Goal: Task Accomplishment & Management: Complete application form

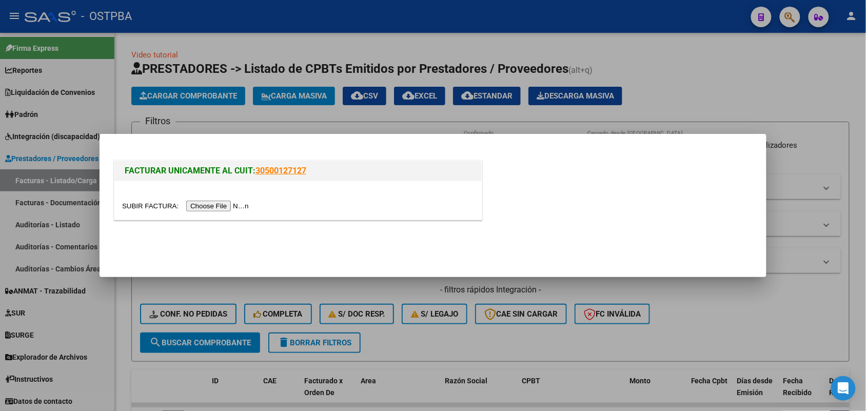
click at [219, 205] on input "file" at bounding box center [187, 206] width 130 height 11
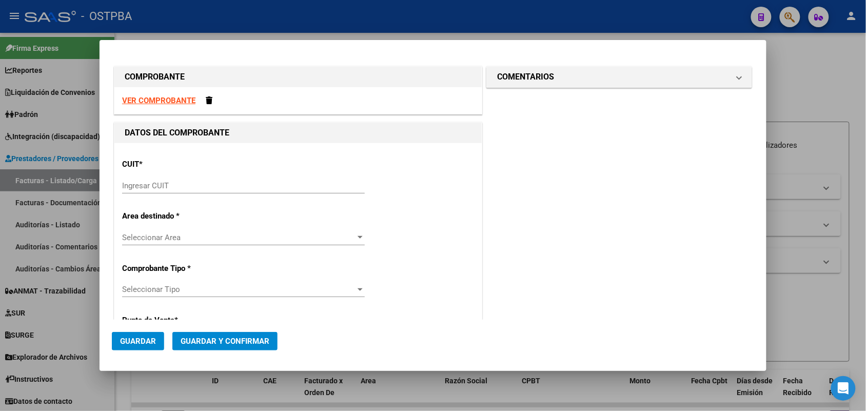
click at [130, 183] on input "Ingresar CUIT" at bounding box center [243, 185] width 243 height 9
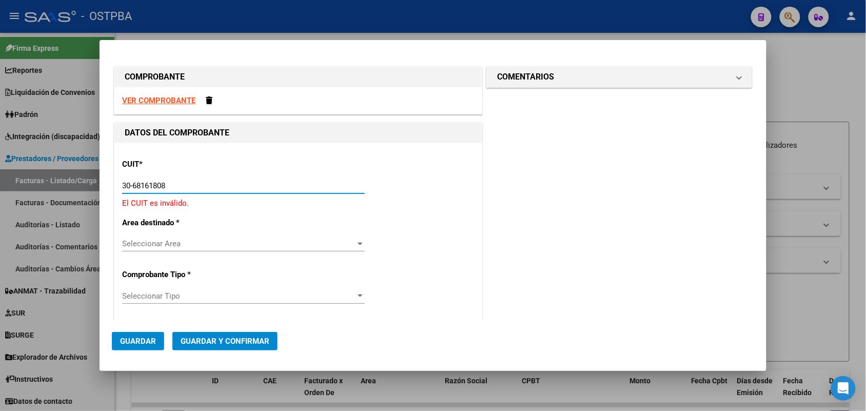
type input "30-68161808-9"
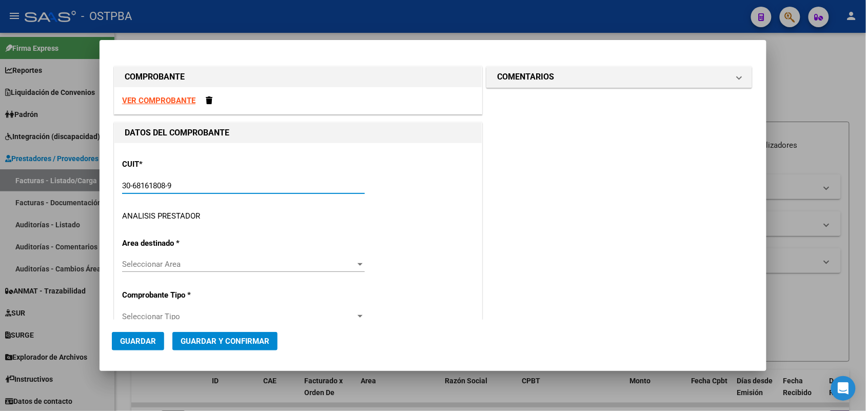
type input "1"
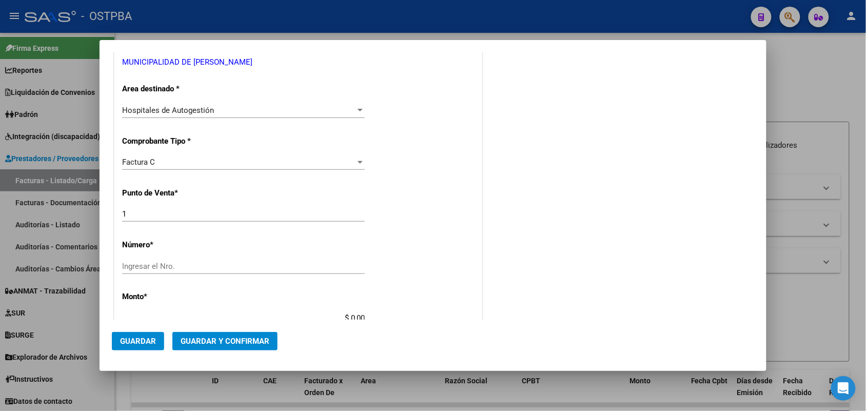
scroll to position [192, 0]
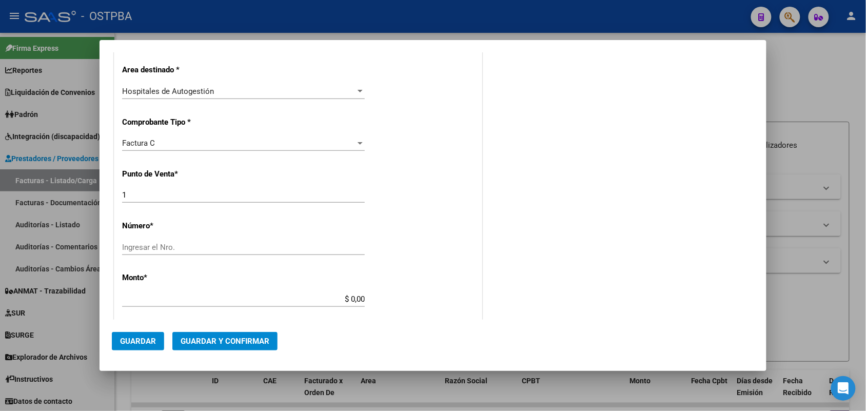
type input "30-68161808-9"
click at [129, 244] on input "Ingresar el Nro." at bounding box center [243, 247] width 243 height 9
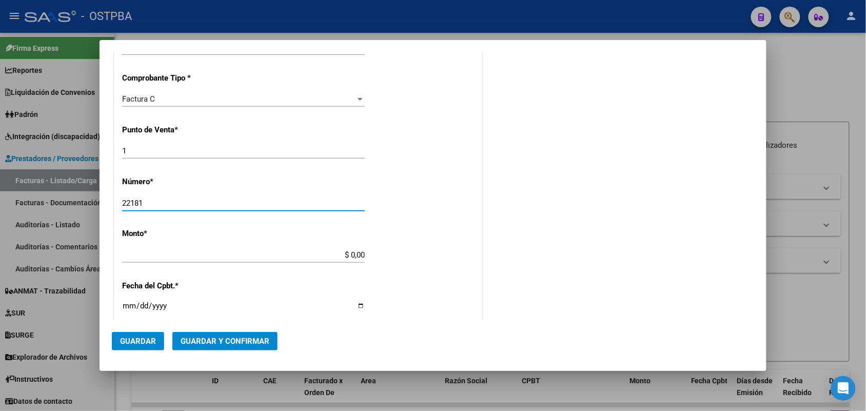
scroll to position [321, 0]
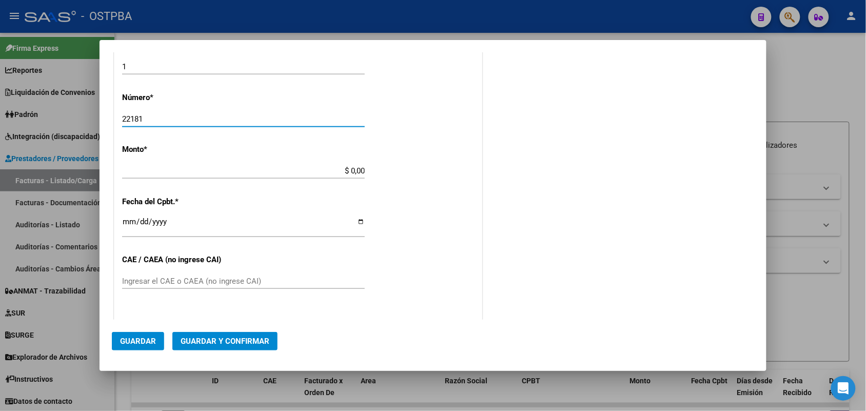
type input "22181"
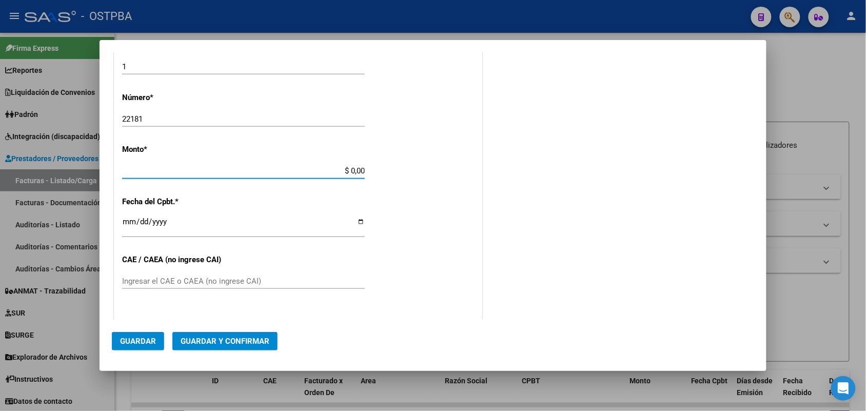
drag, startPoint x: 333, startPoint y: 172, endPoint x: 416, endPoint y: 173, distance: 83.1
click at [416, 173] on div "CUIT * 30-68161808-9 Ingresar CUIT ANALISIS PRESTADOR MUNICIPALIDAD DE [PERSON_…" at bounding box center [297, 186] width 367 height 727
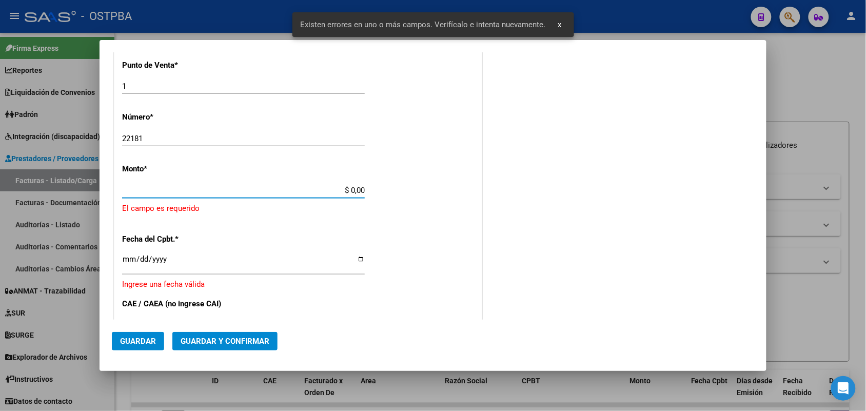
scroll to position [301, 0]
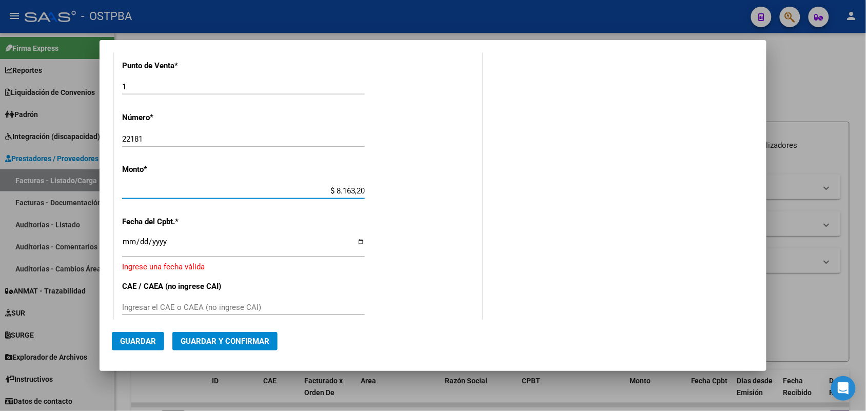
type input "$ 81.632,00"
click at [124, 246] on input "Ingresar la fecha" at bounding box center [243, 245] width 243 height 16
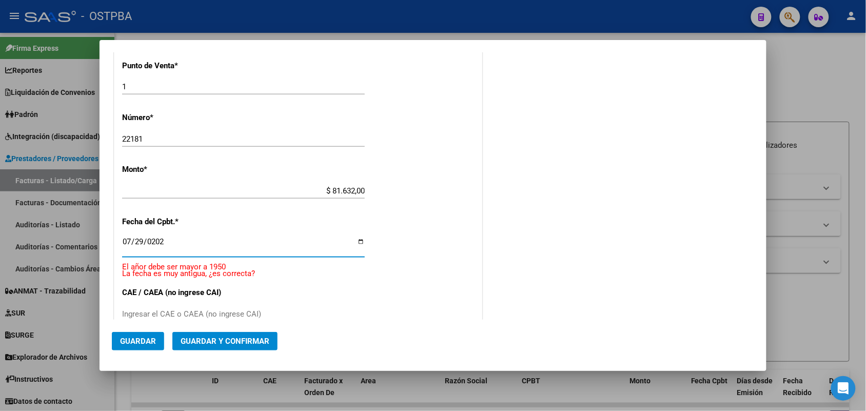
type input "[DATE]"
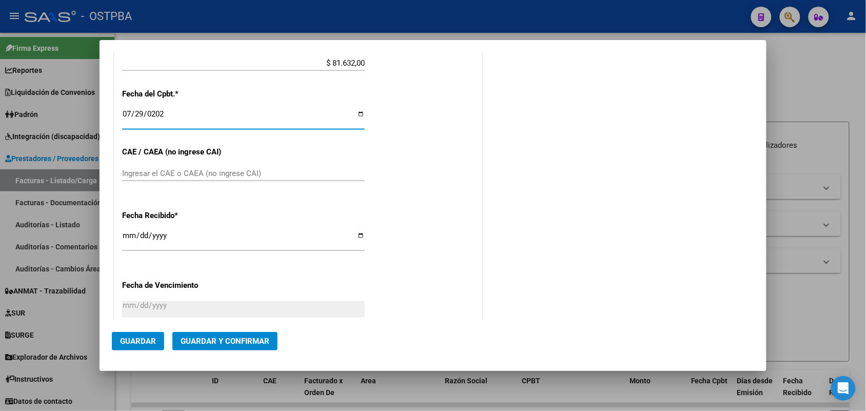
scroll to position [429, 0]
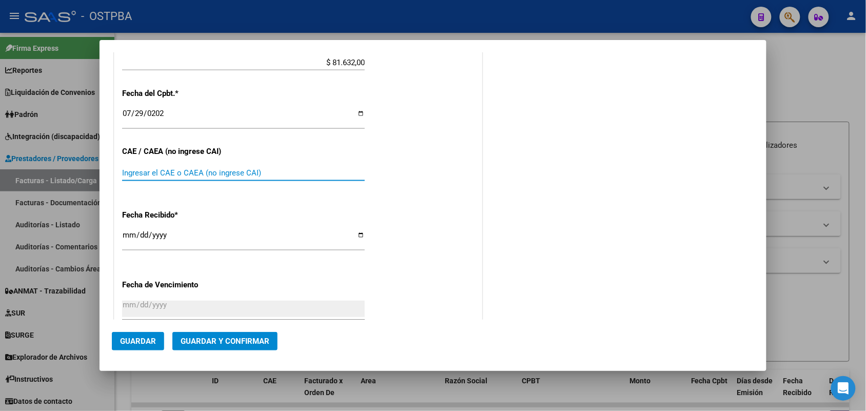
click at [126, 170] on input "Ingresar el CAE o CAEA (no ingrese CAI)" at bounding box center [243, 172] width 243 height 9
type input "75309204726080"
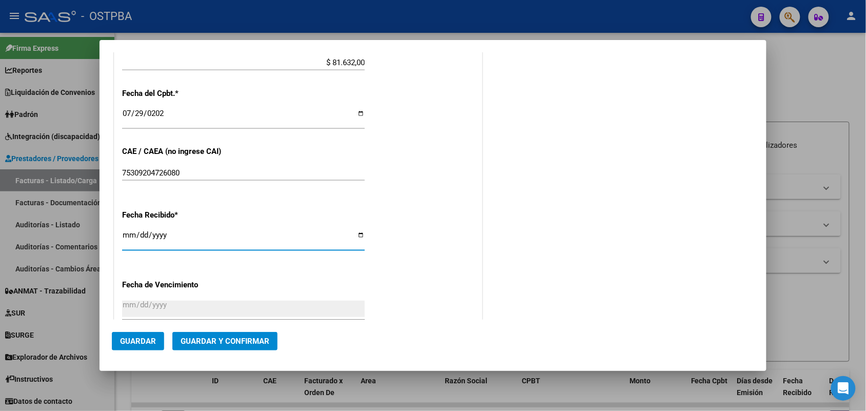
click at [127, 240] on input "[DATE]" at bounding box center [243, 239] width 243 height 16
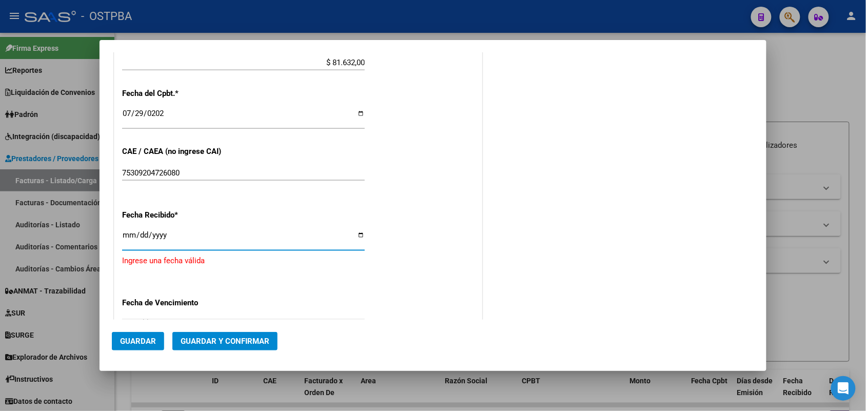
type input "[DATE]"
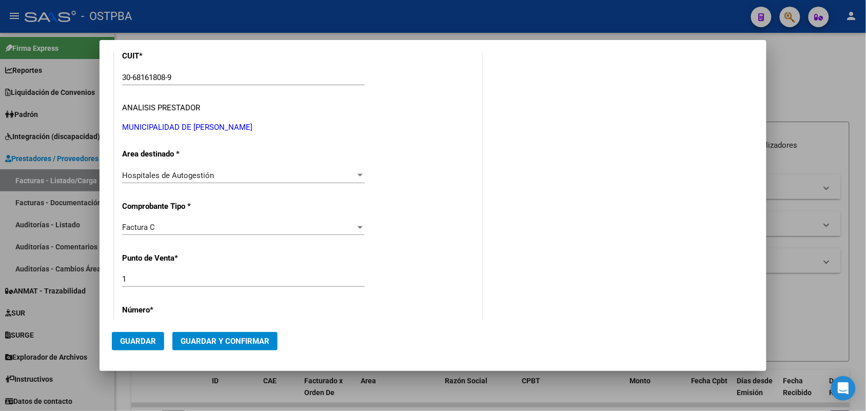
scroll to position [0, 0]
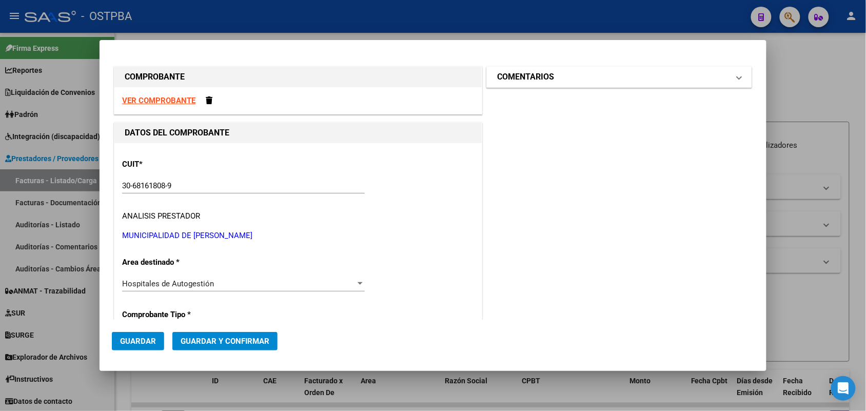
click at [732, 77] on mat-expansion-panel-header "COMENTARIOS" at bounding box center [619, 77] width 265 height 21
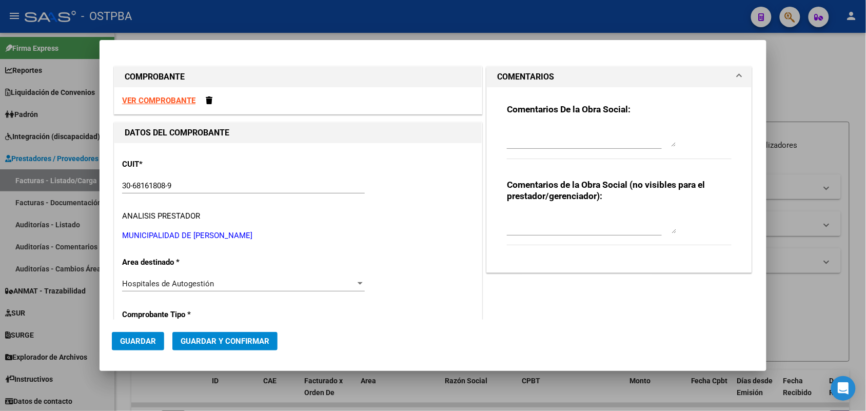
click at [507, 144] on textarea at bounding box center [591, 136] width 169 height 21
type textarea "HR 126218"
click at [141, 338] on span "Guardar" at bounding box center [138, 340] width 36 height 9
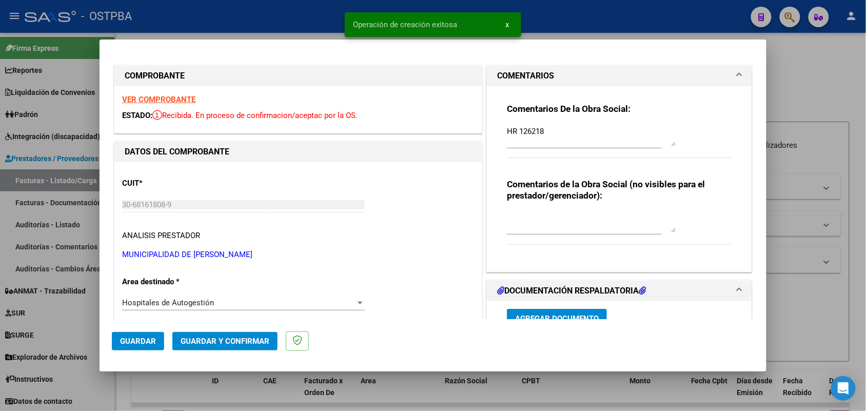
type input "[DATE]"
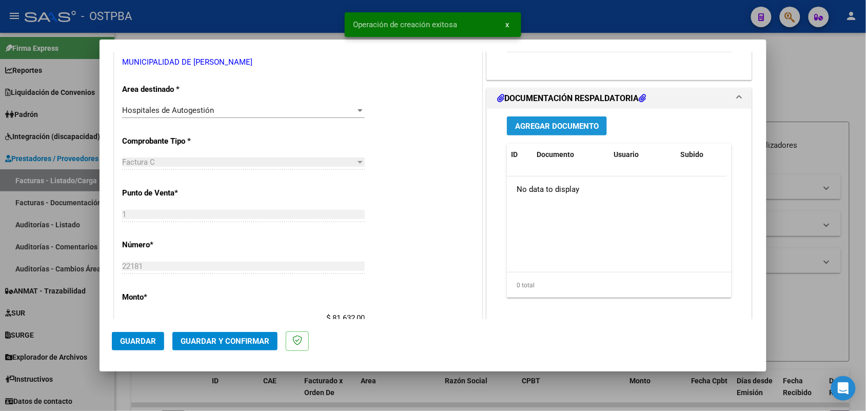
click at [537, 122] on span "Agregar Documento" at bounding box center [557, 126] width 84 height 9
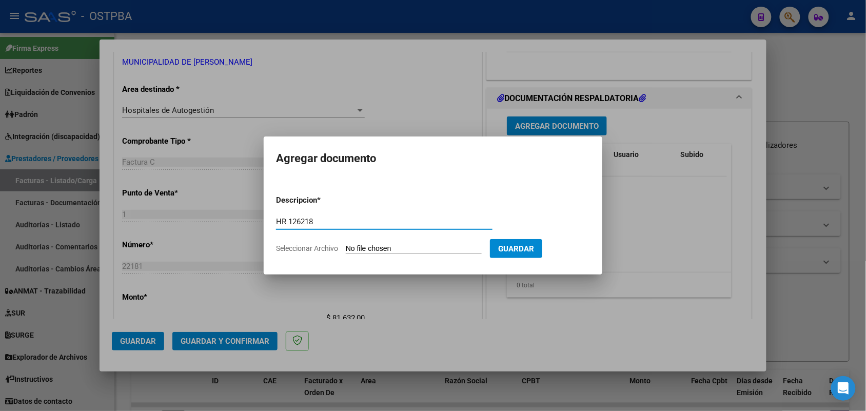
type input "HR 126218"
click at [344, 247] on app-file-uploader "Seleccionar Archivo" at bounding box center [383, 248] width 214 height 9
click at [349, 247] on input "Seleccionar Archivo" at bounding box center [414, 249] width 136 height 10
type input "C:\fakepath\HR 126218.pdf"
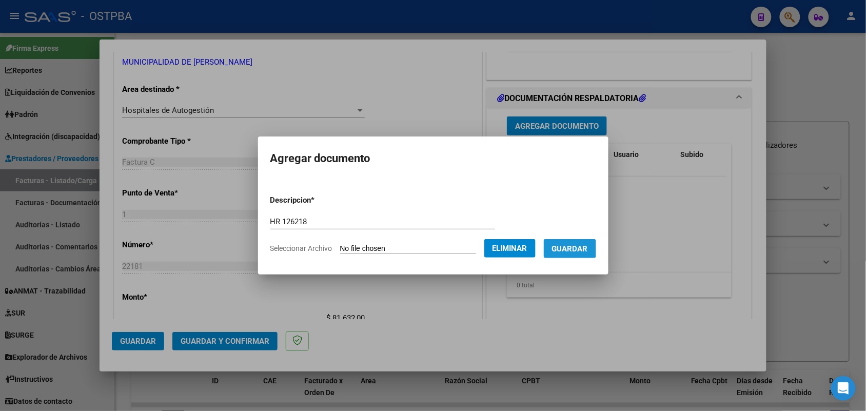
click at [580, 248] on span "Guardar" at bounding box center [570, 248] width 36 height 9
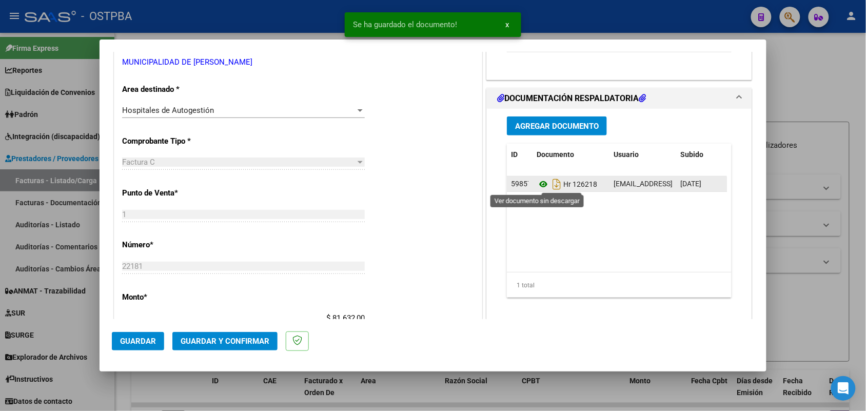
click at [537, 185] on icon at bounding box center [543, 184] width 13 height 12
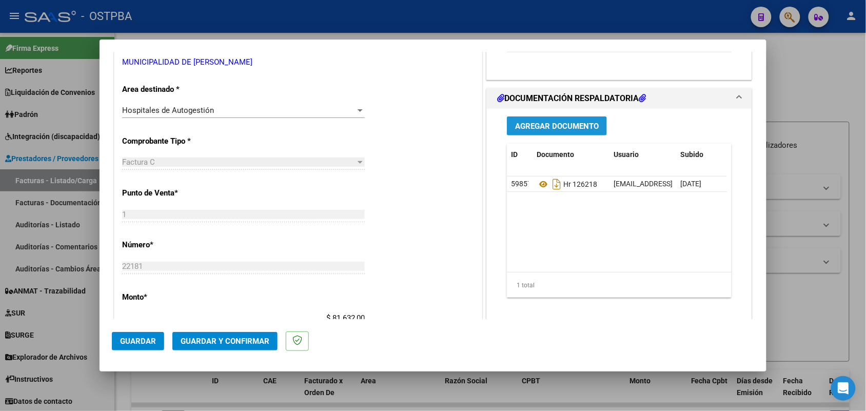
click at [549, 127] on span "Agregar Documento" at bounding box center [557, 126] width 84 height 9
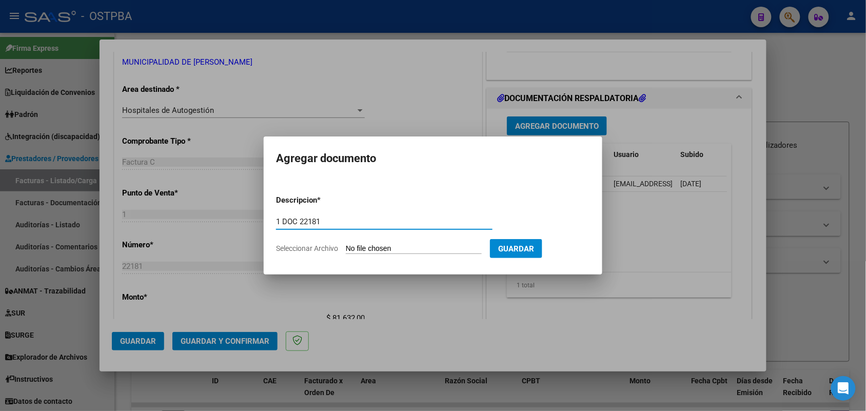
type input "1 DOC 22181"
click at [353, 248] on input "Seleccionar Archivo" at bounding box center [414, 249] width 136 height 10
type input "C:\fakepath\1 DOC 22181.pdf"
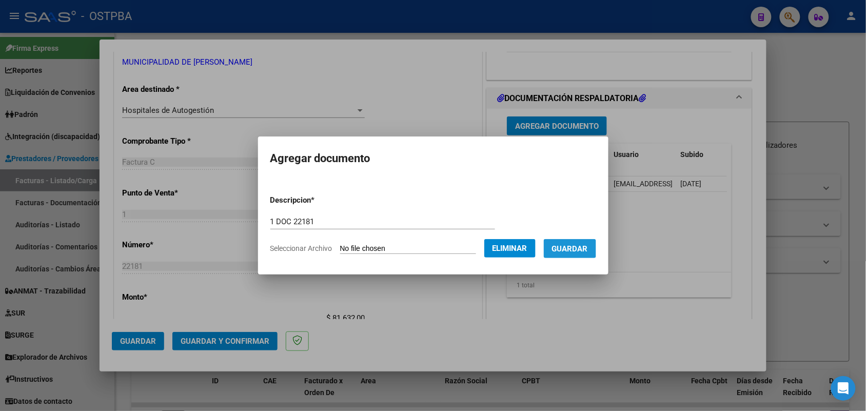
click at [568, 246] on span "Guardar" at bounding box center [570, 248] width 36 height 9
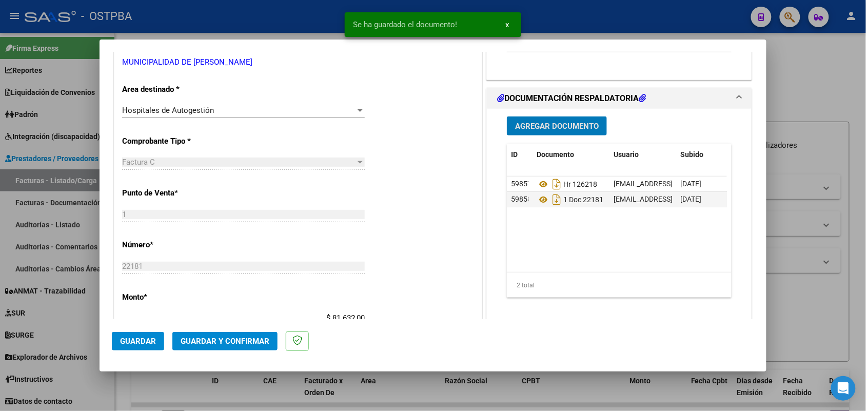
click at [567, 128] on span "Agregar Documento" at bounding box center [557, 126] width 84 height 9
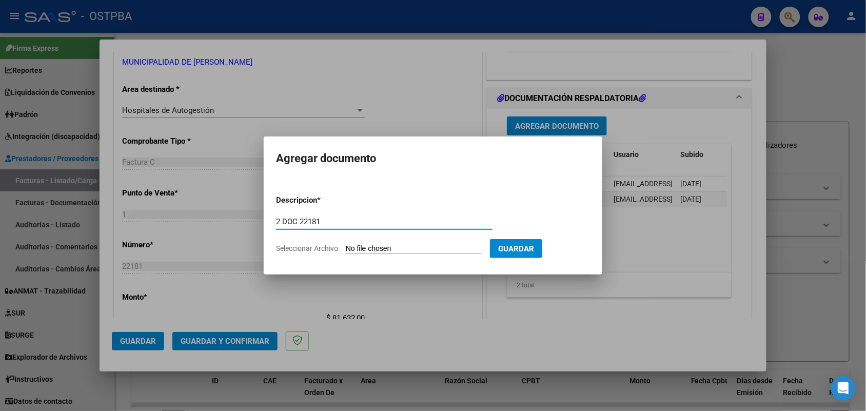
type input "2 DOC 22181"
click at [359, 248] on input "Seleccionar Archivo" at bounding box center [414, 249] width 136 height 10
type input "C:\fakepath\2 DOC 22181.pdf"
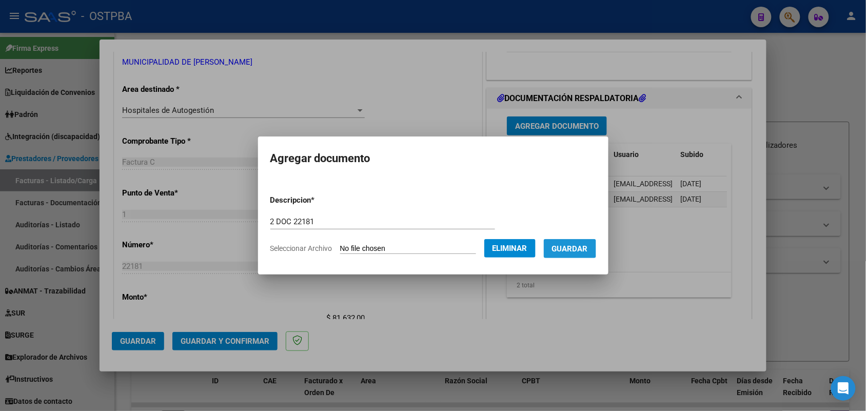
click at [574, 247] on span "Guardar" at bounding box center [570, 248] width 36 height 9
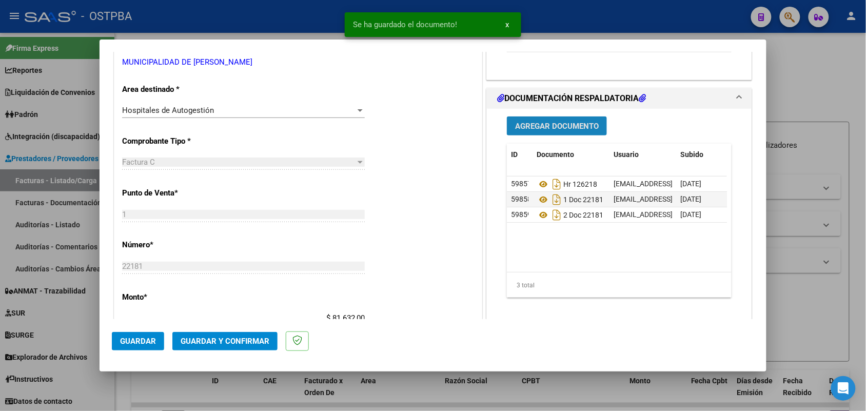
click at [563, 126] on span "Agregar Documento" at bounding box center [557, 126] width 84 height 9
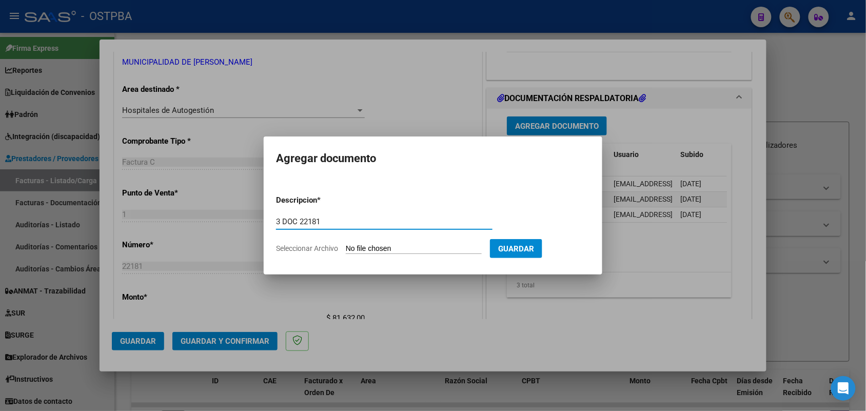
type input "3 DOC 22181"
click at [360, 251] on input "Seleccionar Archivo" at bounding box center [414, 249] width 136 height 10
type input "C:\fakepath\3 DOC 22181.pdf"
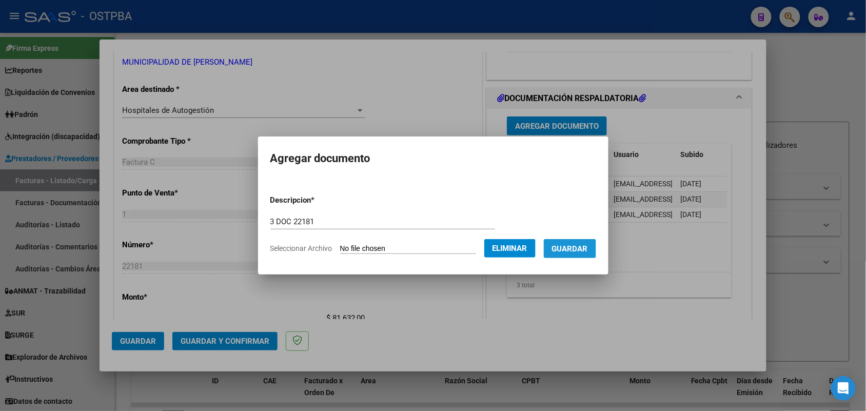
click at [577, 244] on span "Guardar" at bounding box center [570, 248] width 36 height 9
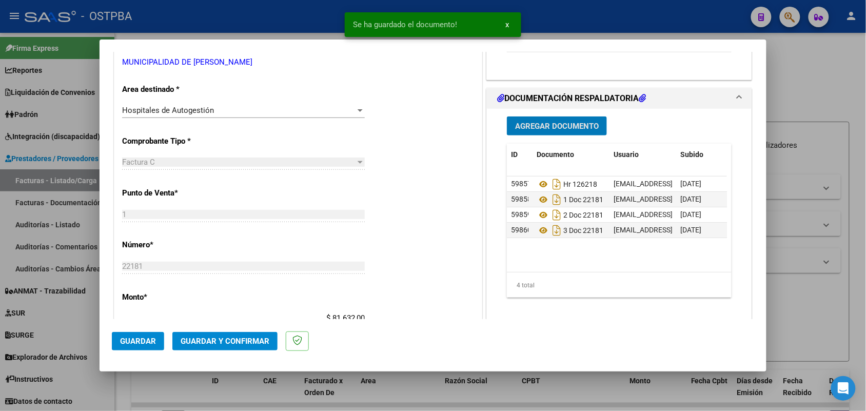
click at [568, 127] on span "Agregar Documento" at bounding box center [557, 126] width 84 height 9
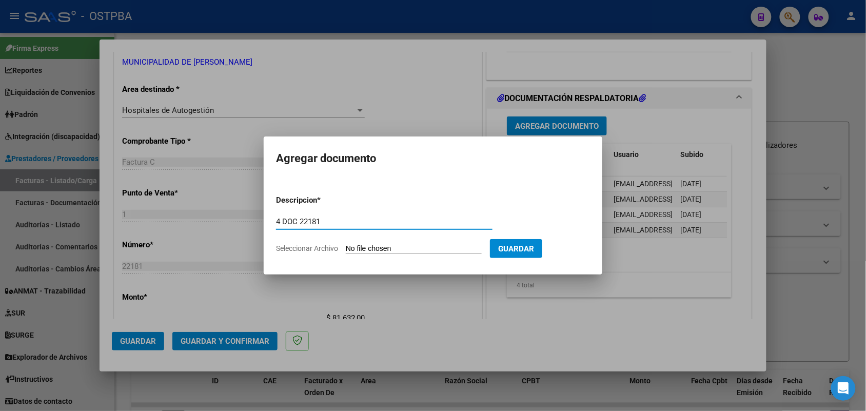
type input "4 DOC 22181"
click at [351, 253] on input "Seleccionar Archivo" at bounding box center [414, 249] width 136 height 10
type input "C:\fakepath\4 DOC 22181.pdf"
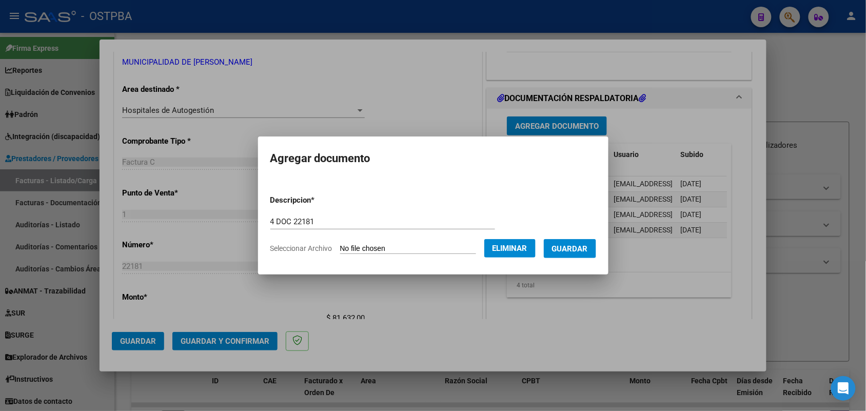
click at [579, 249] on span "Guardar" at bounding box center [570, 248] width 36 height 9
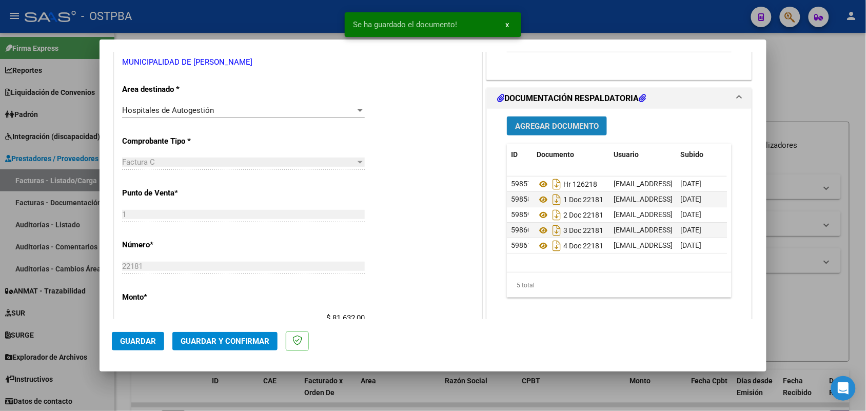
click at [557, 126] on span "Agregar Documento" at bounding box center [557, 126] width 84 height 9
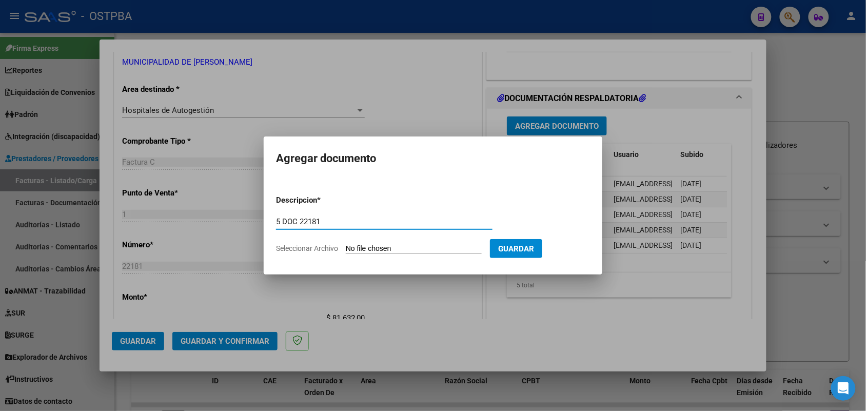
type input "5 DOC 22181"
click at [363, 250] on input "Seleccionar Archivo" at bounding box center [414, 249] width 136 height 10
click at [358, 245] on input "Seleccionar Archivo" at bounding box center [414, 249] width 136 height 10
type input "C:\fakepath\5 DOC 22181.pdf"
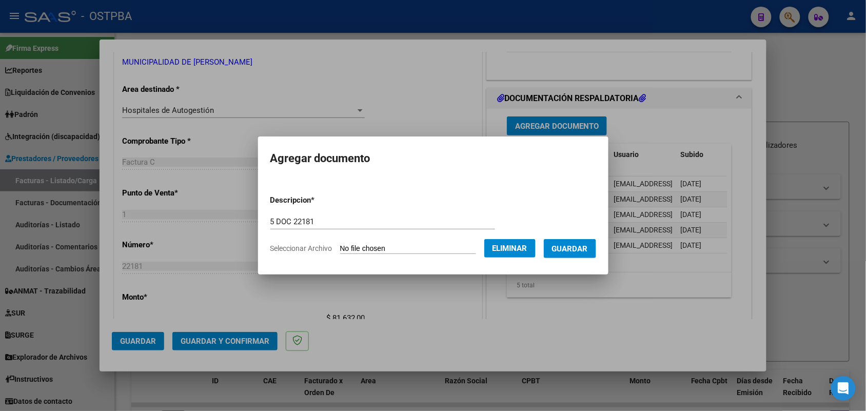
click at [588, 250] on span "Guardar" at bounding box center [570, 248] width 36 height 9
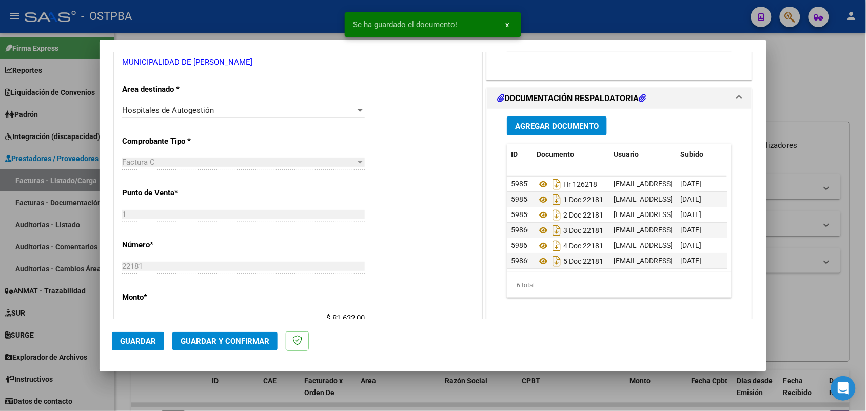
scroll to position [10, 0]
click at [527, 128] on span "Agregar Documento" at bounding box center [557, 126] width 84 height 9
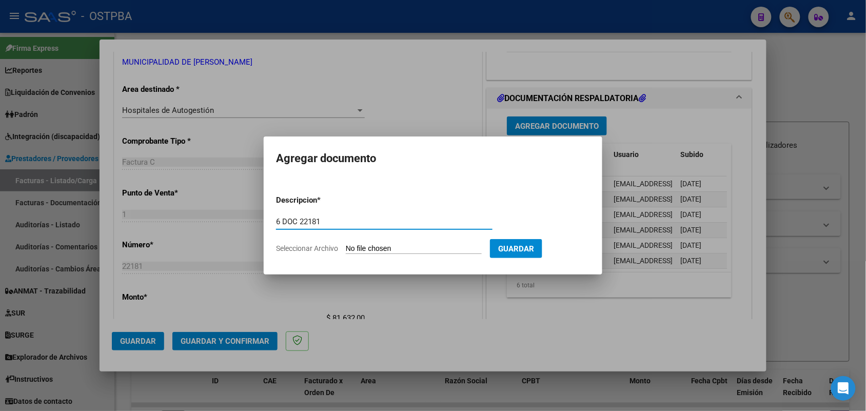
type input "6 DOC 22181"
click at [349, 247] on input "Seleccionar Archivo" at bounding box center [414, 249] width 136 height 10
type input "C:\fakepath\6 DOC 22181.pdf"
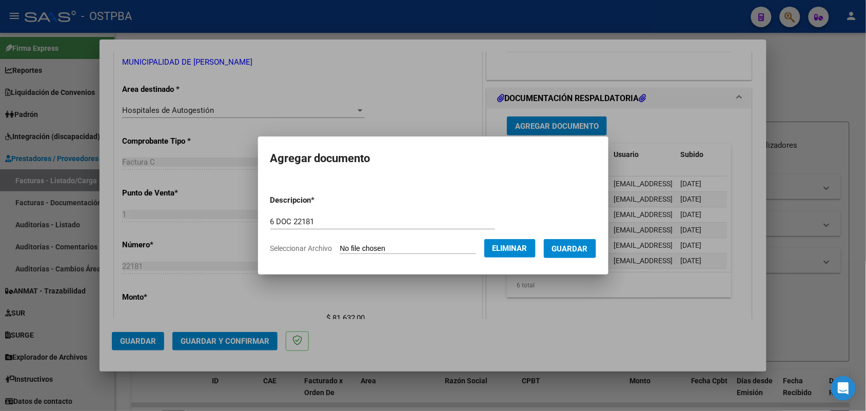
click at [570, 248] on span "Guardar" at bounding box center [570, 248] width 36 height 9
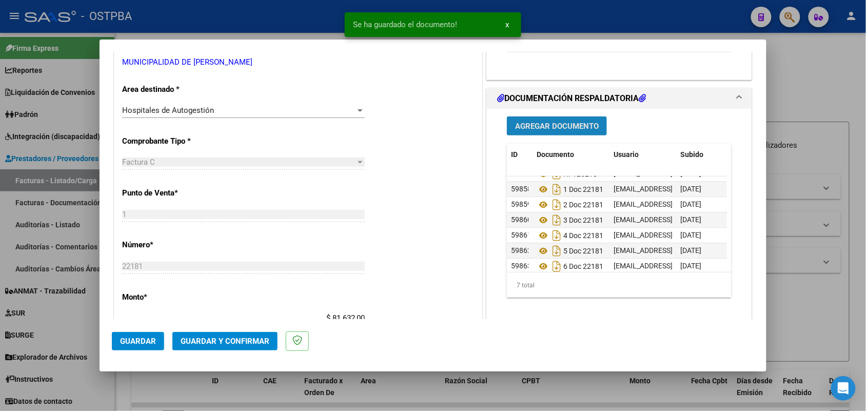
click at [564, 122] on span "Agregar Documento" at bounding box center [557, 126] width 84 height 9
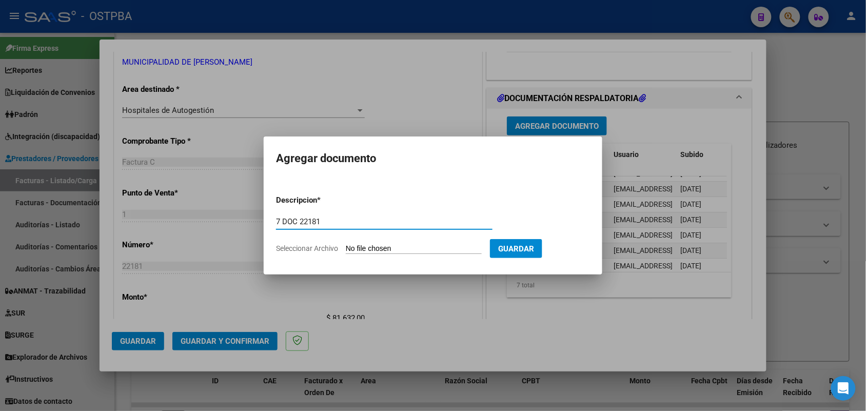
type input "7 DOC 22181"
click at [350, 245] on input "Seleccionar Archivo" at bounding box center [414, 249] width 136 height 10
click at [349, 246] on input "Seleccionar Archivo" at bounding box center [414, 249] width 136 height 10
type input "C:\fakepath\7 DOC 22181.pdf"
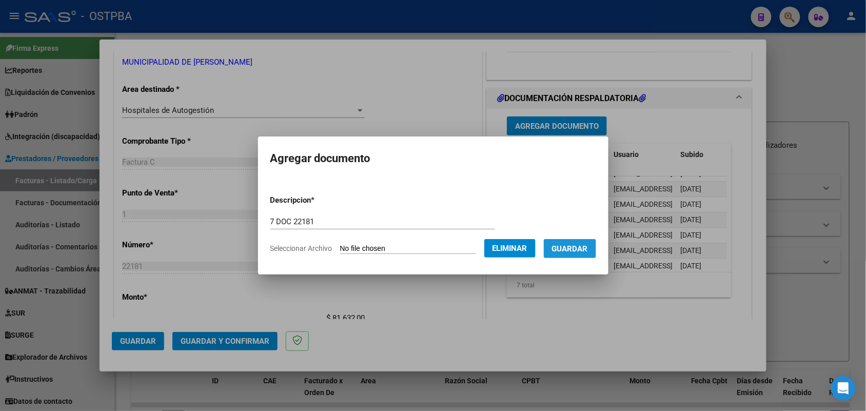
click at [571, 249] on span "Guardar" at bounding box center [570, 248] width 36 height 9
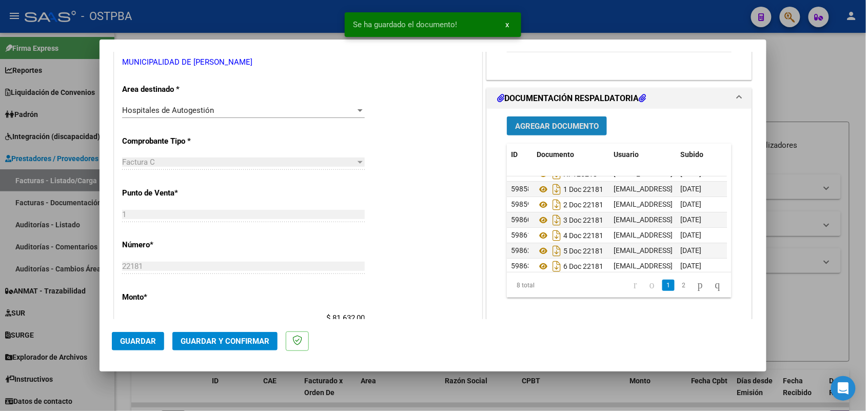
click at [565, 120] on button "Agregar Documento" at bounding box center [557, 125] width 100 height 19
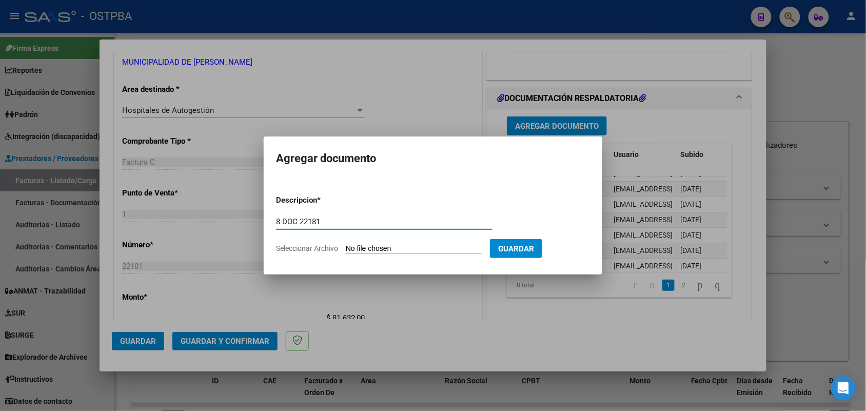
type input "8 DOC 22181"
click at [360, 247] on input "Seleccionar Archivo" at bounding box center [414, 249] width 136 height 10
type input "C:\fakepath\8 DOC 22181.pdf"
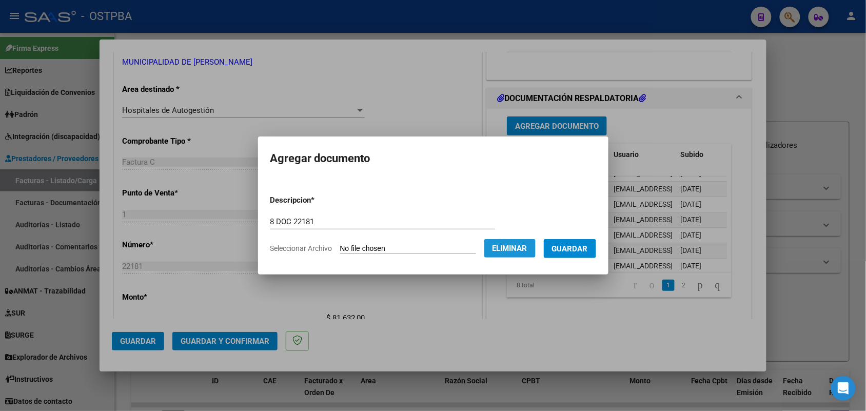
click at [527, 250] on span "Eliminar" at bounding box center [509, 248] width 35 height 9
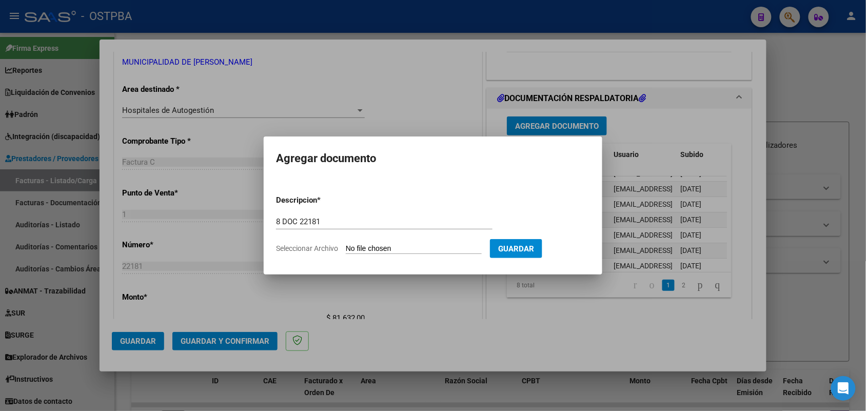
click at [560, 127] on div at bounding box center [433, 205] width 866 height 411
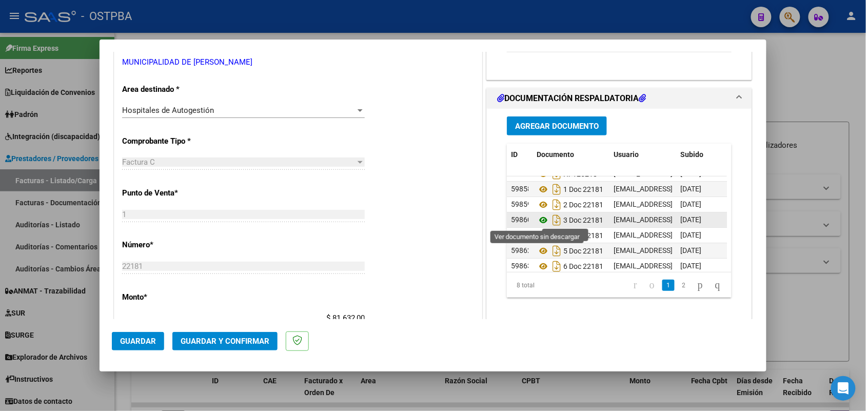
click at [507, 116] on button "Agregar Documento" at bounding box center [557, 125] width 100 height 19
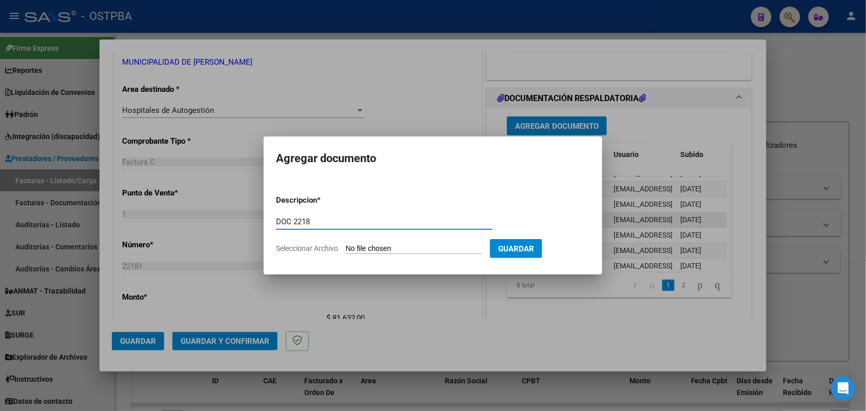
type input "DOC 22181"
drag, startPoint x: 321, startPoint y: 217, endPoint x: 230, endPoint y: 224, distance: 91.5
click at [230, 224] on div "COMPROBANTE VER COMPROBANTE ESTADO: Recibida. En proceso de confirmacion/acepta…" at bounding box center [433, 205] width 866 height 411
click at [612, 123] on div at bounding box center [433, 205] width 866 height 411
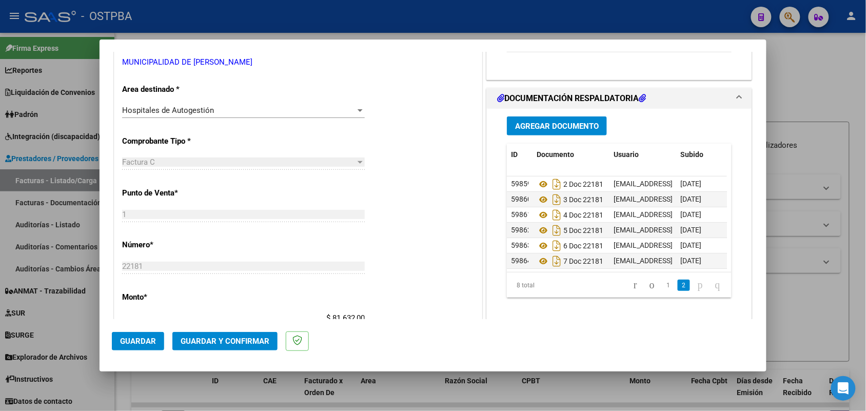
scroll to position [41, 0]
click at [530, 127] on span "Agregar Documento" at bounding box center [557, 126] width 84 height 9
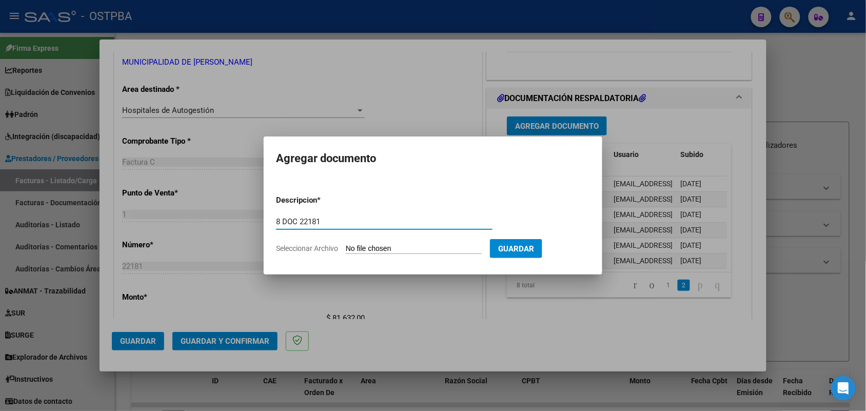
type input "8 DOC 22181"
click at [355, 247] on input "Seleccionar Archivo" at bounding box center [414, 249] width 136 height 10
type input "C:\fakepath\8 DOC 22181.pdf"
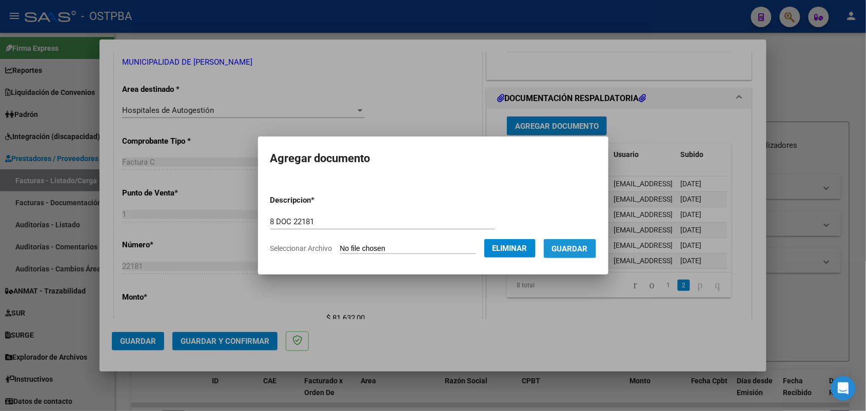
click at [580, 244] on span "Guardar" at bounding box center [570, 248] width 36 height 9
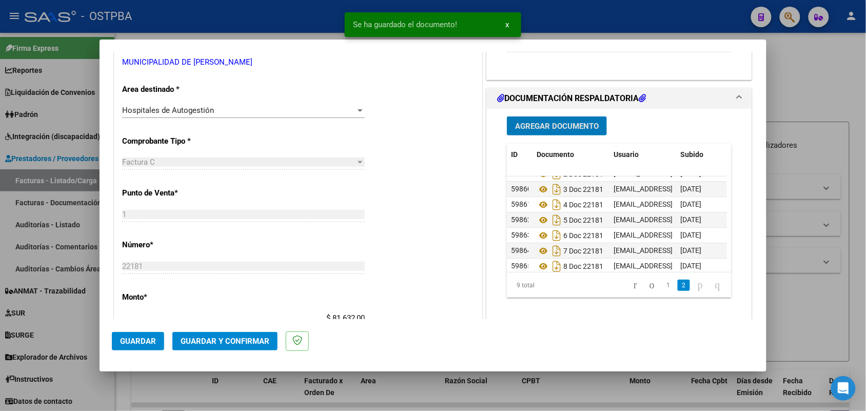
click at [563, 122] on span "Agregar Documento" at bounding box center [557, 126] width 84 height 9
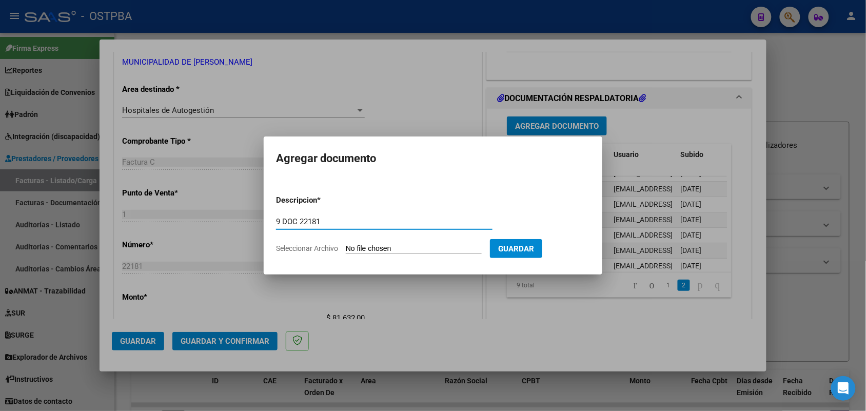
type input "9 DOC 22181"
click at [354, 246] on input "Seleccionar Archivo" at bounding box center [414, 249] width 136 height 10
type input "C:\fakepath\9 DOC 22181.pdf"
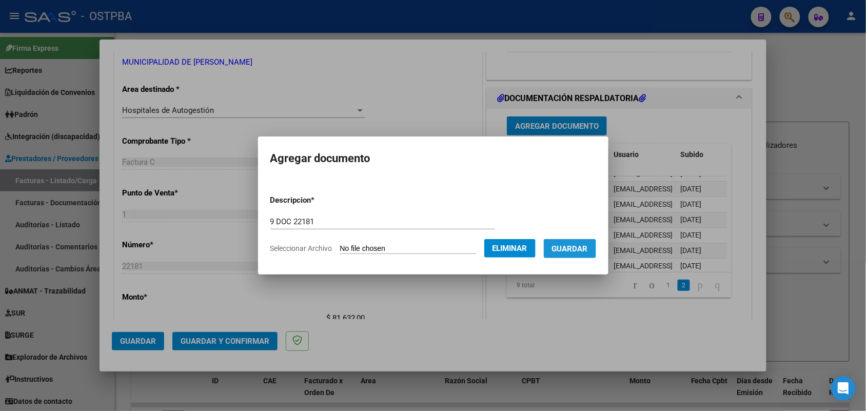
click at [588, 247] on span "Guardar" at bounding box center [570, 248] width 36 height 9
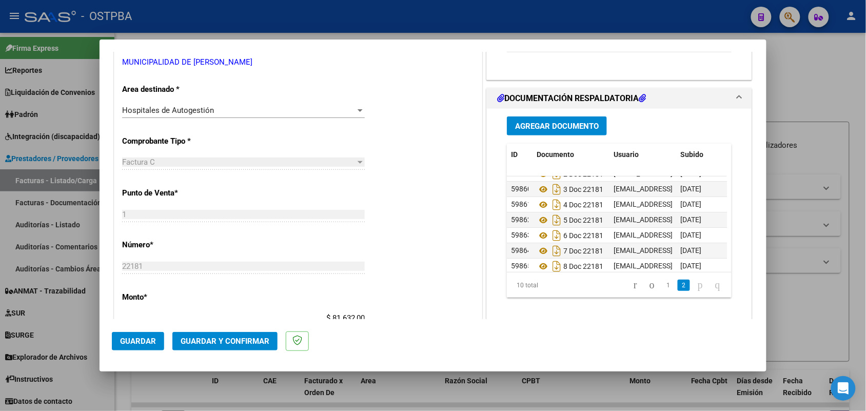
scroll to position [72, 0]
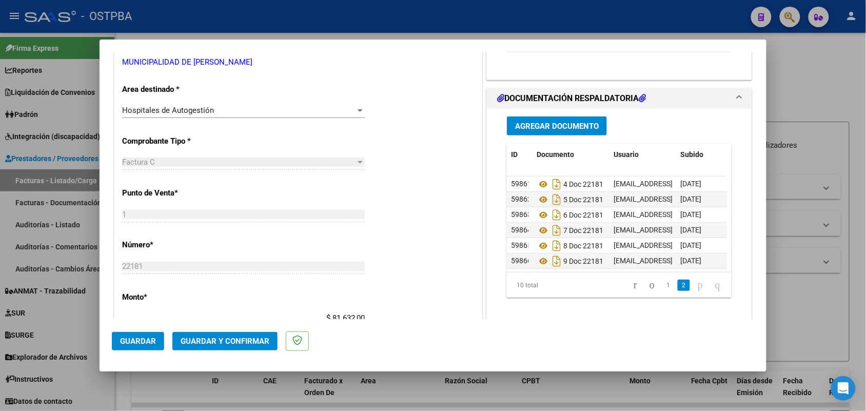
click at [580, 129] on span "Agregar Documento" at bounding box center [557, 126] width 84 height 9
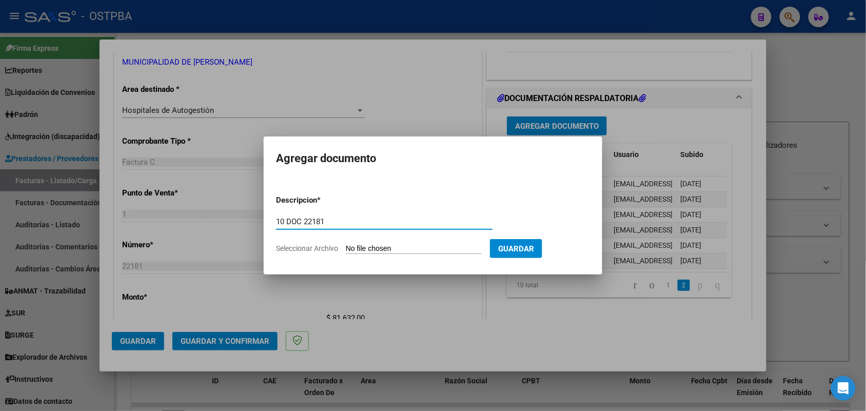
type input "10 DOC 22181"
click at [350, 247] on input "Seleccionar Archivo" at bounding box center [414, 249] width 136 height 10
type input "C:\fakepath\10 DOC 22181.pdf"
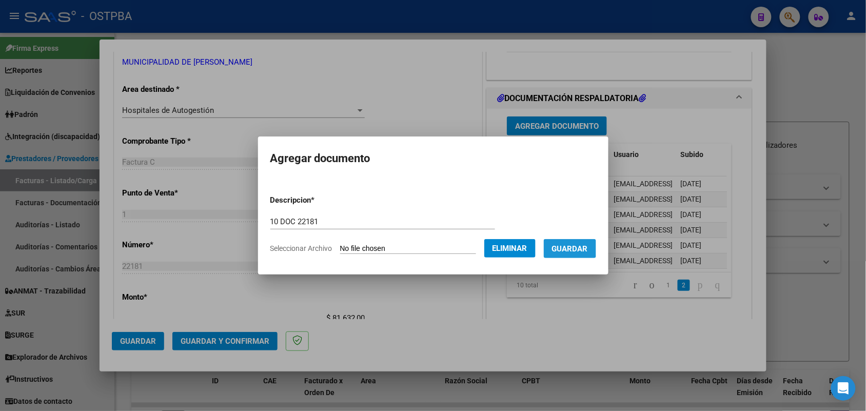
click at [579, 247] on span "Guardar" at bounding box center [570, 248] width 36 height 9
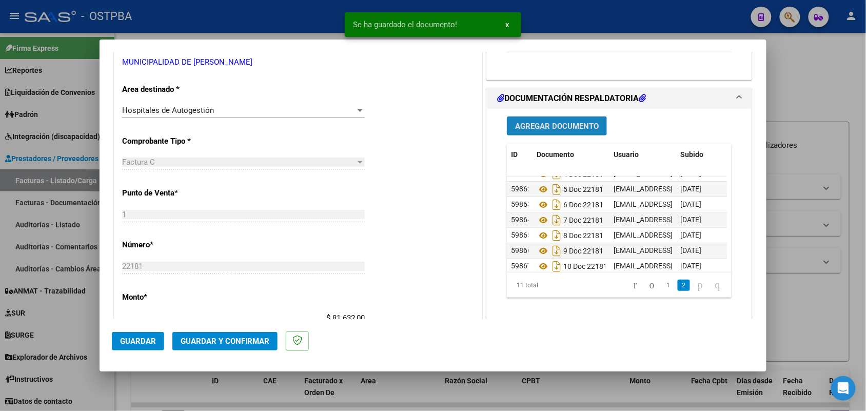
click at [561, 126] on span "Agregar Documento" at bounding box center [557, 126] width 84 height 9
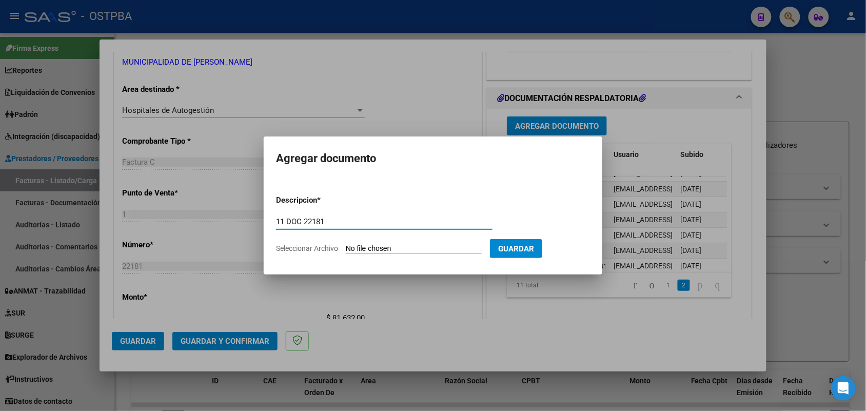
type input "11 DOC 22181"
click at [351, 246] on input "Seleccionar Archivo" at bounding box center [414, 249] width 136 height 10
type input "C:\fakepath\11 DOC 22181.pdf"
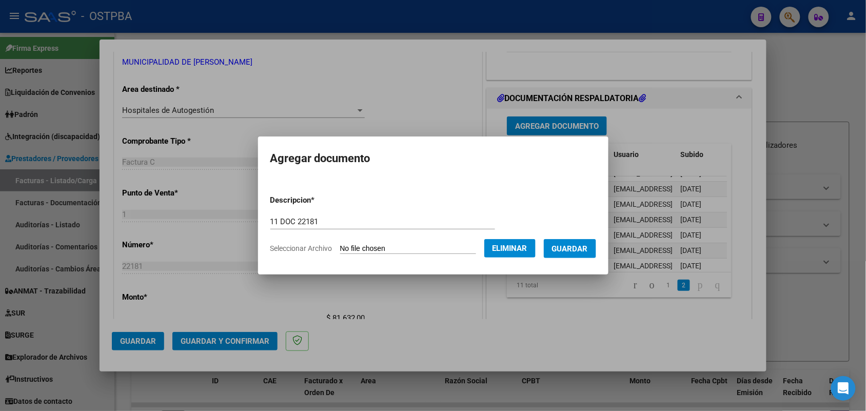
click at [580, 249] on span "Guardar" at bounding box center [570, 248] width 36 height 9
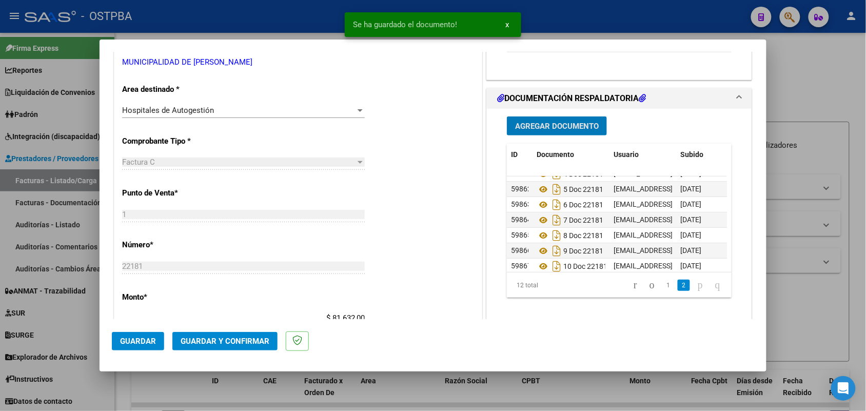
click at [556, 120] on button "Agregar Documento" at bounding box center [557, 125] width 100 height 19
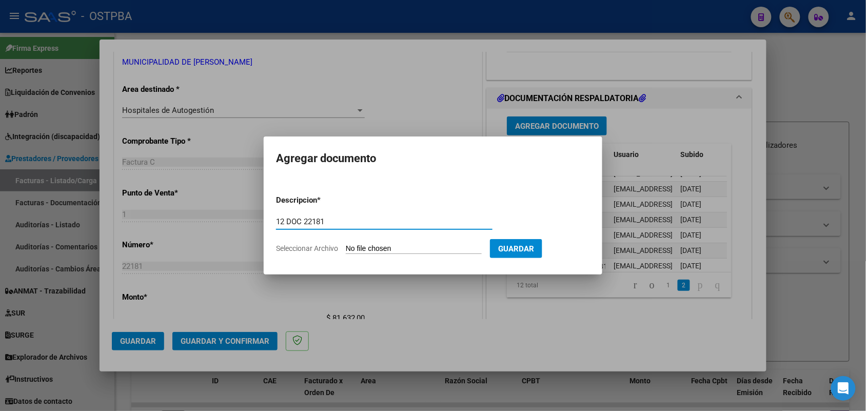
type input "12 DOC 22181"
click at [360, 247] on input "Seleccionar Archivo" at bounding box center [414, 249] width 136 height 10
type input "C:\fakepath\12 DOC 22181.pdf"
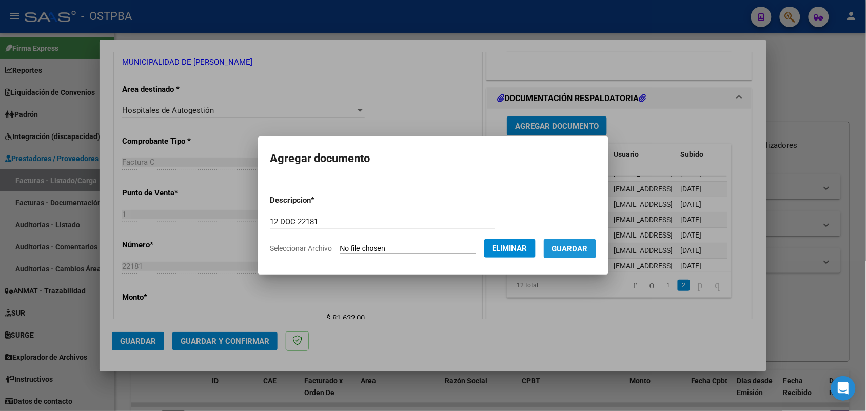
click at [580, 244] on span "Guardar" at bounding box center [570, 248] width 36 height 9
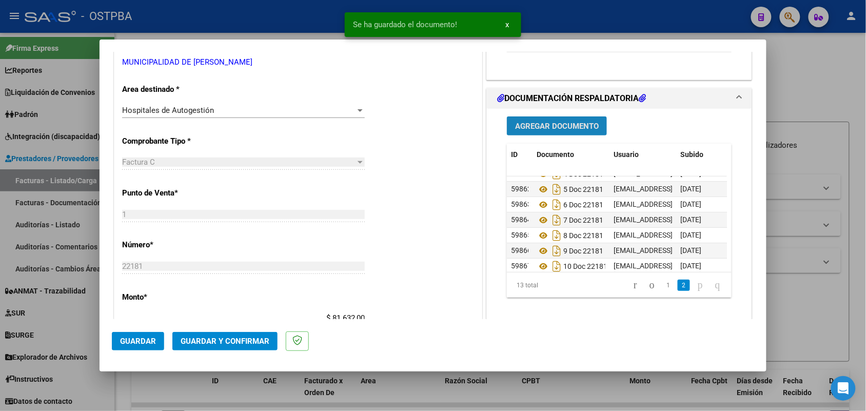
click at [552, 123] on span "Agregar Documento" at bounding box center [557, 126] width 84 height 9
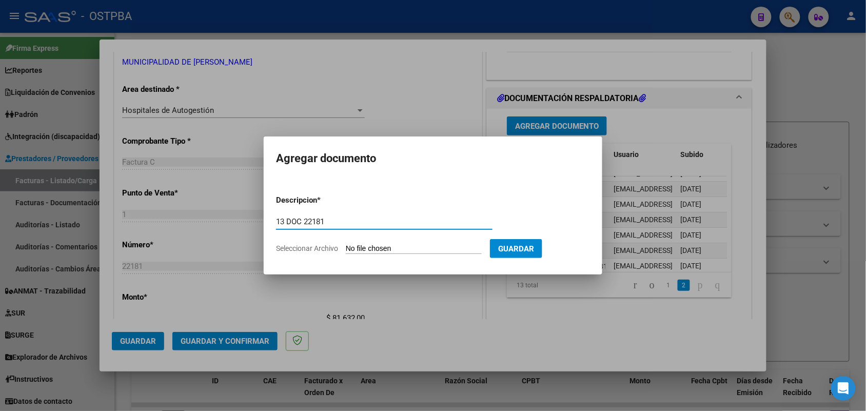
type input "13 DOC 22181"
click at [361, 247] on input "Seleccionar Archivo" at bounding box center [414, 249] width 136 height 10
type input "C:\fakepath\13 DOC 22181.pdf"
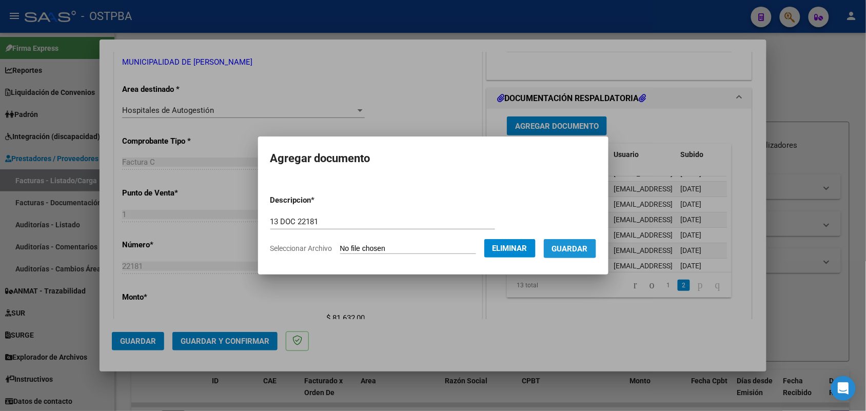
click at [577, 244] on span "Guardar" at bounding box center [570, 248] width 36 height 9
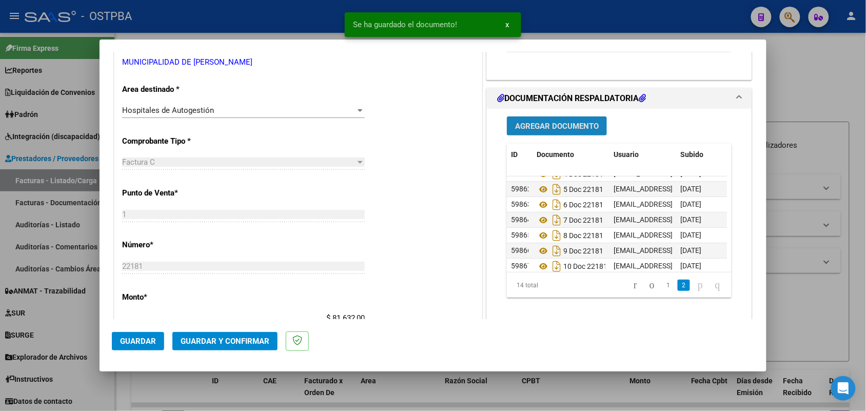
click at [572, 132] on button "Agregar Documento" at bounding box center [557, 125] width 100 height 19
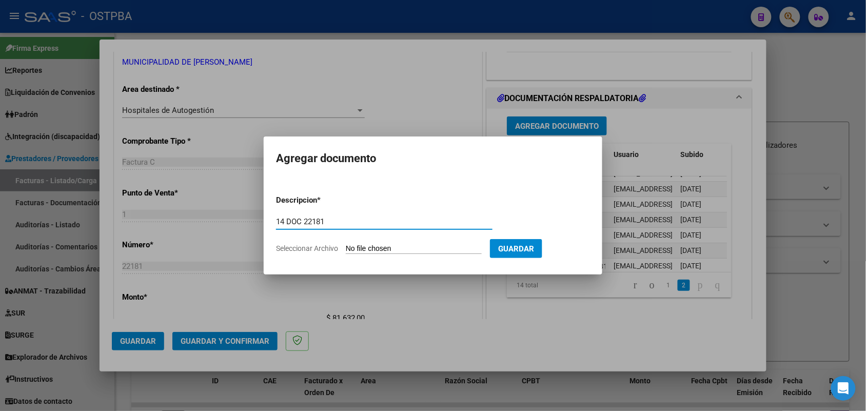
type input "14 DOC 22181"
click at [350, 246] on input "Seleccionar Archivo" at bounding box center [414, 249] width 136 height 10
type input "C:\fakepath\14 DOC 22181.pdf"
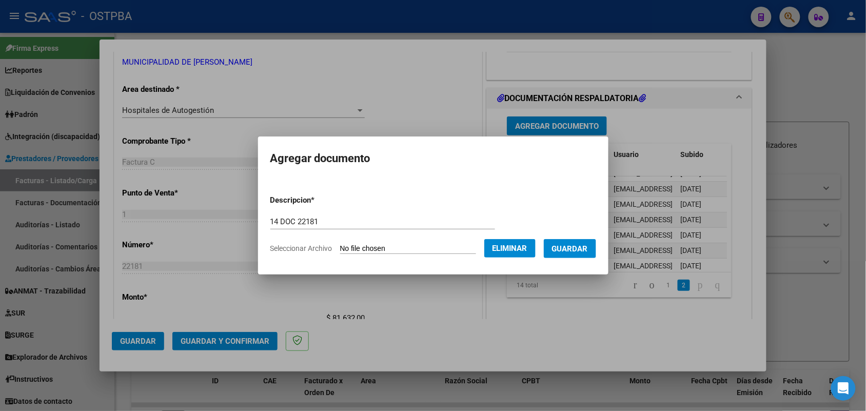
click at [572, 244] on span "Guardar" at bounding box center [570, 248] width 36 height 9
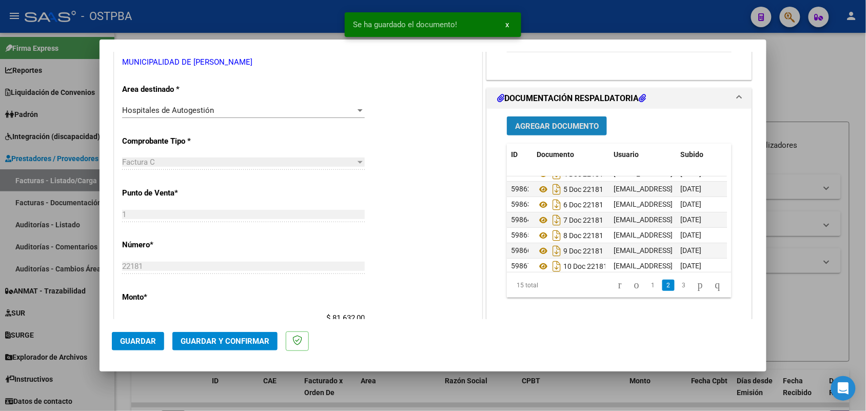
click at [568, 131] on button "Agregar Documento" at bounding box center [557, 125] width 100 height 19
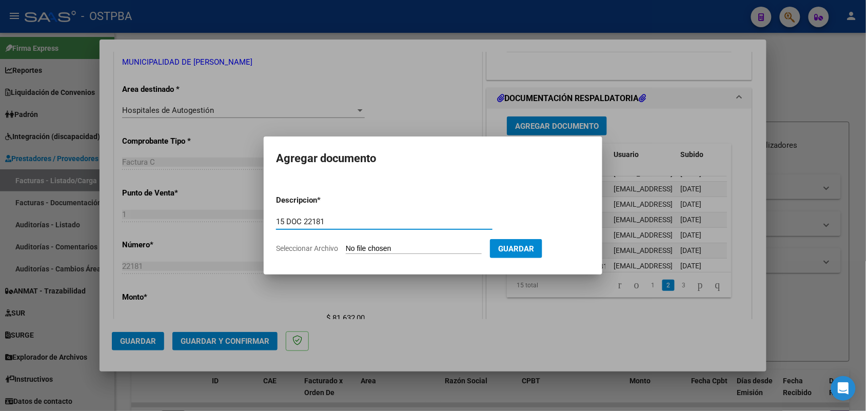
type input "15 DOC 22181"
click at [358, 249] on input "Seleccionar Archivo" at bounding box center [414, 249] width 136 height 10
type input "C:\fakepath\15 DOC 22181.pdf"
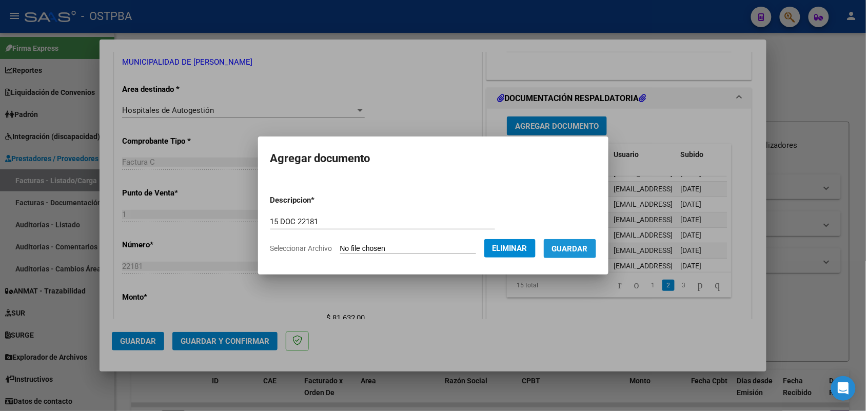
click at [582, 244] on span "Guardar" at bounding box center [570, 248] width 36 height 9
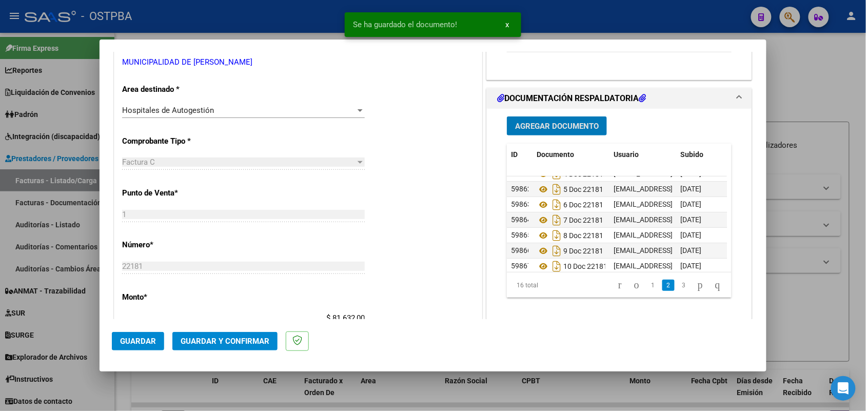
click at [567, 130] on span "Agregar Documento" at bounding box center [557, 126] width 84 height 9
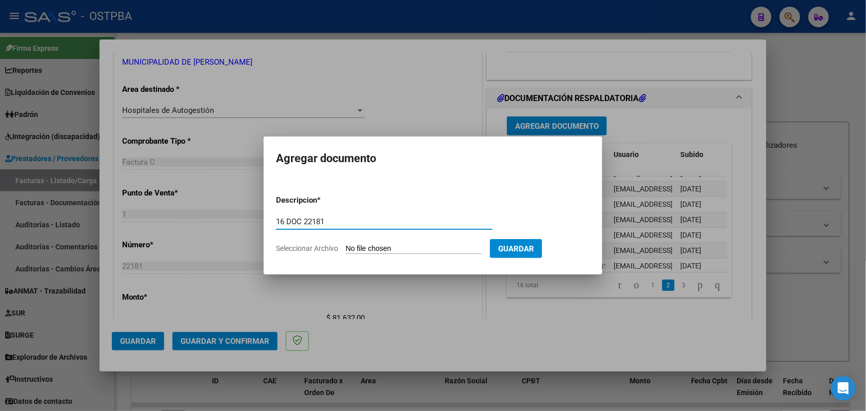
type input "16 DOC 22181"
click at [361, 247] on input "Seleccionar Archivo" at bounding box center [414, 249] width 136 height 10
type input "C:\fakepath\16 DOC 22181.pdf"
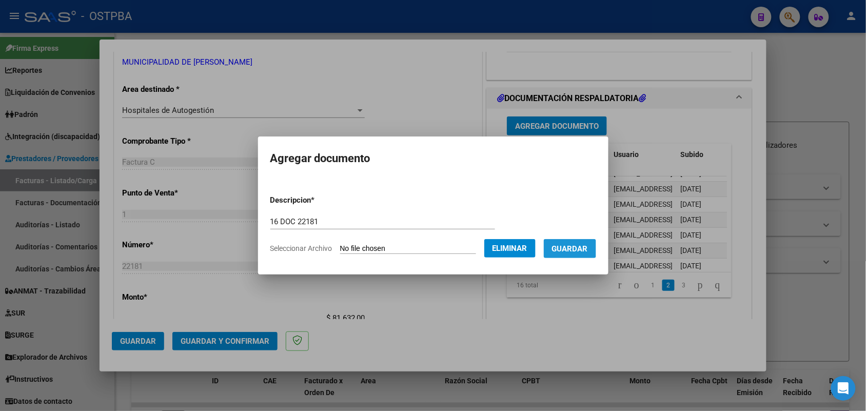
click at [580, 245] on span "Guardar" at bounding box center [570, 248] width 36 height 9
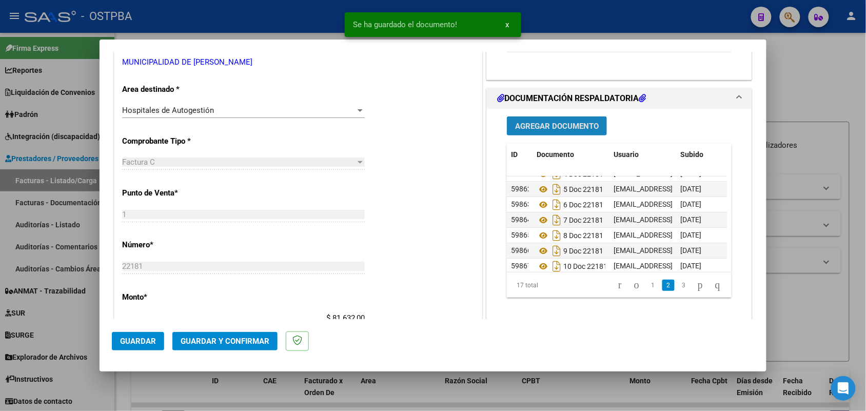
click at [559, 124] on span "Agregar Documento" at bounding box center [557, 126] width 84 height 9
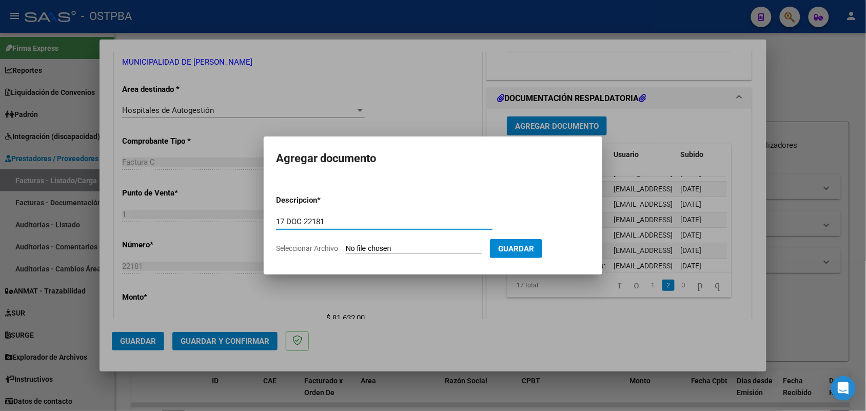
type input "17 DOC 22181"
click at [351, 247] on input "Seleccionar Archivo" at bounding box center [414, 249] width 136 height 10
type input "C:\fakepath\17 DOC 22181.pdf"
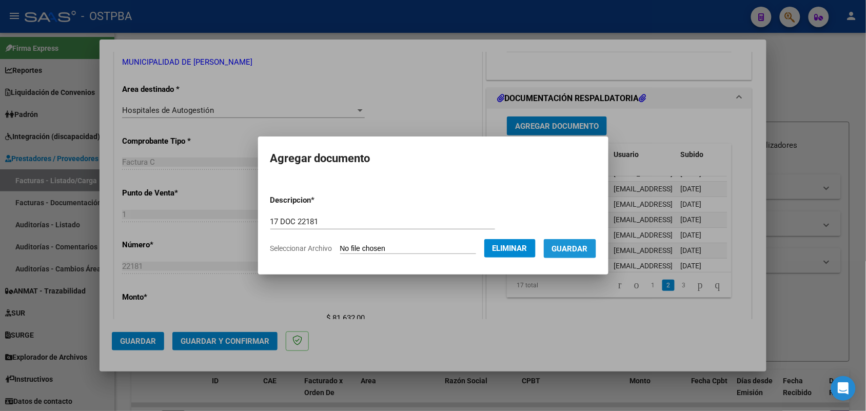
click at [573, 246] on span "Guardar" at bounding box center [570, 248] width 36 height 9
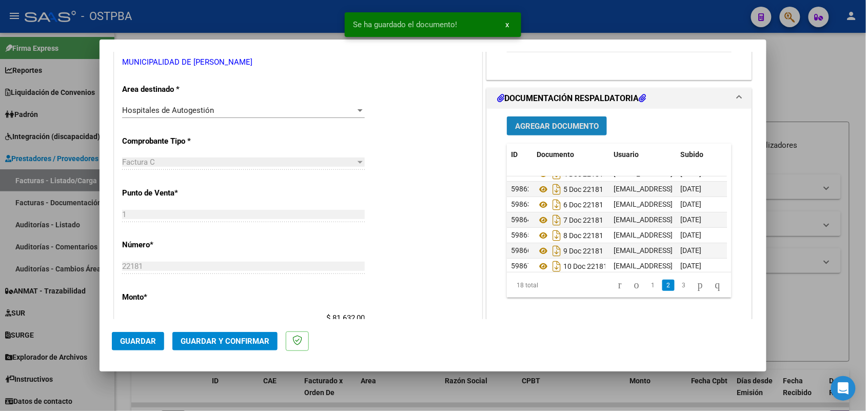
click at [573, 120] on button "Agregar Documento" at bounding box center [557, 125] width 100 height 19
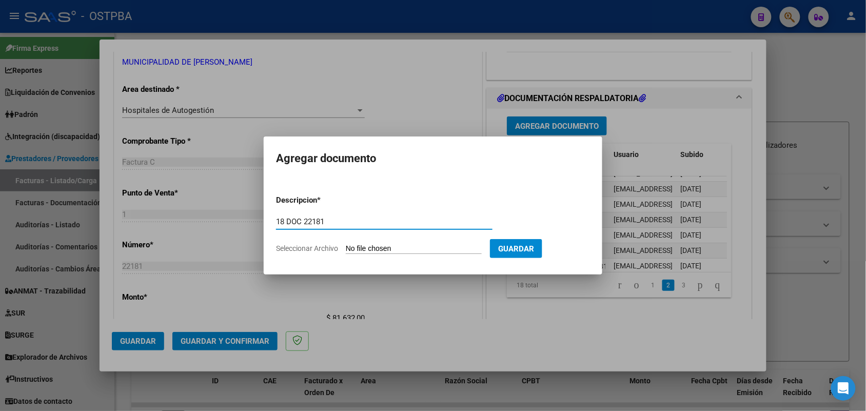
type input "18 DOC 22181"
click at [352, 249] on input "Seleccionar Archivo" at bounding box center [414, 249] width 136 height 10
type input "C:\fakepath\18 DOC 22181.pdf"
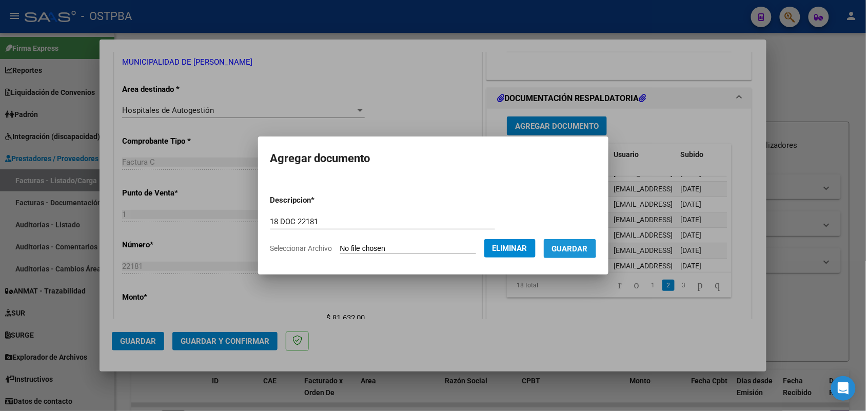
click at [567, 245] on span "Guardar" at bounding box center [570, 248] width 36 height 9
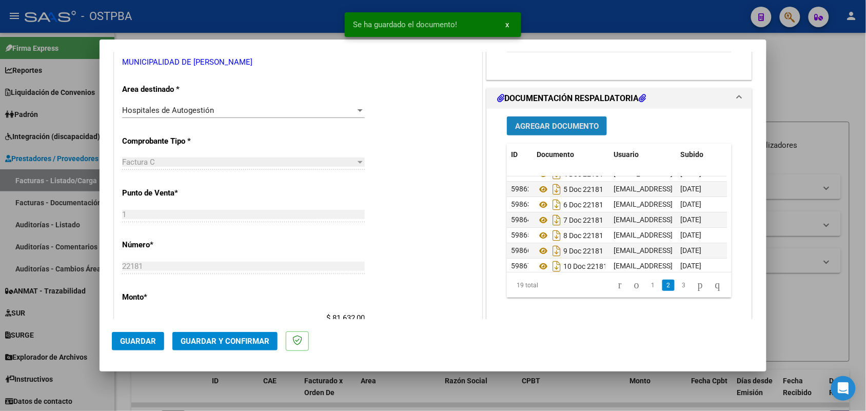
click at [567, 118] on button "Agregar Documento" at bounding box center [557, 125] width 100 height 19
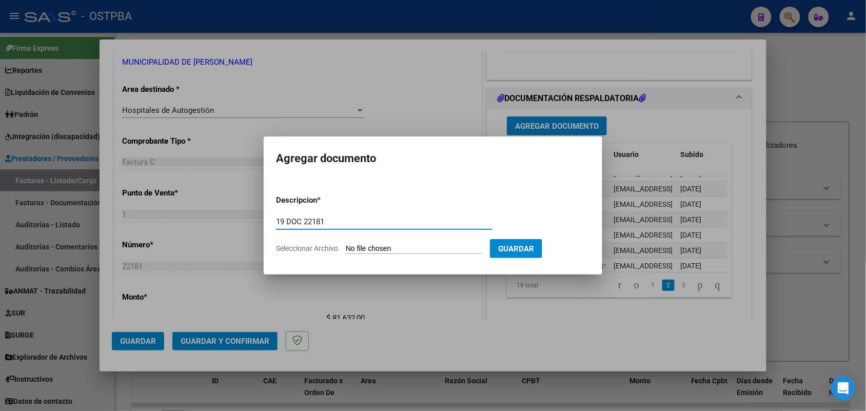
type input "19 DOC 22181"
click at [355, 248] on input "Seleccionar Archivo" at bounding box center [414, 249] width 136 height 10
type input "C:\fakepath\18 DOC 22181.pdf"
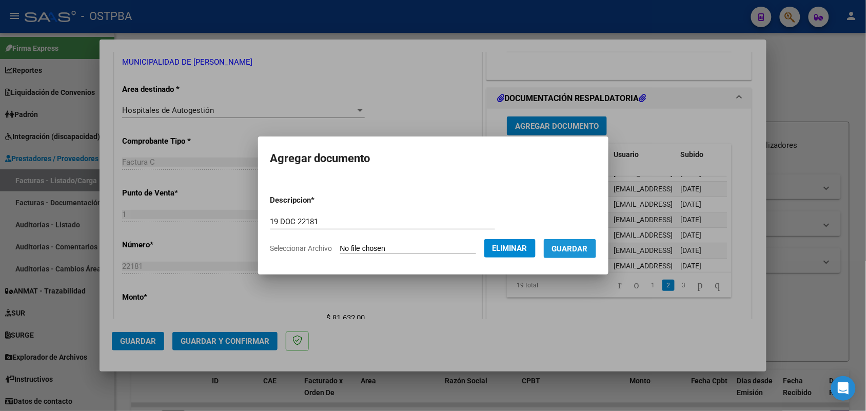
click at [582, 242] on button "Guardar" at bounding box center [570, 248] width 52 height 19
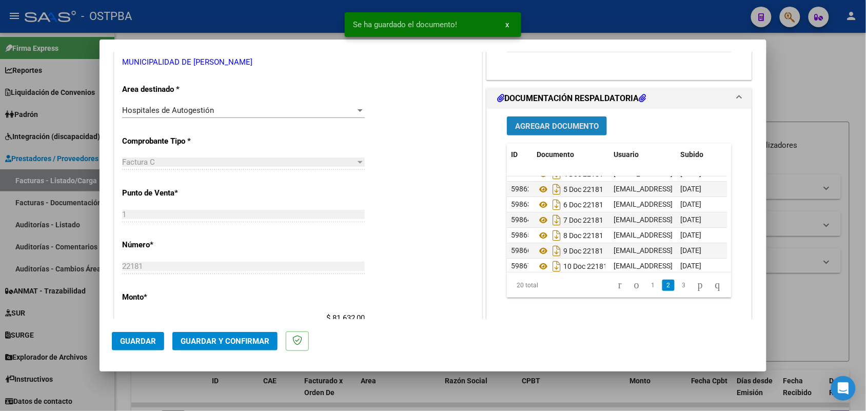
click at [549, 125] on span "Agregar Documento" at bounding box center [557, 126] width 84 height 9
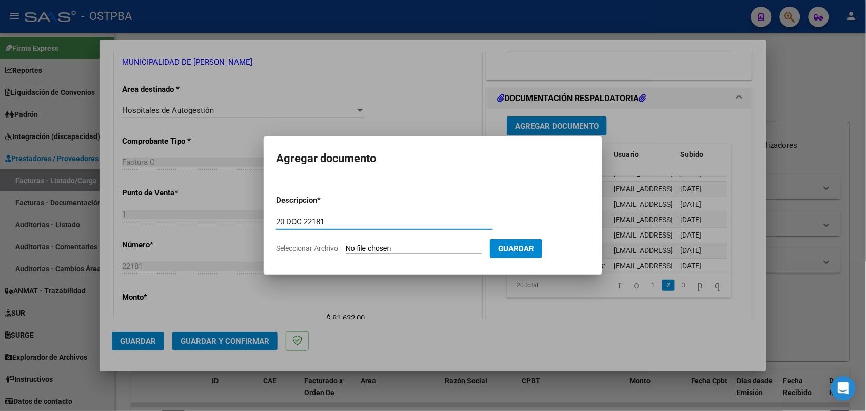
type input "20 DOC 22181"
click at [355, 247] on input "Seleccionar Archivo" at bounding box center [414, 249] width 136 height 10
type input "C:\fakepath\20 DOC 22181.pdf"
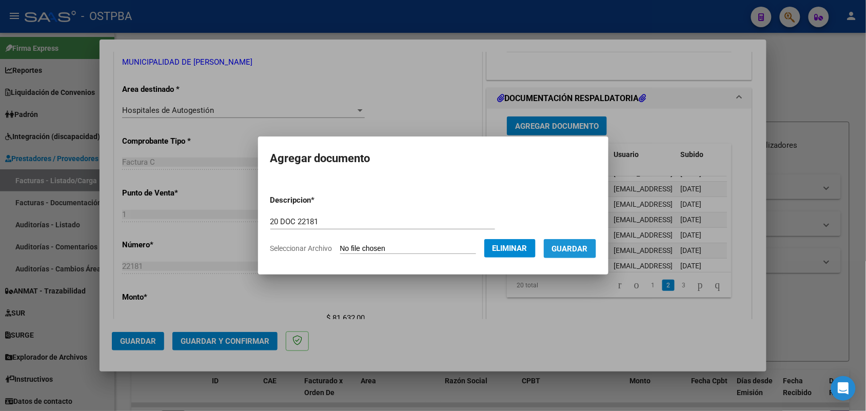
click at [574, 247] on span "Guardar" at bounding box center [570, 248] width 36 height 9
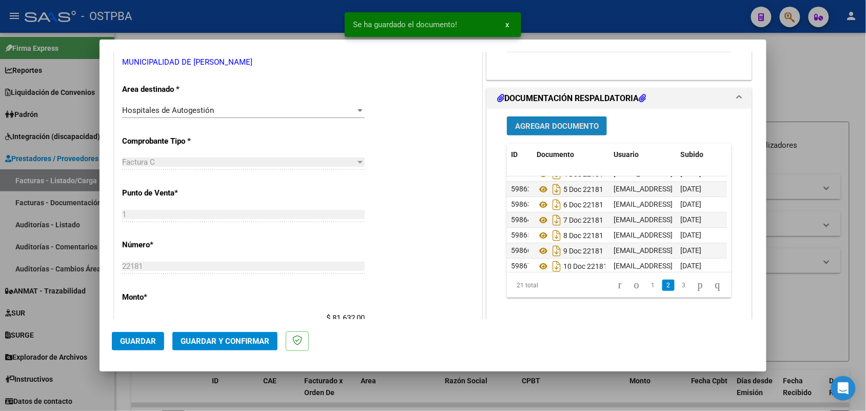
click at [545, 127] on span "Agregar Documento" at bounding box center [557, 126] width 84 height 9
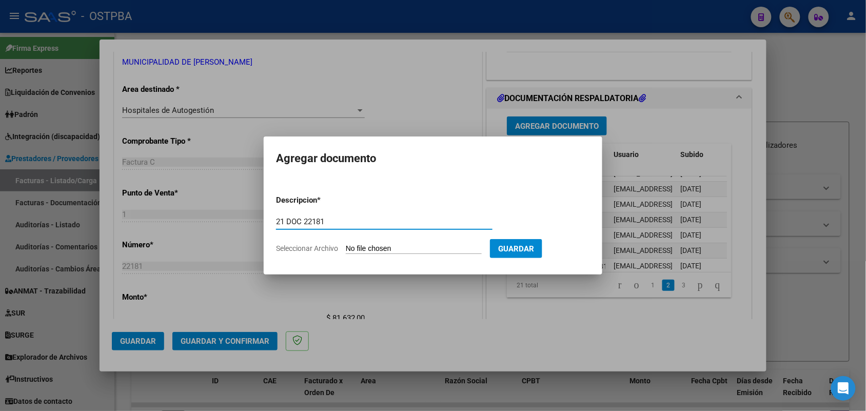
type input "21 DOC 22181"
click at [350, 247] on input "Seleccionar Archivo" at bounding box center [414, 249] width 136 height 10
type input "C:\fakepath\21 DOC 22181.pdf"
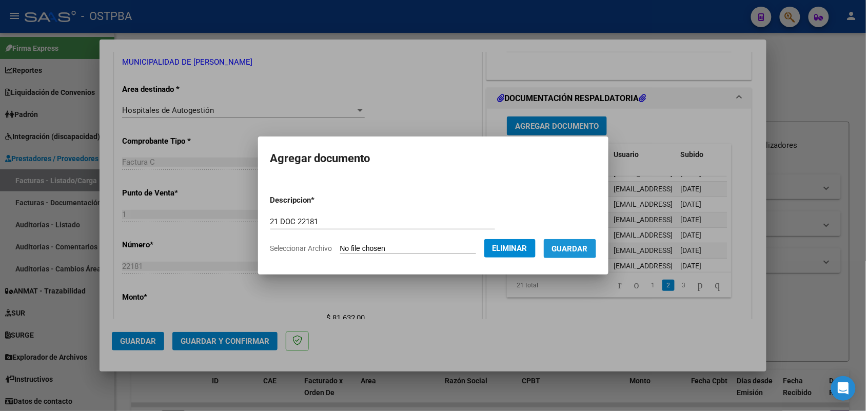
click at [580, 244] on span "Guardar" at bounding box center [570, 248] width 36 height 9
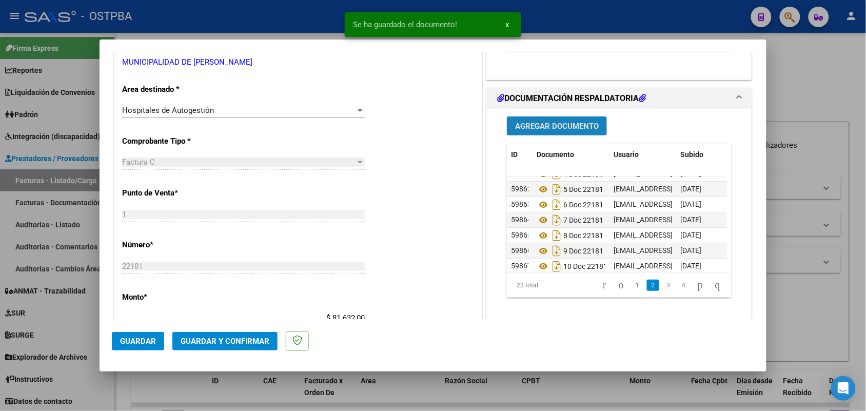
click at [572, 124] on span "Agregar Documento" at bounding box center [557, 126] width 84 height 9
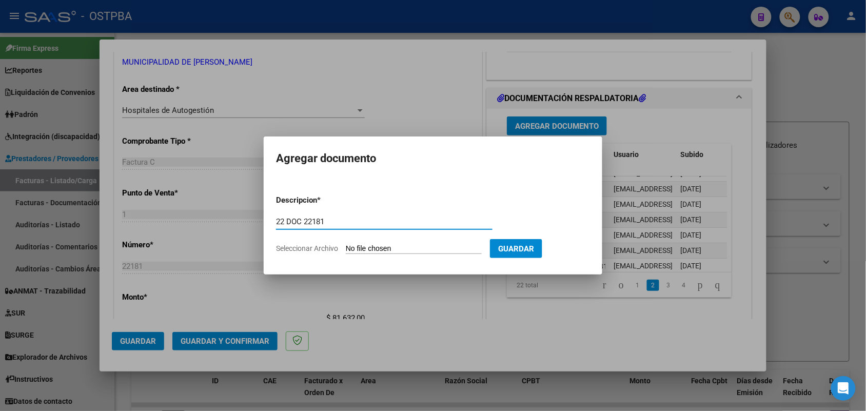
type input "22 DOC 22181"
click at [353, 246] on input "Seleccionar Archivo" at bounding box center [414, 249] width 136 height 10
type input "C:\fakepath\22 DOC 22181.pdf"
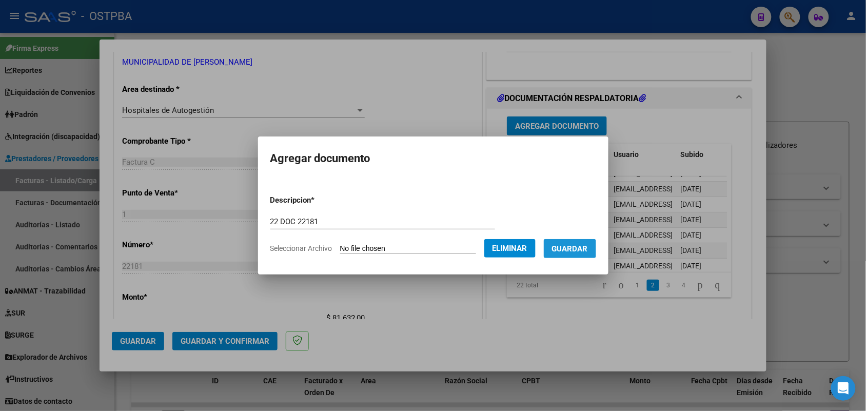
click at [583, 246] on span "Guardar" at bounding box center [570, 248] width 36 height 9
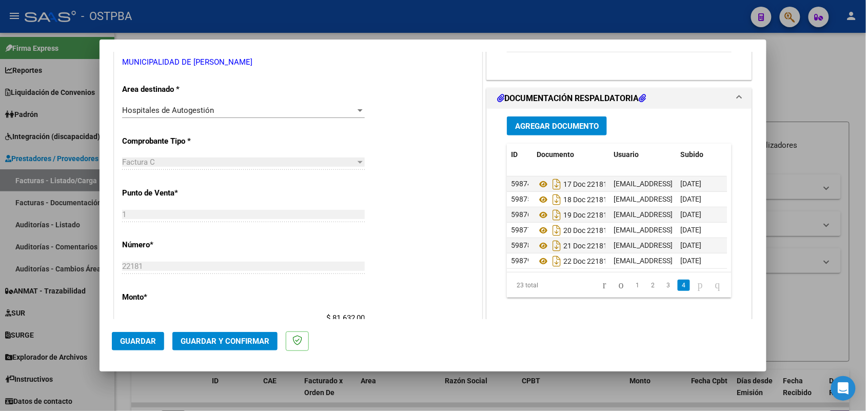
scroll to position [272, 0]
click at [223, 342] on span "Guardar y Confirmar" at bounding box center [225, 340] width 89 height 9
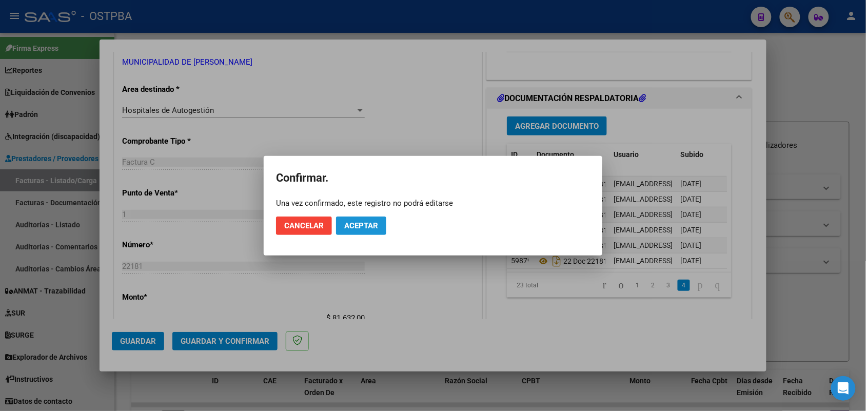
click at [362, 221] on span "Aceptar" at bounding box center [361, 225] width 34 height 9
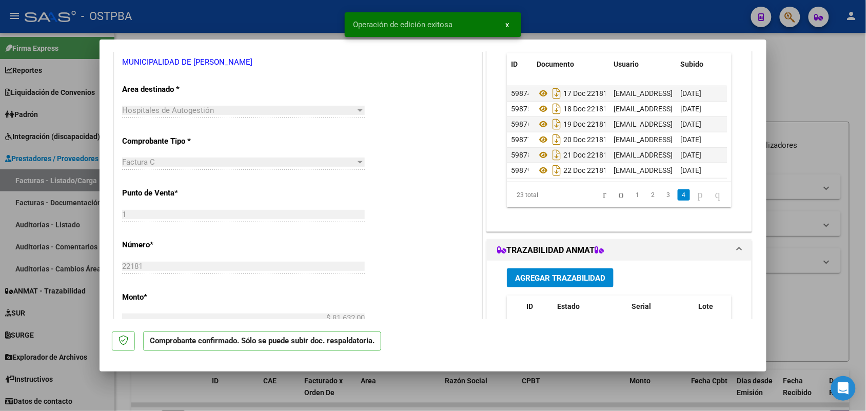
click at [78, 260] on div at bounding box center [433, 205] width 866 height 411
type input "$ 0,00"
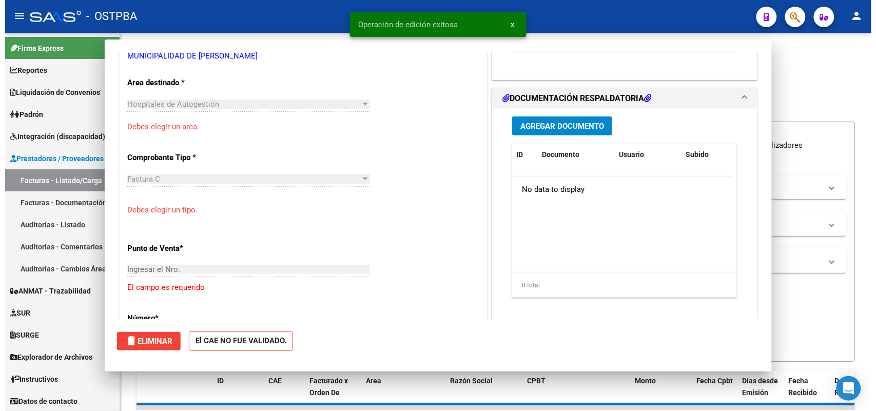
scroll to position [0, 0]
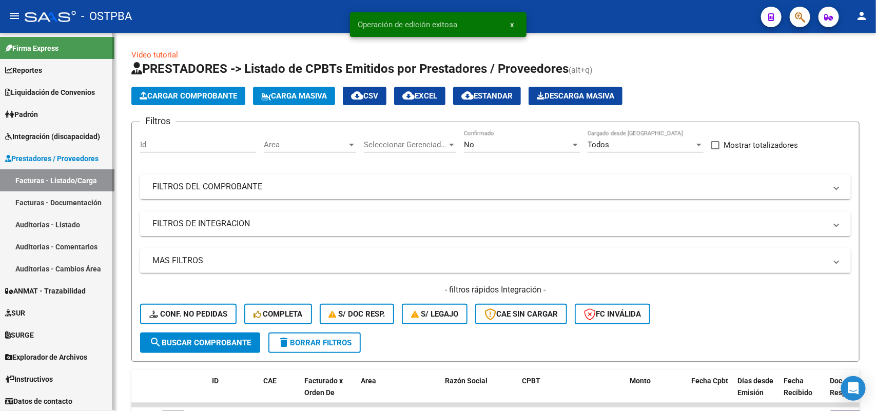
click at [78, 225] on link "Auditorías - Listado" at bounding box center [57, 224] width 114 height 22
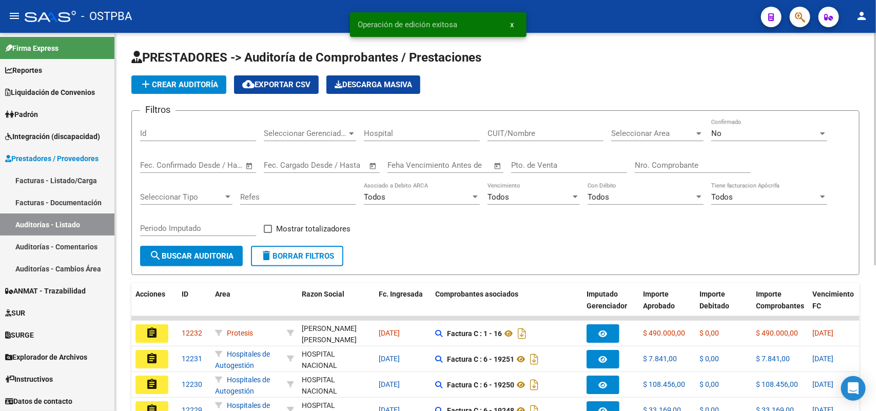
click at [186, 82] on span "add Crear Auditoría" at bounding box center [179, 84] width 78 height 9
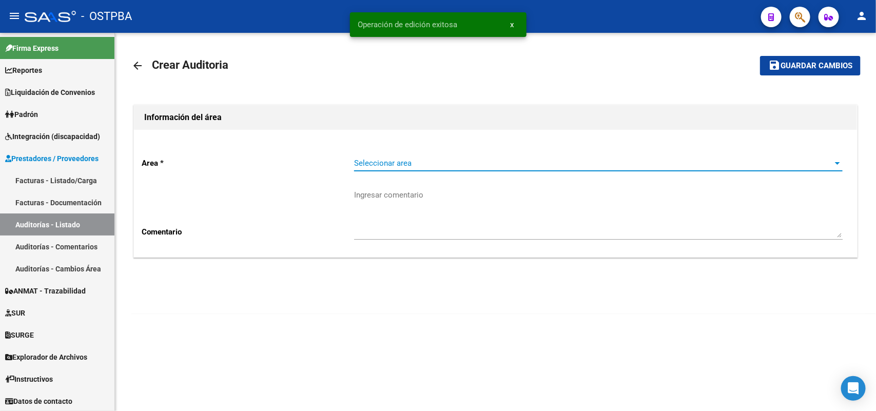
click at [385, 162] on span "Seleccionar area" at bounding box center [593, 162] width 479 height 9
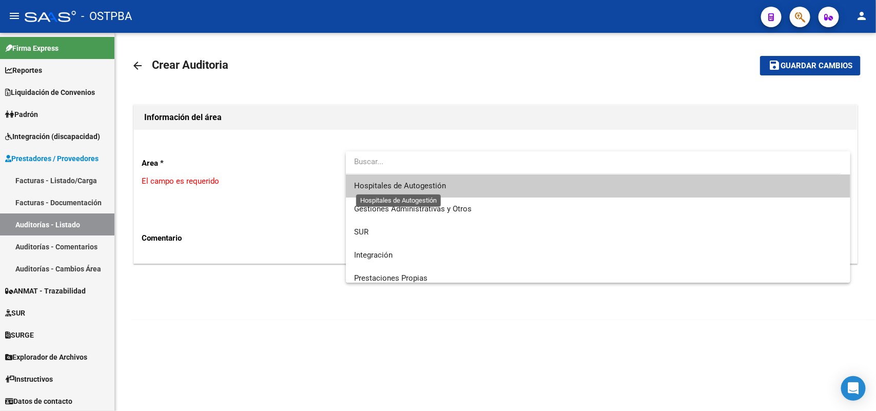
click at [406, 190] on span "Hospitales de Autogestión" at bounding box center [400, 185] width 92 height 9
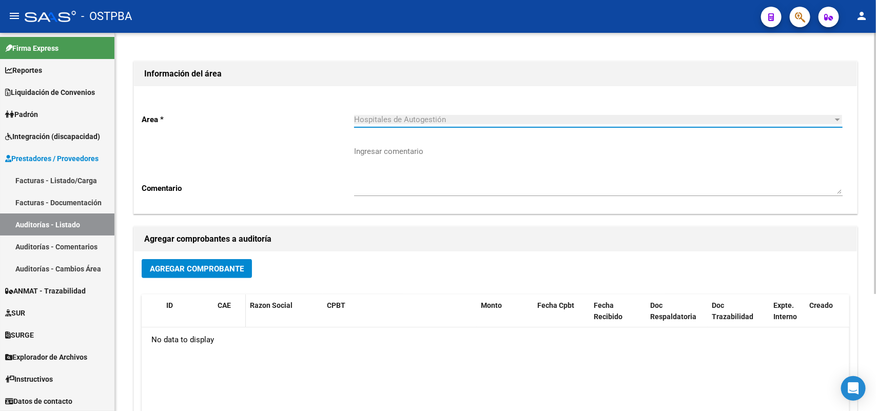
scroll to position [169, 0]
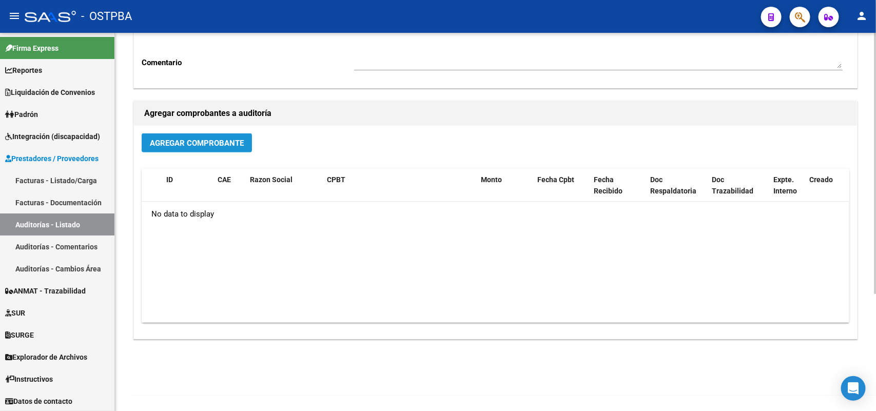
click at [203, 137] on button "Agregar Comprobante" at bounding box center [197, 142] width 110 height 19
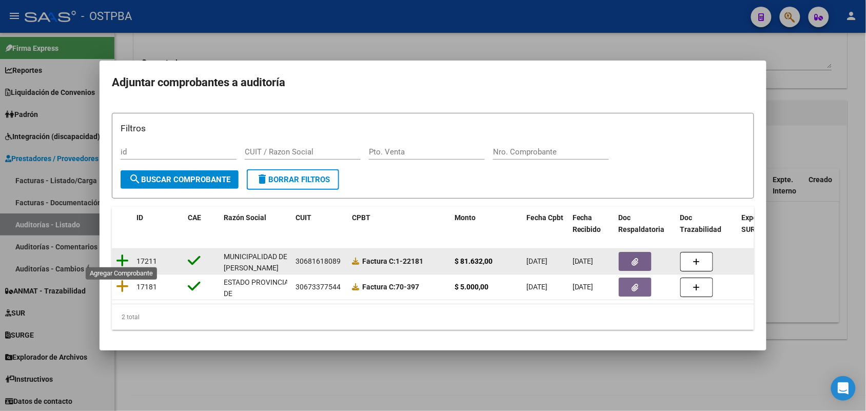
click at [124, 255] on icon at bounding box center [122, 260] width 13 height 14
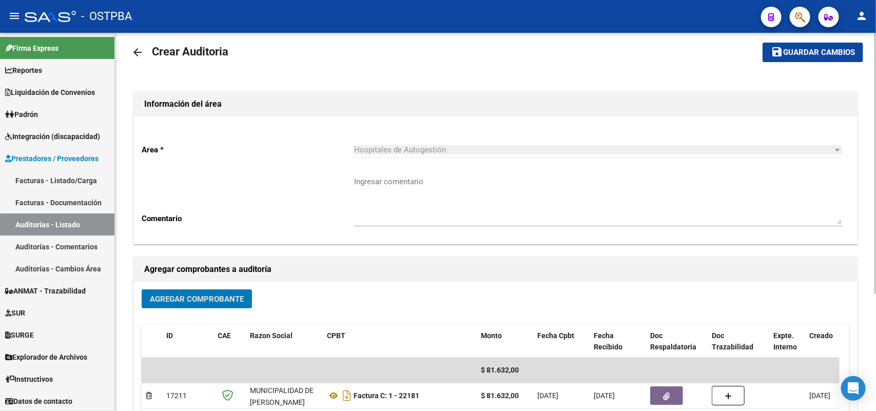
scroll to position [0, 0]
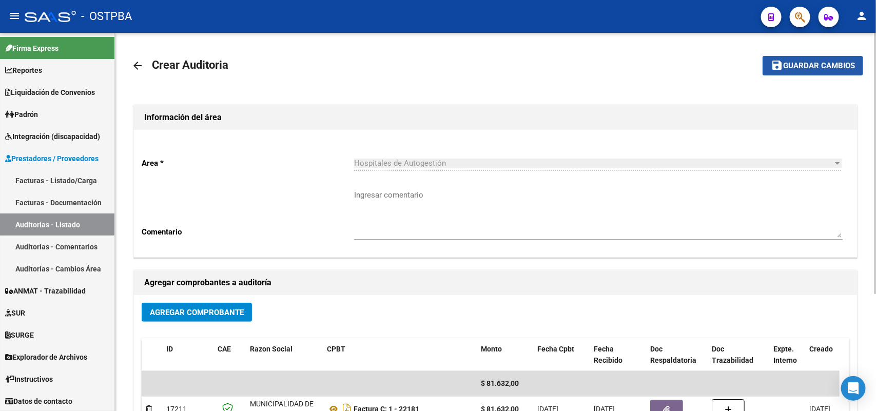
click at [806, 64] on span "Guardar cambios" at bounding box center [819, 66] width 72 height 9
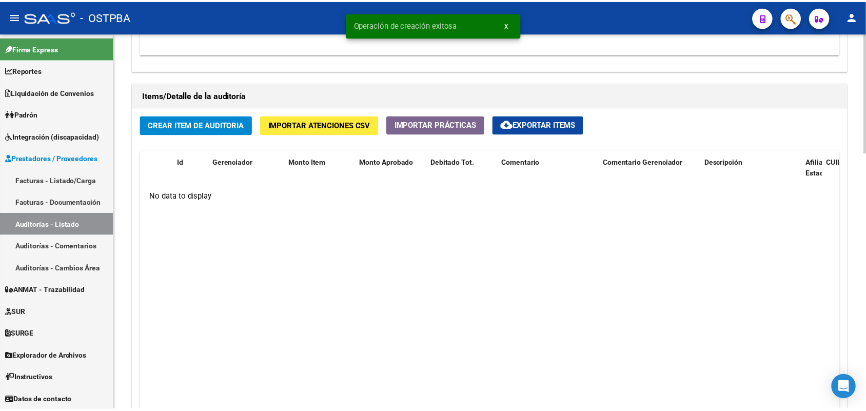
scroll to position [705, 0]
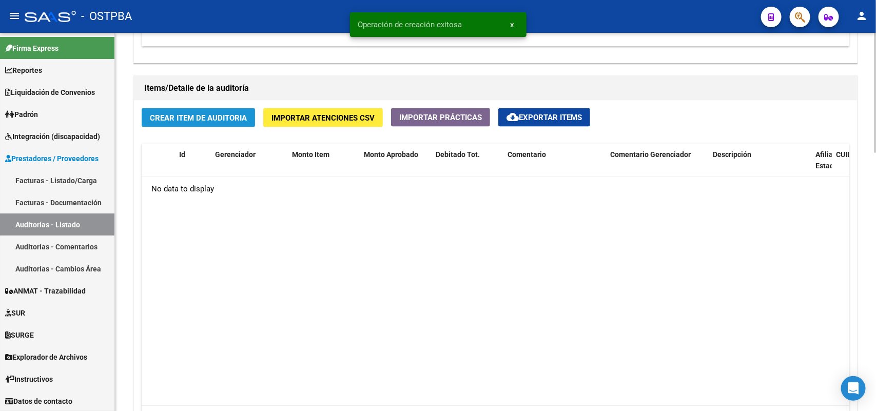
click at [214, 118] on span "Crear Item de Auditoria" at bounding box center [198, 117] width 97 height 9
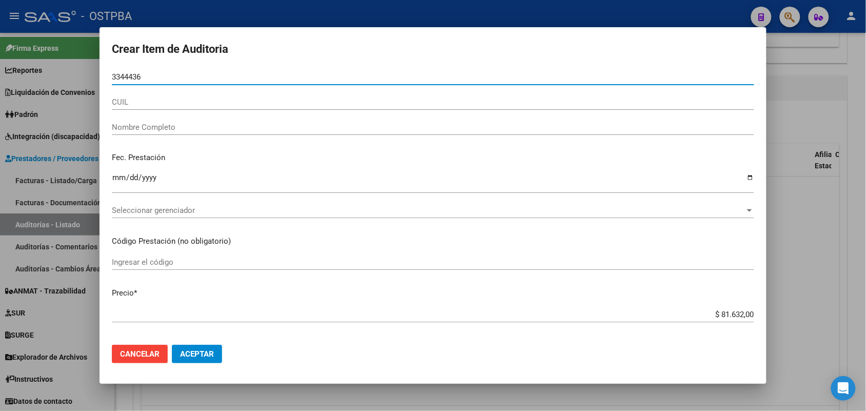
type input "33444362"
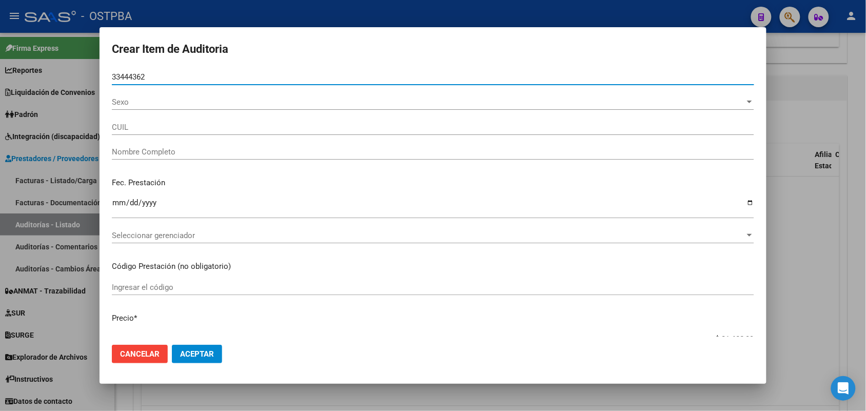
type input "20334443621"
type input "[PERSON_NAME] -"
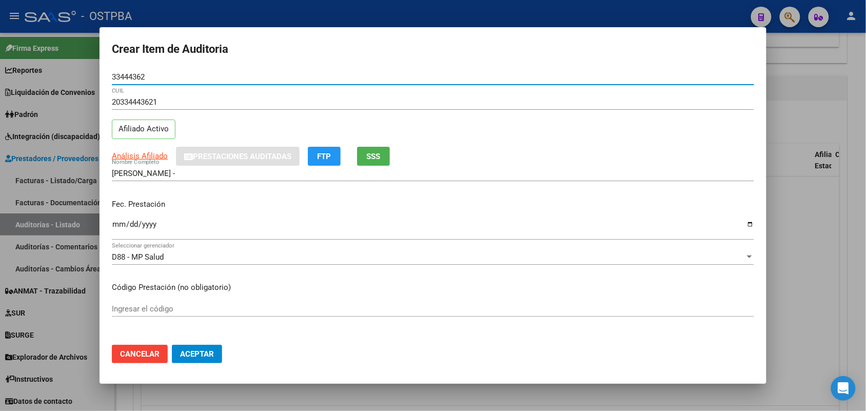
type input "33444362"
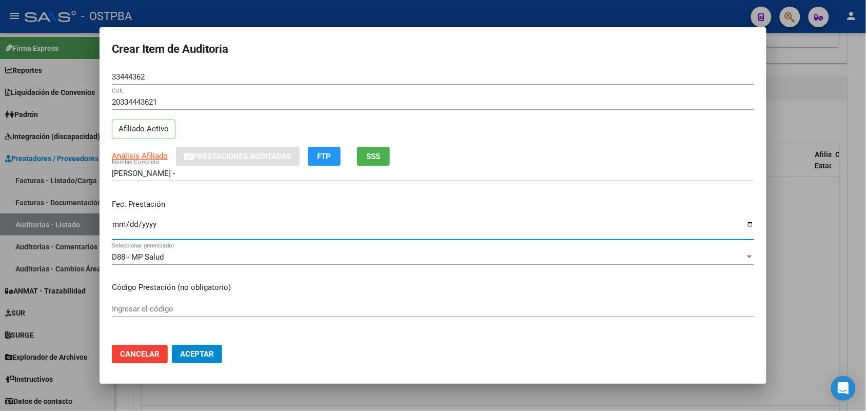
click at [116, 226] on input "Ingresar la fecha" at bounding box center [433, 228] width 642 height 16
type input "[DATE]"
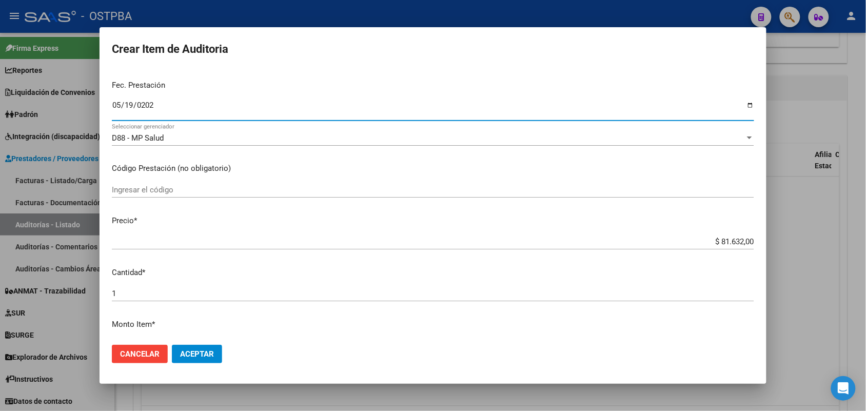
scroll to position [128, 0]
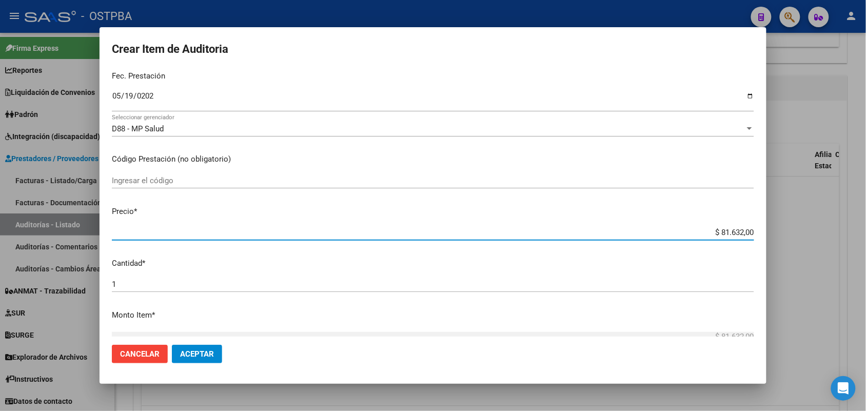
drag, startPoint x: 703, startPoint y: 229, endPoint x: 813, endPoint y: 234, distance: 109.9
click at [813, 233] on div "Crear Item de Auditoria 33444362 Nro Documento 20334443621 CUIL Afiliado Activo…" at bounding box center [433, 205] width 866 height 411
type input "$ 0,05"
type input "$ 0,50"
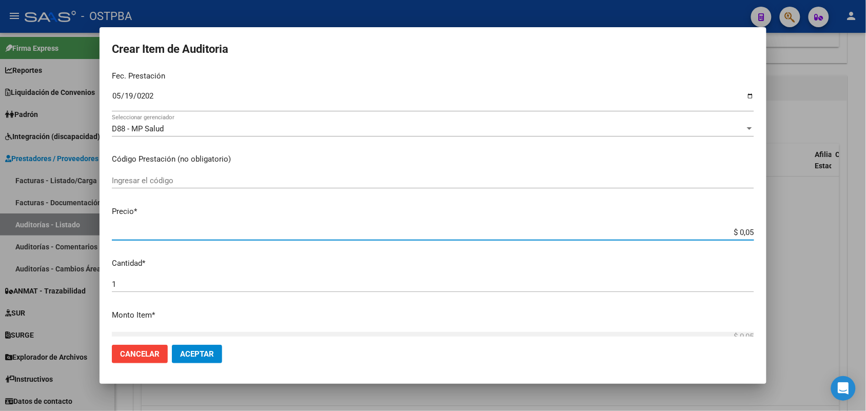
type input "$ 0,50"
type input "$ 5,09"
type input "$ 50,90"
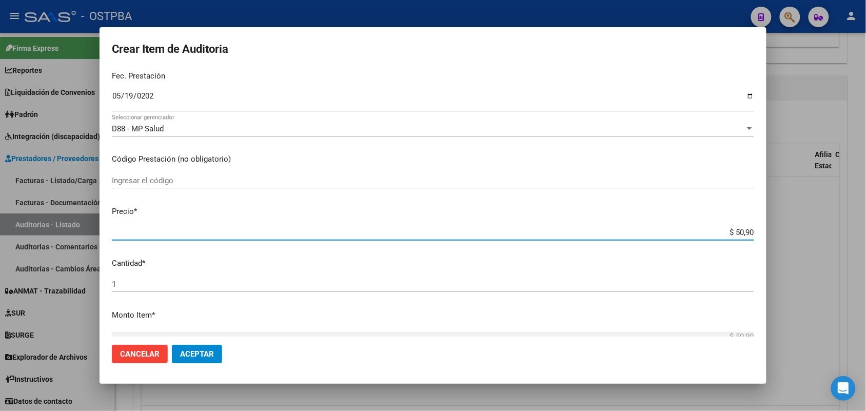
type input "$ 509,04"
type input "$ 5.090,40"
type input "$ 50.904,00"
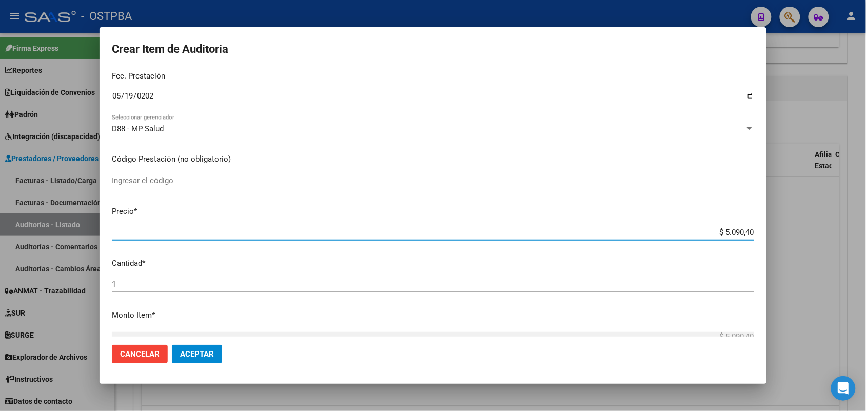
type input "$ 50.904,00"
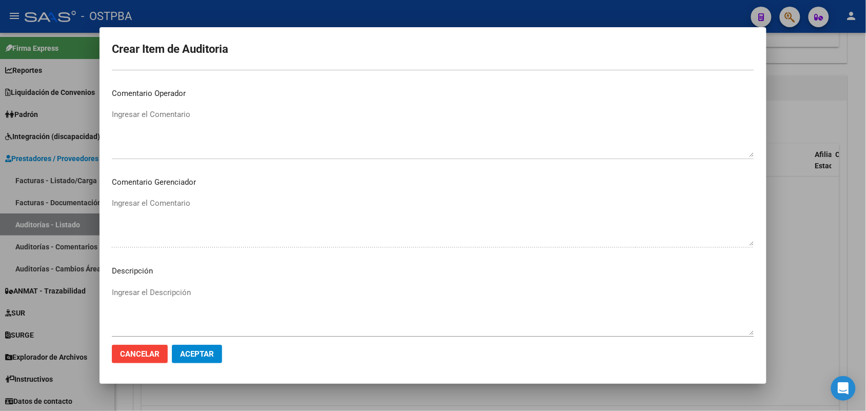
scroll to position [513, 0]
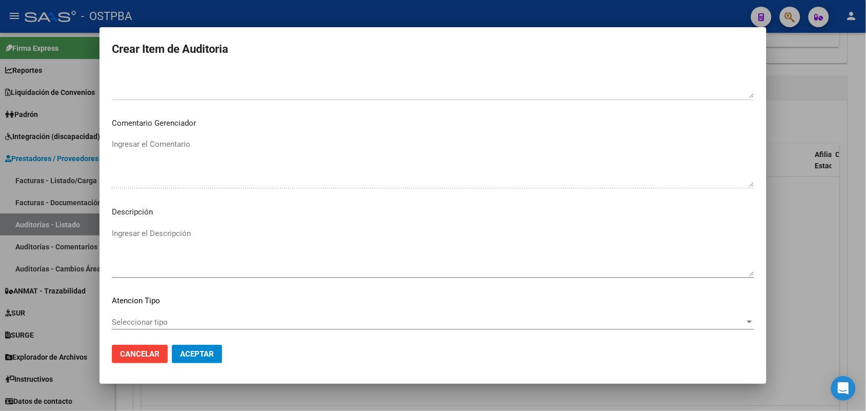
click at [160, 318] on span "Seleccionar tipo" at bounding box center [428, 322] width 633 height 9
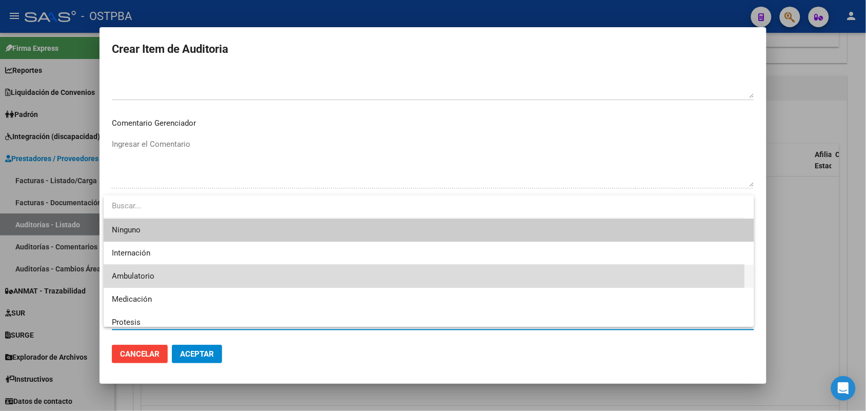
click at [155, 273] on span "Ambulatorio" at bounding box center [429, 276] width 634 height 23
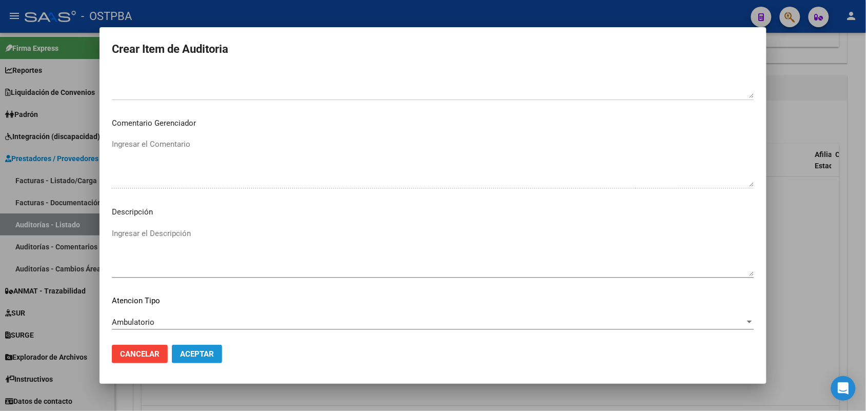
click at [197, 348] on button "Aceptar" at bounding box center [197, 354] width 50 height 18
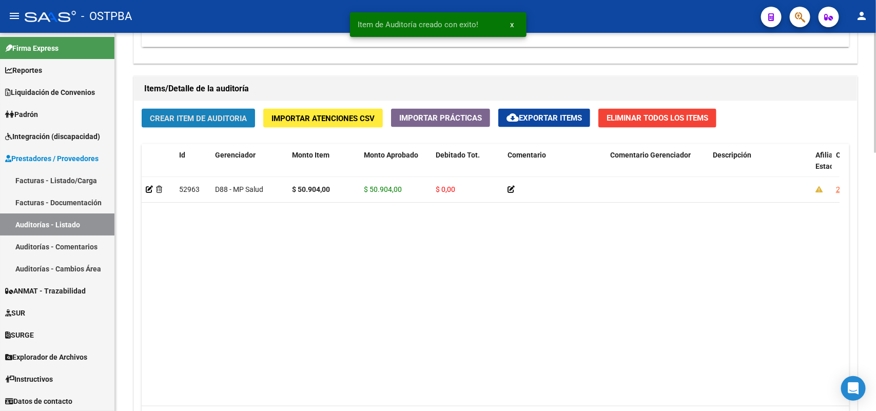
click at [227, 110] on button "Crear Item de Auditoria" at bounding box center [198, 118] width 113 height 19
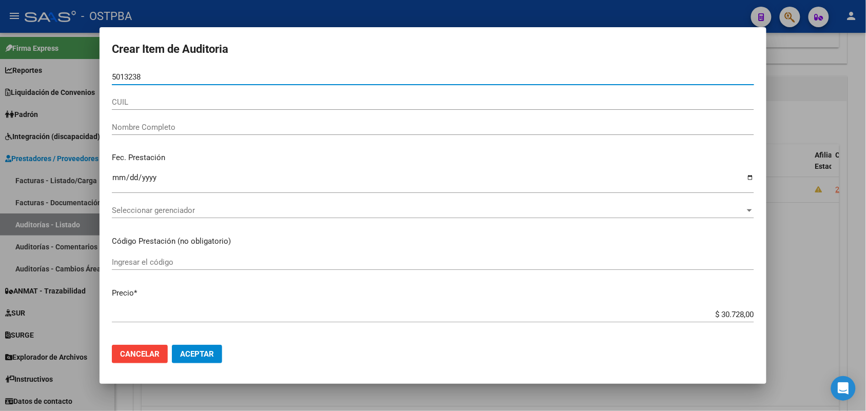
type input "50132388"
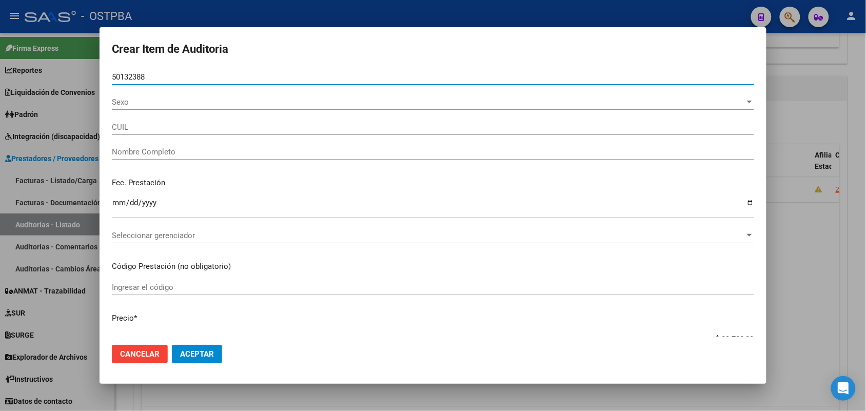
type input "27501323883"
type input "ALEGRE [PERSON_NAME]"
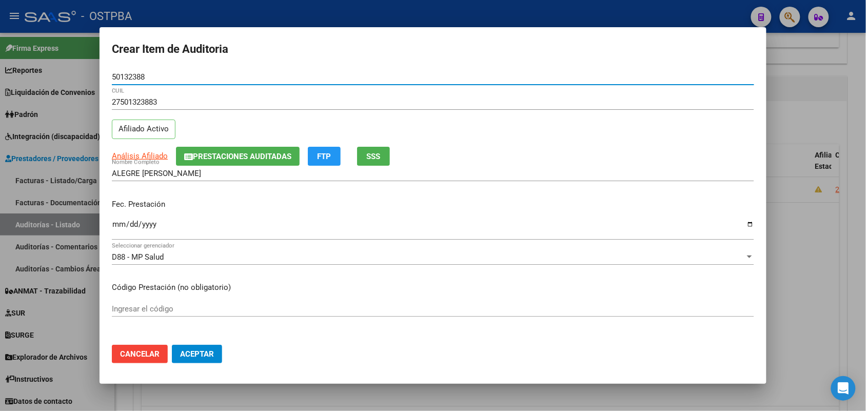
type input "50132388"
click at [114, 227] on input "Ingresar la fecha" at bounding box center [433, 228] width 642 height 16
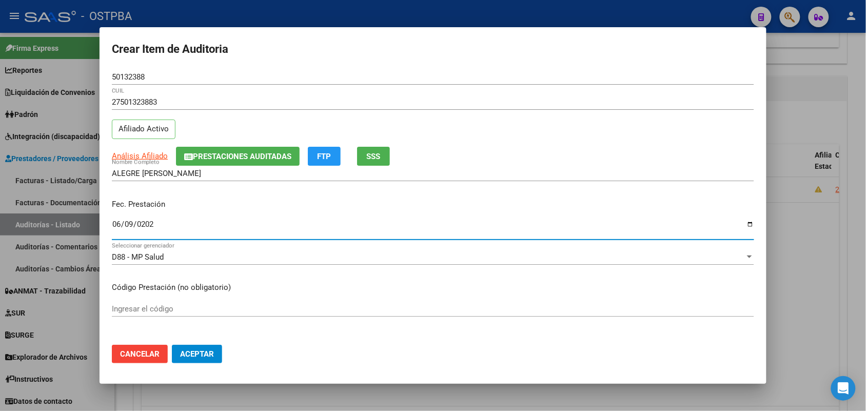
type input "[DATE]"
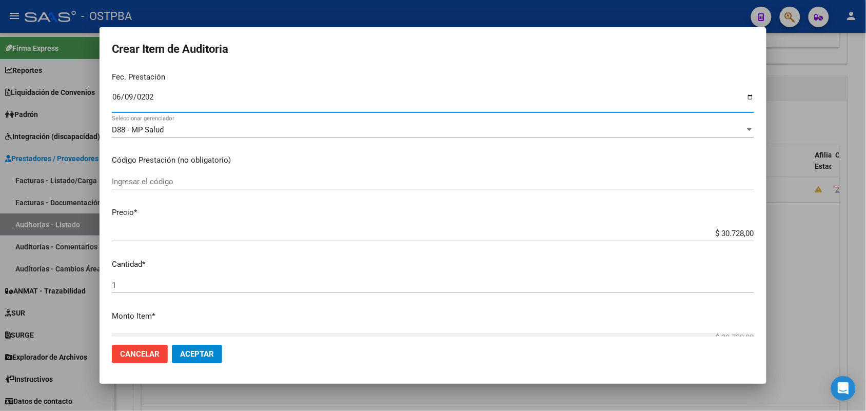
scroll to position [128, 0]
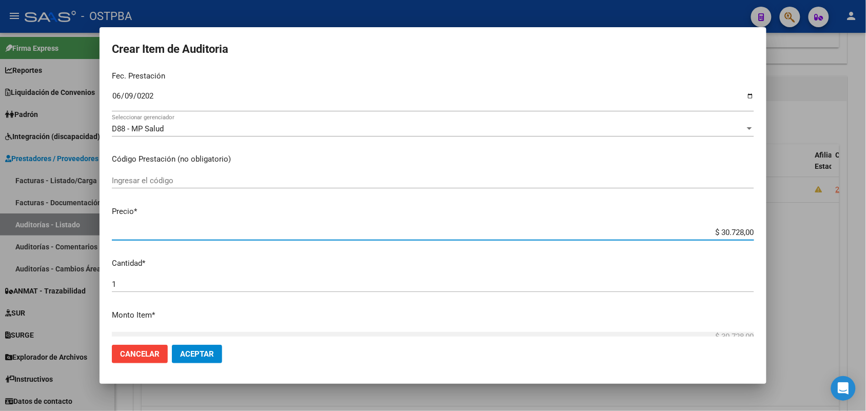
drag, startPoint x: 704, startPoint y: 231, endPoint x: 772, endPoint y: 229, distance: 68.3
click at [772, 229] on div "Crear Item de Auditoria 50132388 Nro Documento 27501323883 CUIL Afiliado Activo…" at bounding box center [433, 205] width 866 height 411
type input "$ 0,07"
type input "$ 0,75"
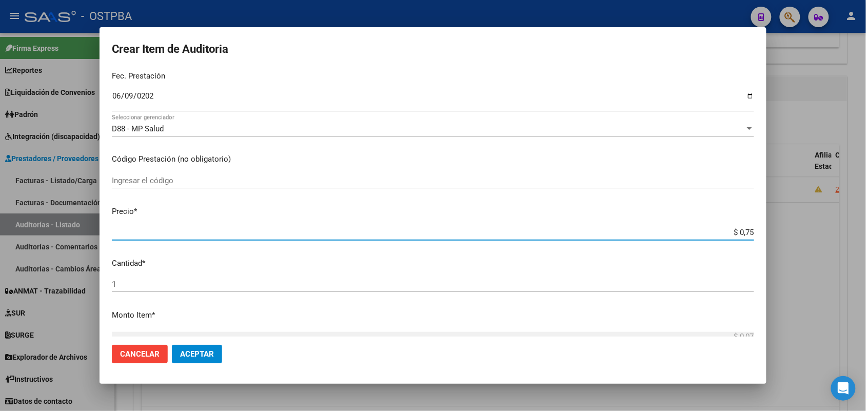
type input "$ 0,75"
type input "$ 7,59"
type input "$ 75,94"
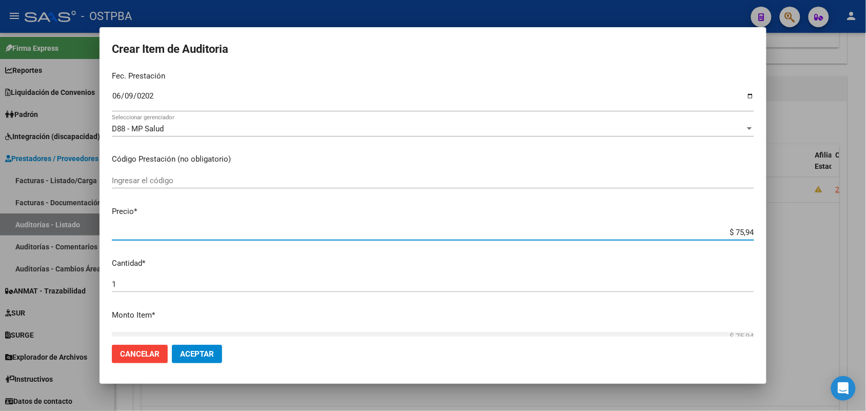
type input "$ 759,40"
type input "$ 7.594,00"
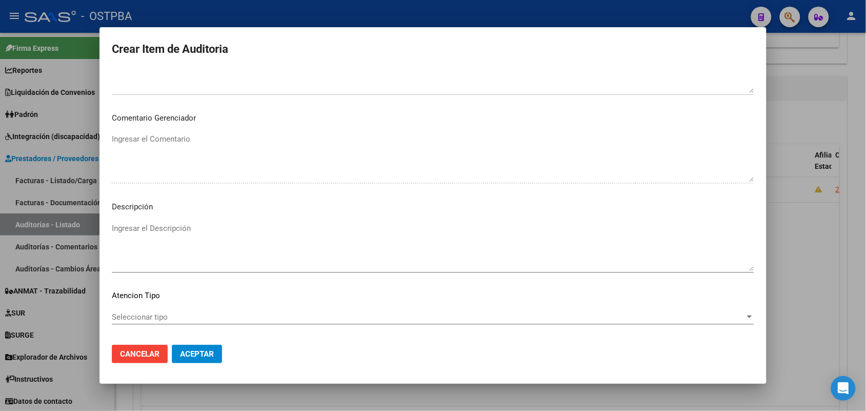
scroll to position [567, 0]
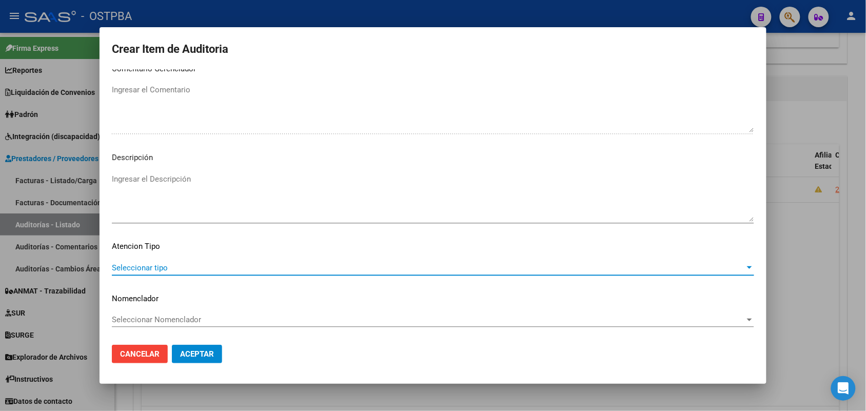
click at [159, 267] on span "Seleccionar tipo" at bounding box center [428, 267] width 633 height 9
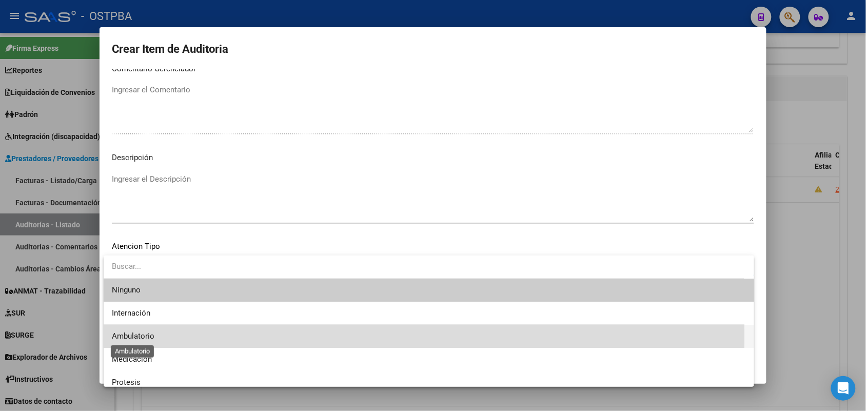
click at [150, 336] on span "Ambulatorio" at bounding box center [133, 335] width 43 height 9
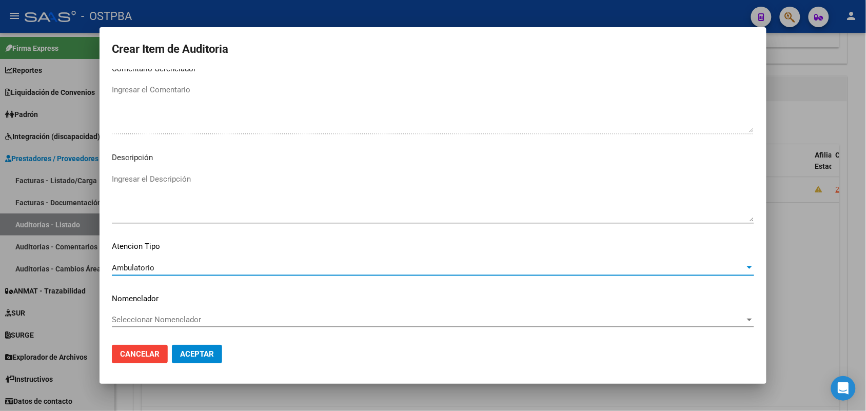
click at [196, 349] on span "Aceptar" at bounding box center [197, 353] width 34 height 9
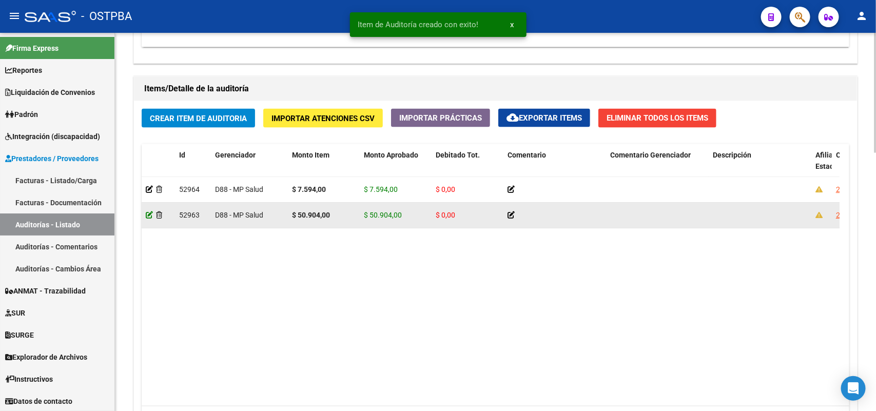
click at [149, 214] on icon at bounding box center [149, 214] width 7 height 7
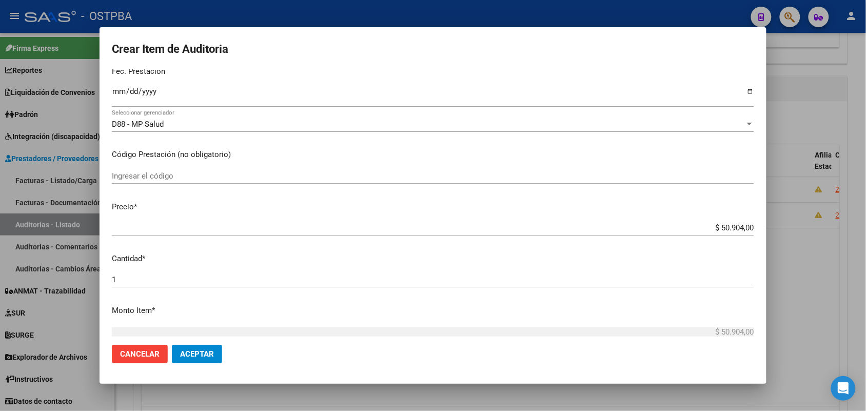
scroll to position [256, 0]
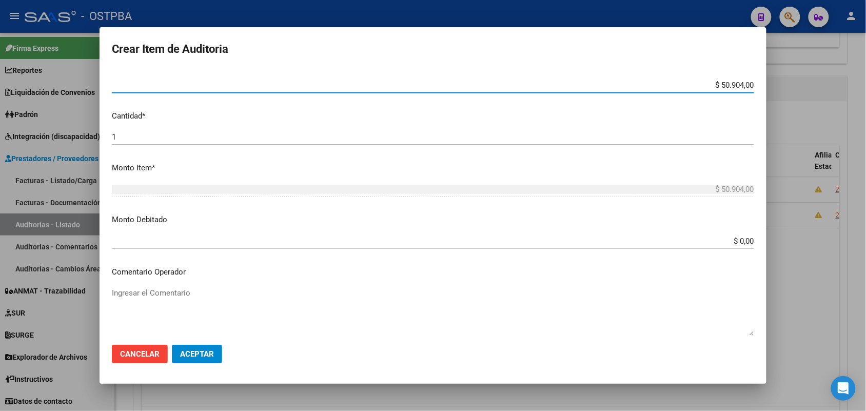
drag, startPoint x: 696, startPoint y: 81, endPoint x: 765, endPoint y: 272, distance: 203.5
click at [776, 94] on div "Crear Item de Auditoria 33444362 Nro Documento 20334443621 CUIL Afiliado Activo…" at bounding box center [433, 205] width 866 height 411
type input "$ 0,05"
type input "$ 0,59"
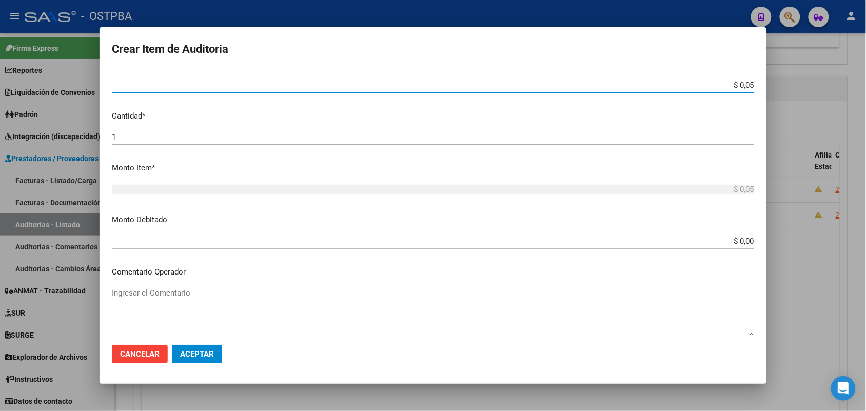
type input "$ 0,59"
type input "$ 5,90"
type input "$ 59,04"
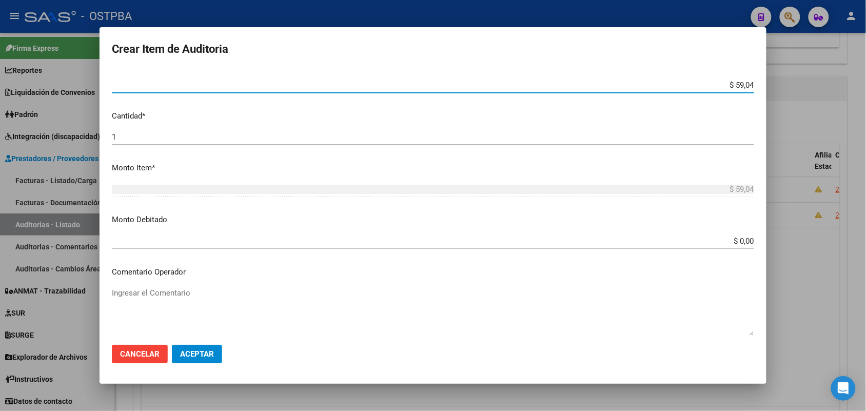
type input "$ 590,40"
type input "$ 5.904,00"
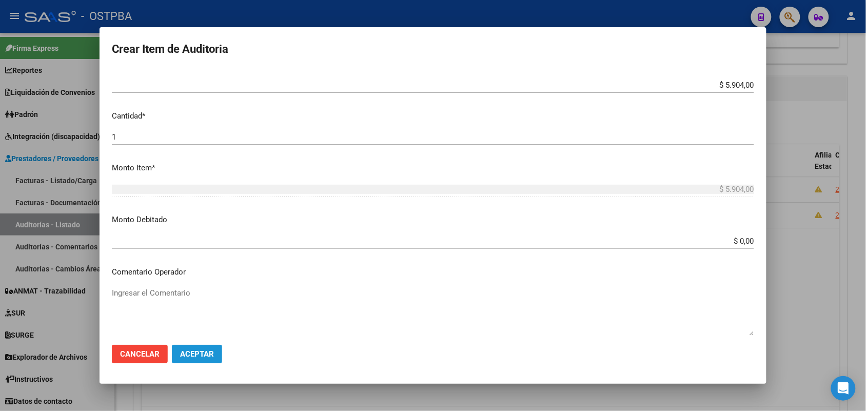
click at [193, 348] on button "Aceptar" at bounding box center [197, 354] width 50 height 18
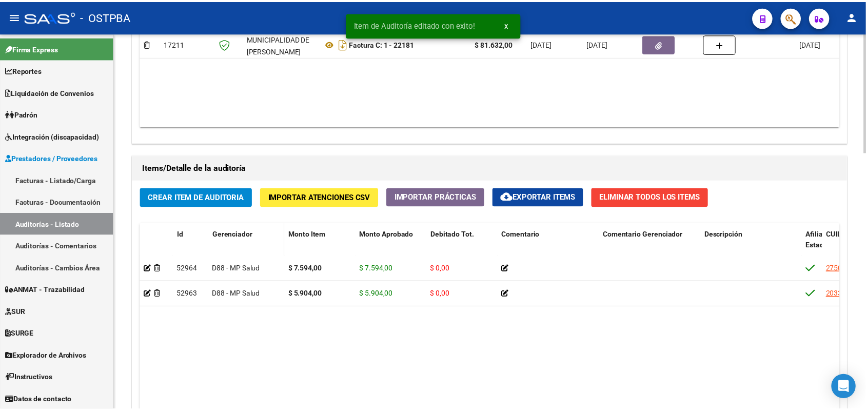
scroll to position [641, 0]
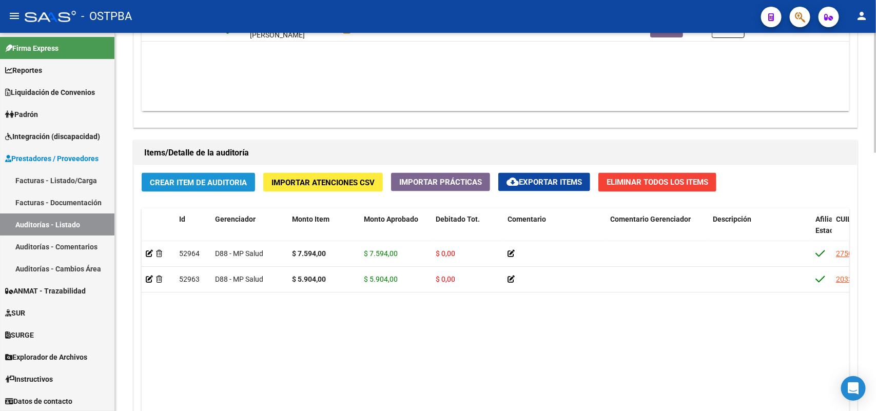
click at [213, 182] on span "Crear Item de Auditoria" at bounding box center [198, 182] width 97 height 9
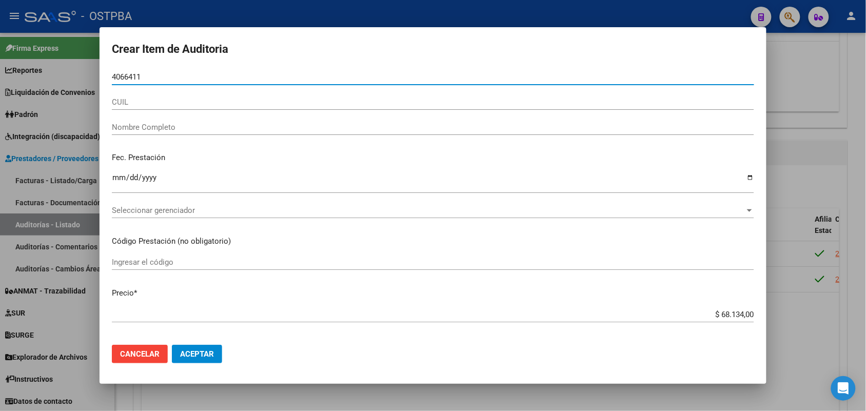
type input "40664111"
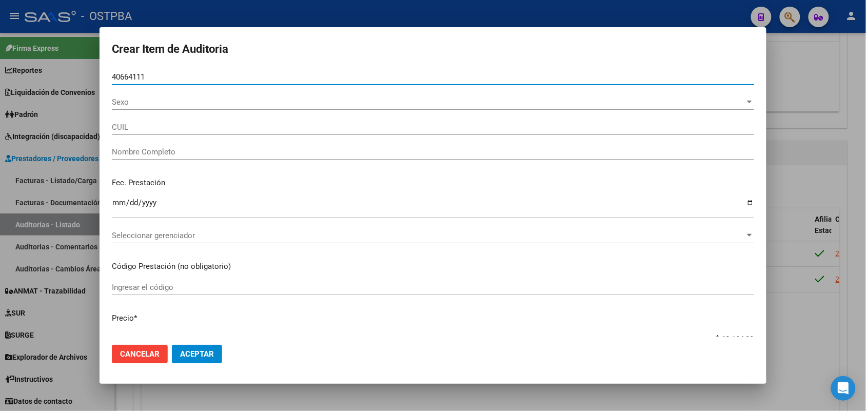
type input "27406641118"
type input "[PERSON_NAME] -"
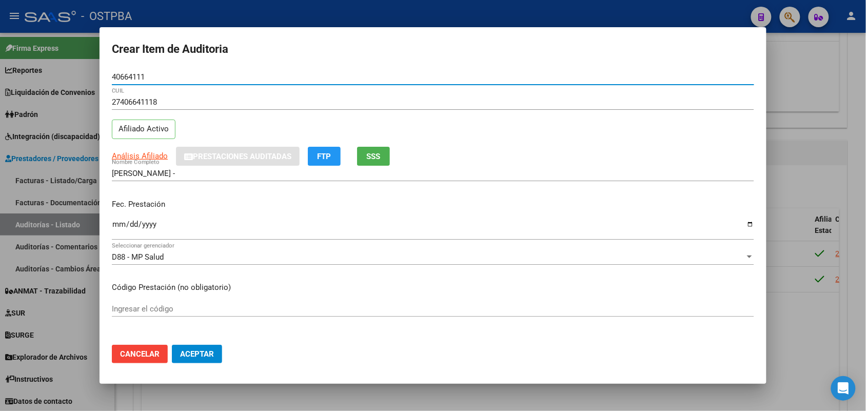
type input "40664111"
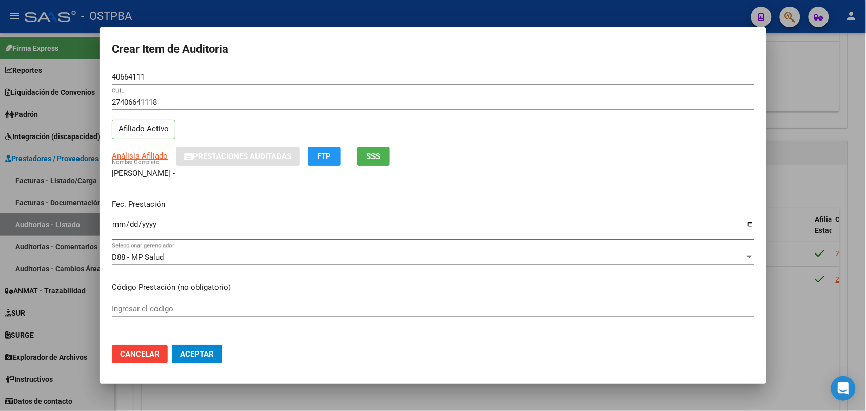
click at [120, 222] on input "Ingresar la fecha" at bounding box center [433, 228] width 642 height 16
type input "[DATE]"
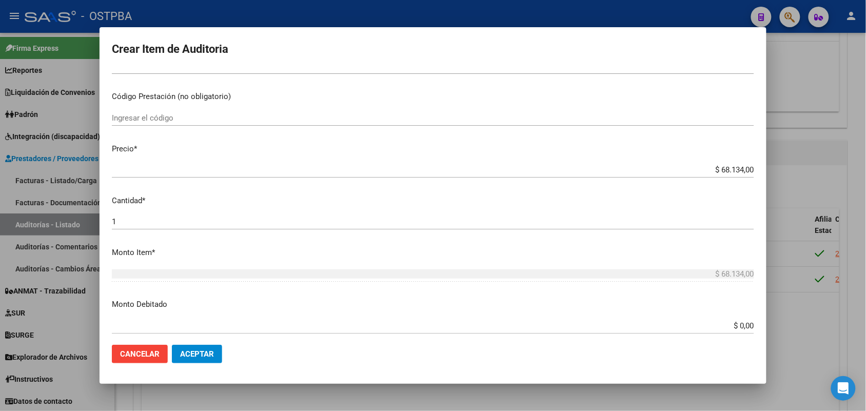
scroll to position [192, 0]
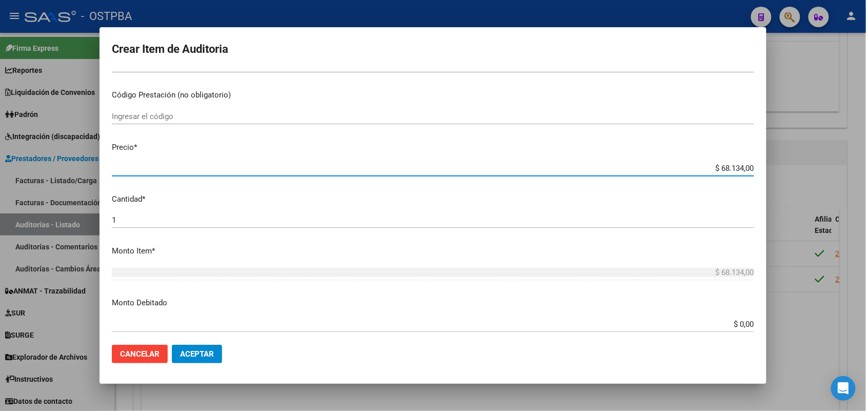
drag, startPoint x: 708, startPoint y: 168, endPoint x: 770, endPoint y: 165, distance: 62.1
click at [770, 165] on div "Crear Item de Auditoria 40664111 Nro Documento 27406641118 CUIL Afiliado Activo…" at bounding box center [433, 205] width 866 height 411
type input "$ 0,07"
type input "$ 0,75"
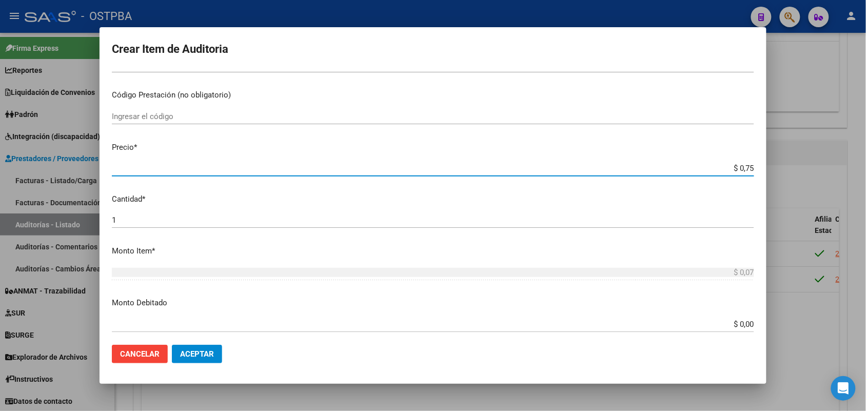
type input "$ 0,75"
type input "$ 7,59"
type input "$ 75,94"
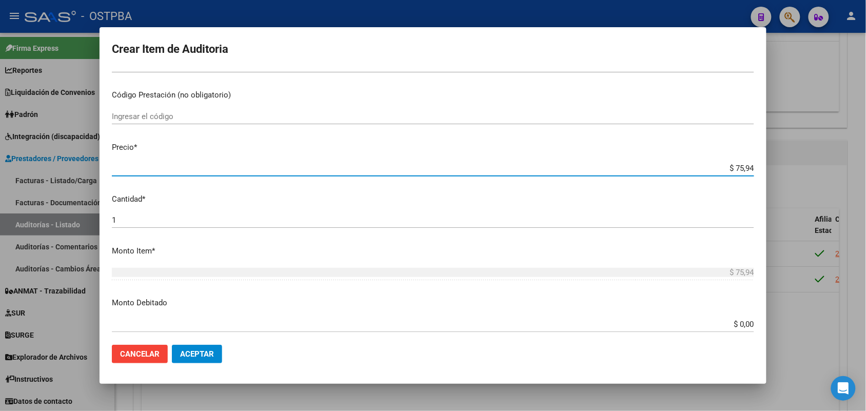
type input "$ 759,40"
type input "$ 7.594,00"
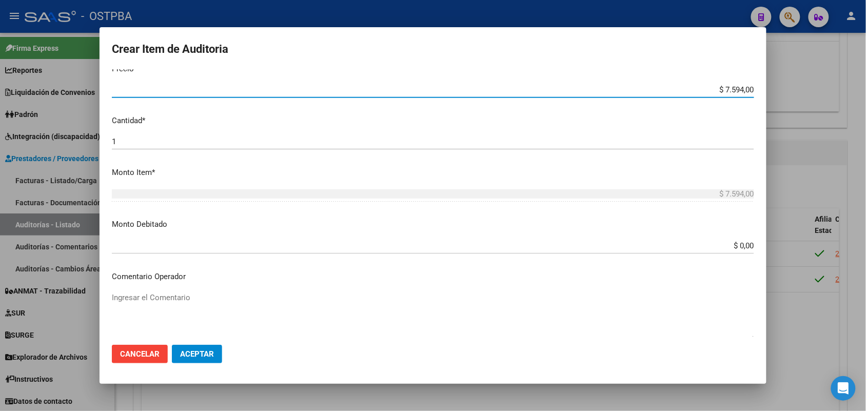
scroll to position [567, 0]
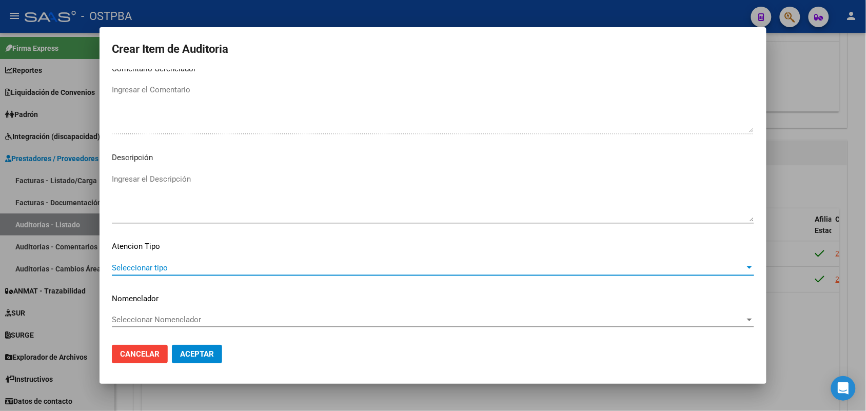
click at [155, 268] on span "Seleccionar tipo" at bounding box center [428, 267] width 633 height 9
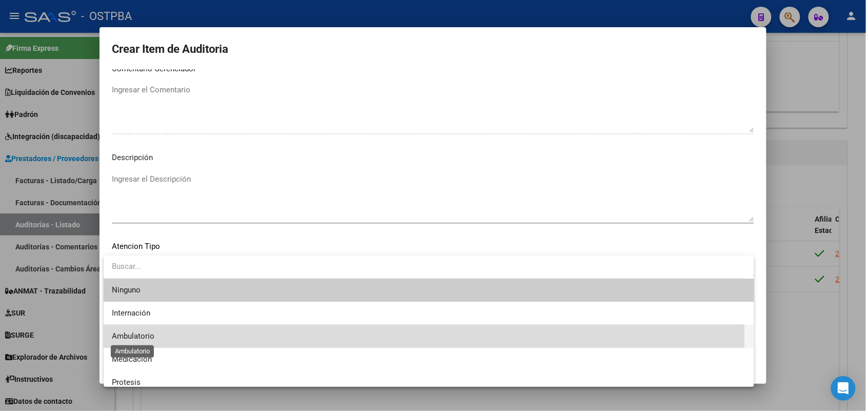
click at [149, 337] on span "Ambulatorio" at bounding box center [133, 335] width 43 height 9
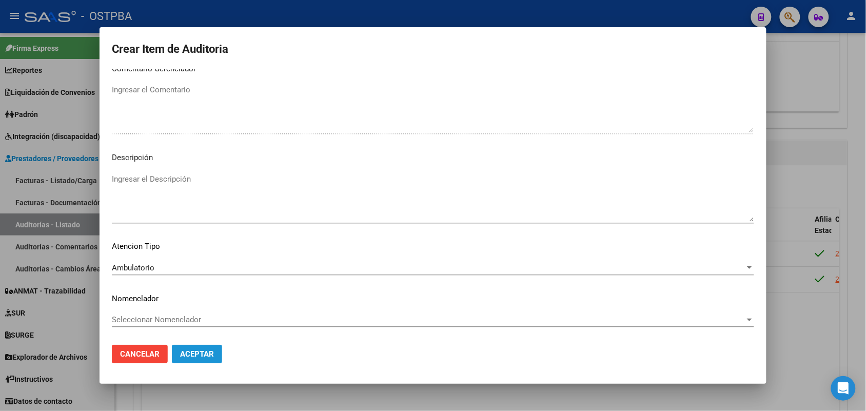
click at [194, 352] on span "Aceptar" at bounding box center [197, 353] width 34 height 9
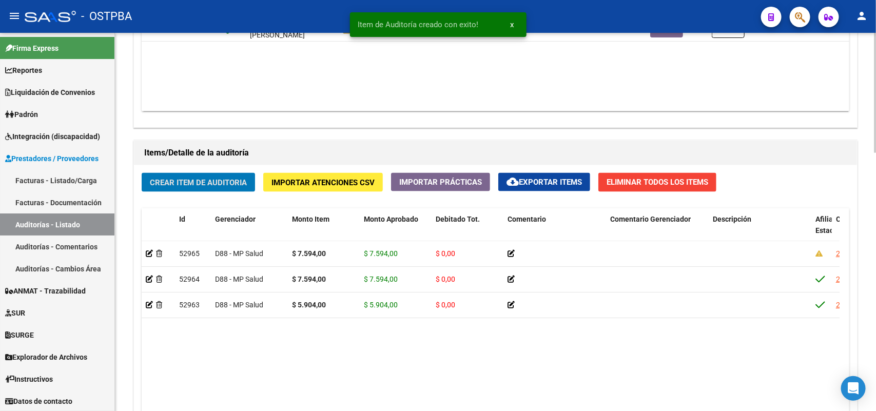
click at [229, 186] on button "Crear Item de Auditoria" at bounding box center [198, 182] width 113 height 19
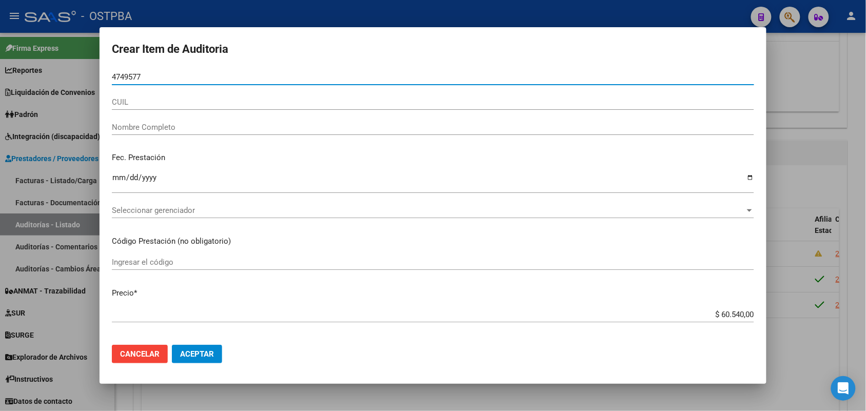
type input "47495778"
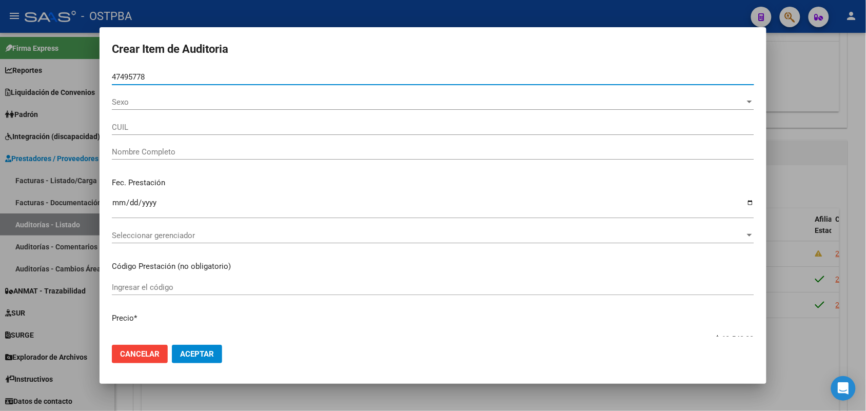
type input "27474957786"
type input "[PERSON_NAME] [PERSON_NAME]"
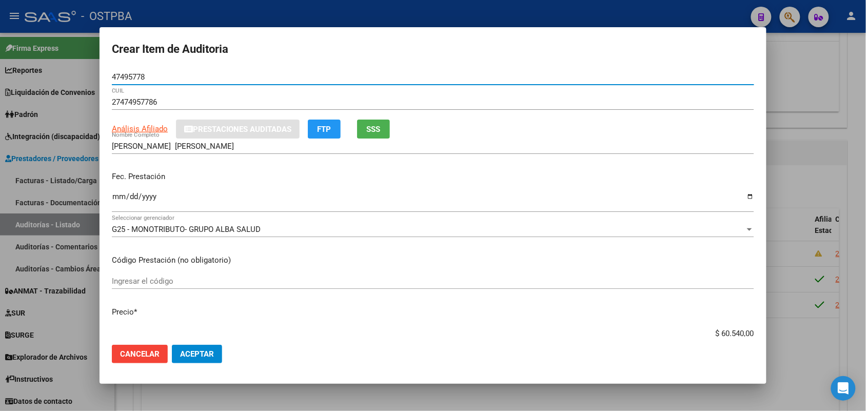
type input "47495778"
click at [118, 203] on input "Ingresar la fecha" at bounding box center [433, 200] width 642 height 16
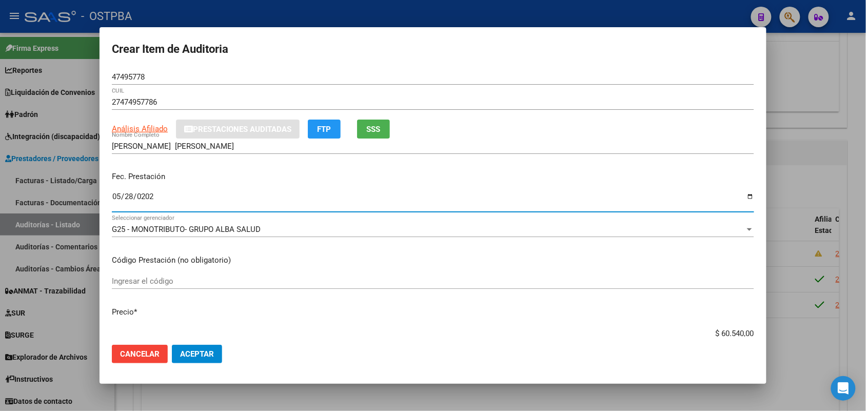
type input "[DATE]"
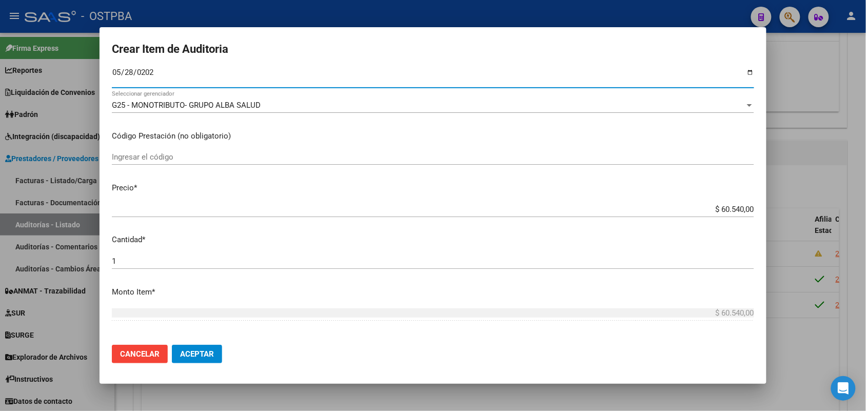
scroll to position [128, 0]
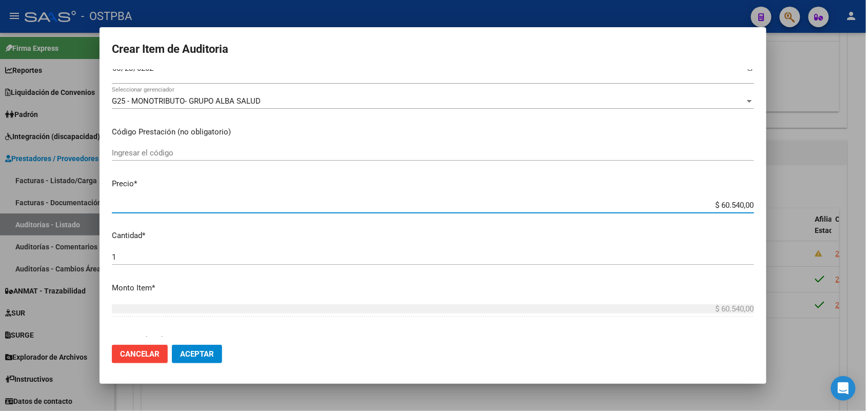
drag, startPoint x: 696, startPoint y: 204, endPoint x: 835, endPoint y: 196, distance: 139.7
click at [835, 196] on div "Crear Item de Auditoria 47495778 Nro Documento 27474957786 CUIL Análisis Afilia…" at bounding box center [433, 205] width 866 height 411
type input "$ 0,07"
type input "$ 0,75"
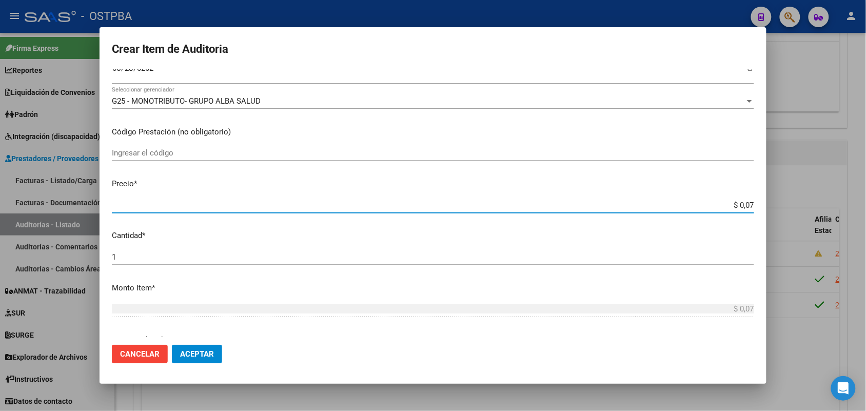
type input "$ 0,75"
type input "$ 7,59"
type input "$ 75,94"
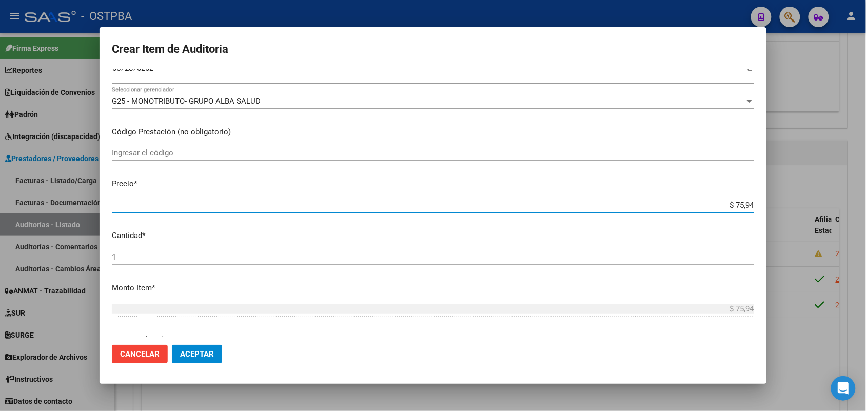
type input "$ 759,40"
type input "$ 7.594,00"
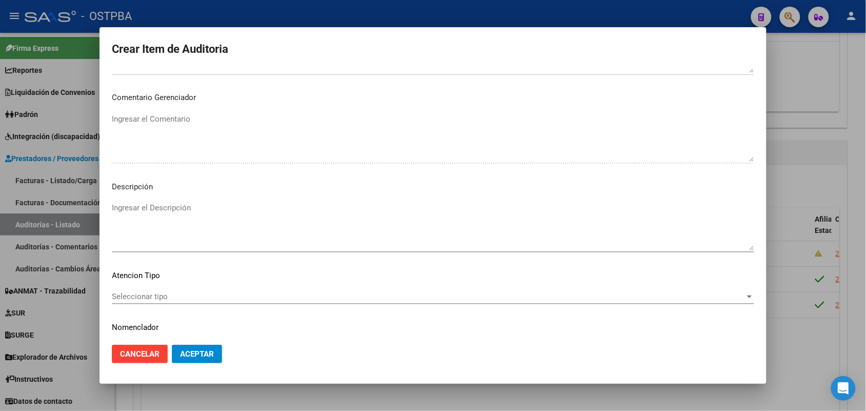
scroll to position [513, 0]
click at [153, 287] on div "Seleccionar tipo Seleccionar tipo" at bounding box center [433, 294] width 642 height 15
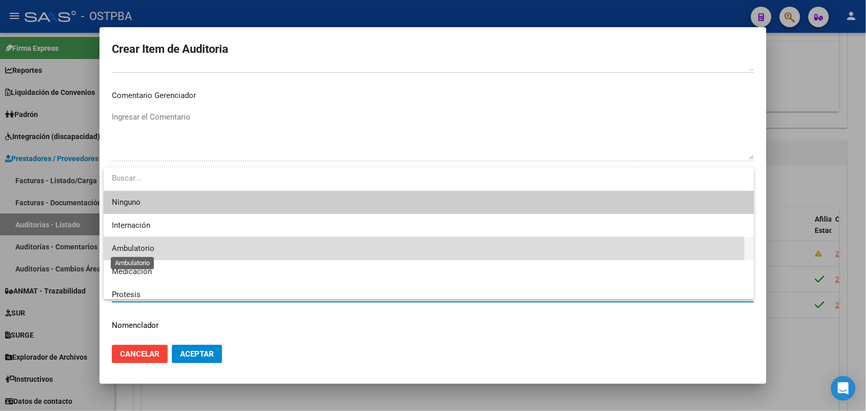
click at [148, 247] on span "Ambulatorio" at bounding box center [133, 248] width 43 height 9
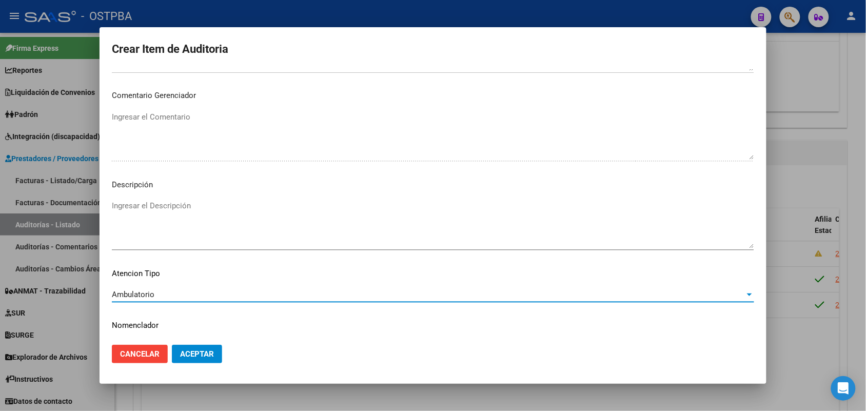
click at [191, 353] on span "Aceptar" at bounding box center [197, 353] width 34 height 9
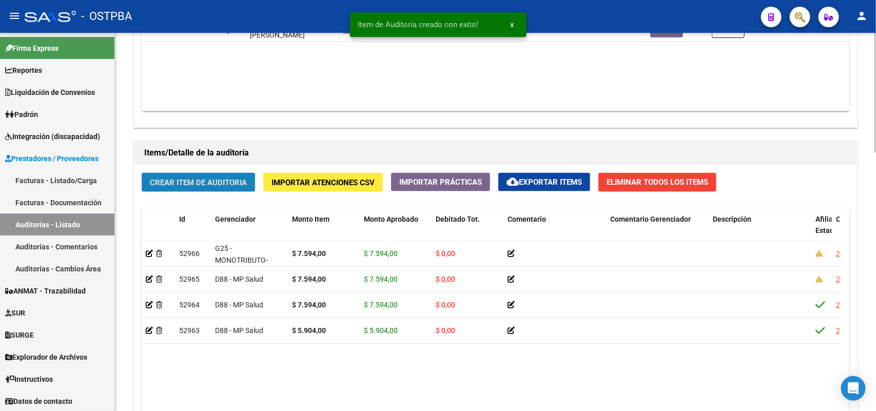
click at [241, 183] on span "Crear Item de Auditoria" at bounding box center [198, 182] width 97 height 9
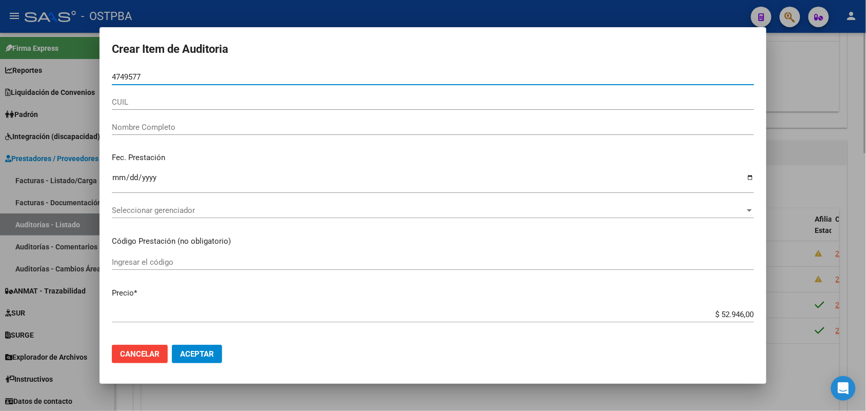
type input "47495777"
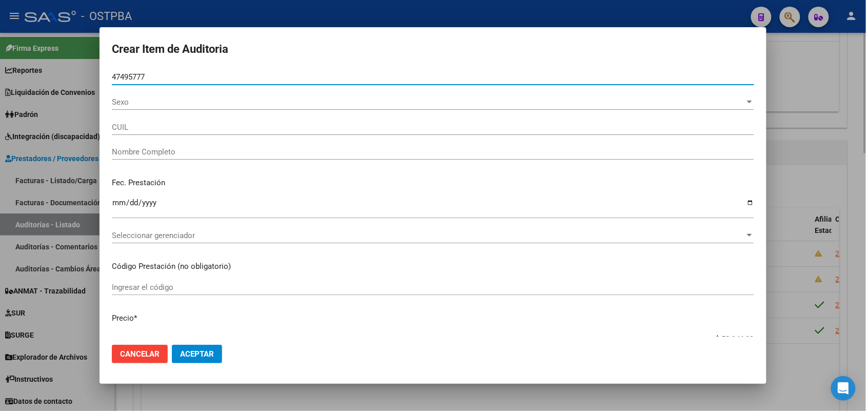
type input "27474957778"
type input "[PERSON_NAME] [PERSON_NAME]"
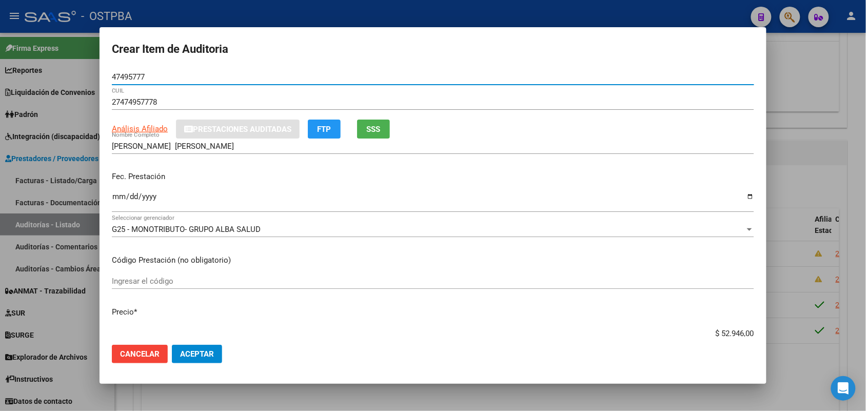
type input "47495777"
click at [116, 202] on input "Ingresar la fecha" at bounding box center [433, 200] width 642 height 16
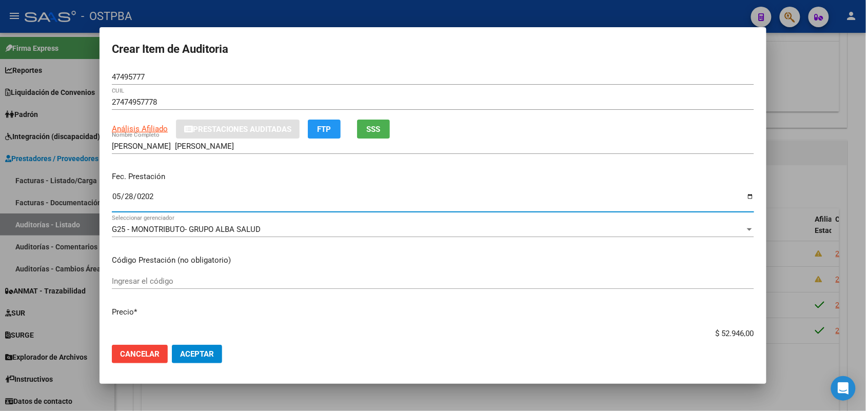
type input "[DATE]"
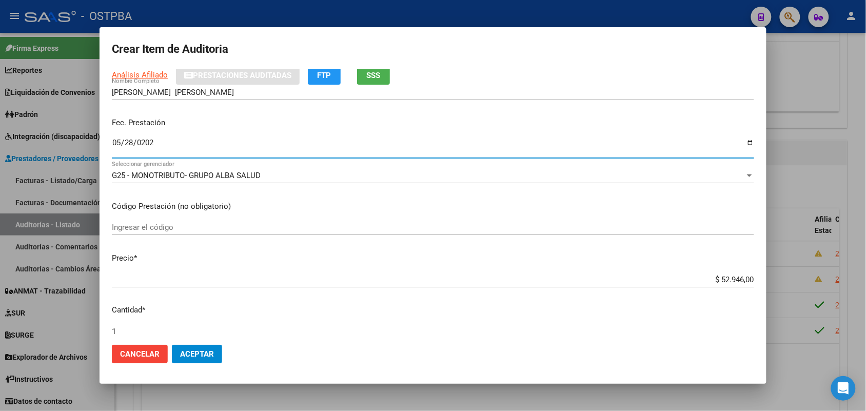
scroll to position [128, 0]
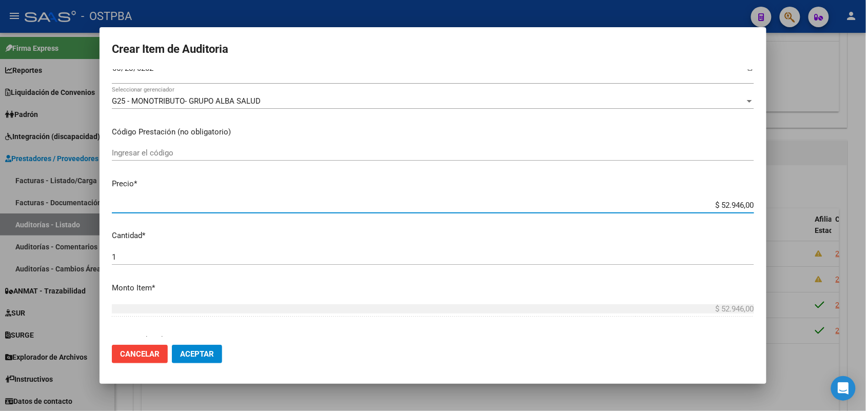
drag, startPoint x: 694, startPoint y: 204, endPoint x: 840, endPoint y: 317, distance: 184.7
click at [784, 203] on div "Crear Item de Auditoria 47495777 Nro Documento 27474957778 CUIL Análisis Afilia…" at bounding box center [433, 205] width 866 height 411
type input "$ 0,07"
type input "$ 0,75"
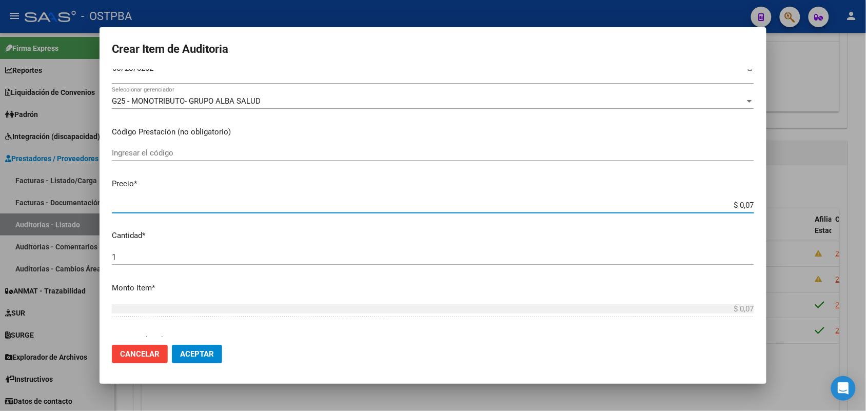
type input "$ 0,75"
type input "$ 7,59"
type input "$ 75,94"
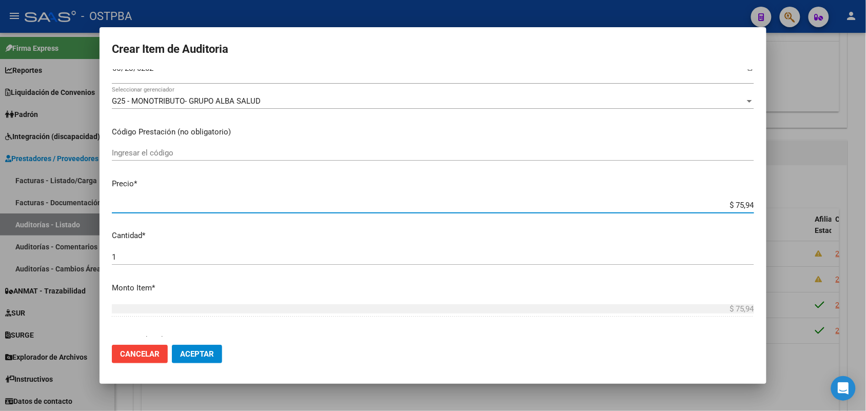
type input "$ 759,40"
type input "$ 7.594,00"
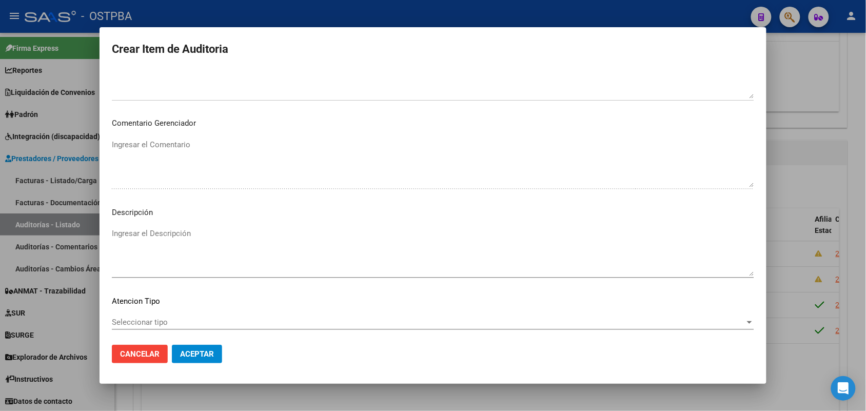
scroll to position [513, 0]
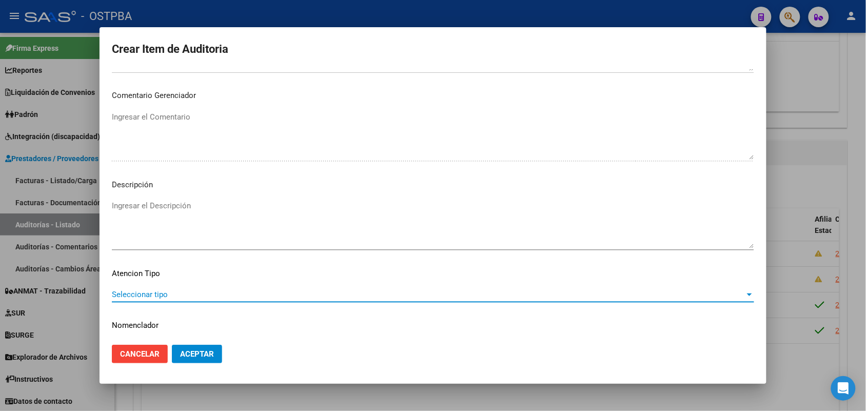
click at [149, 295] on span "Seleccionar tipo" at bounding box center [428, 294] width 633 height 9
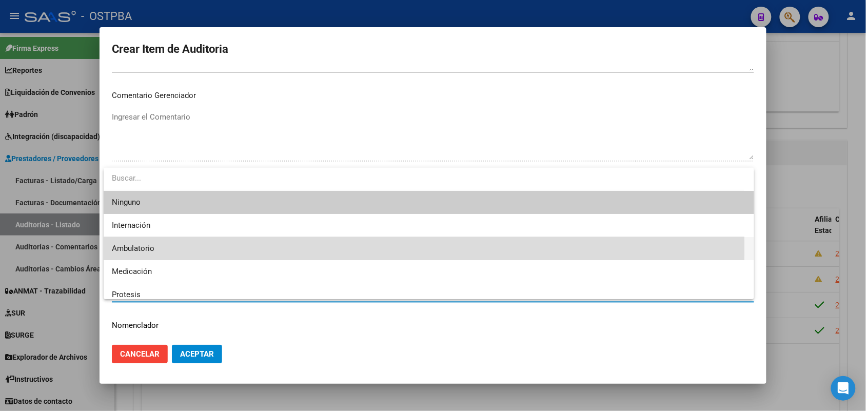
click at [154, 248] on span "Ambulatorio" at bounding box center [429, 248] width 634 height 23
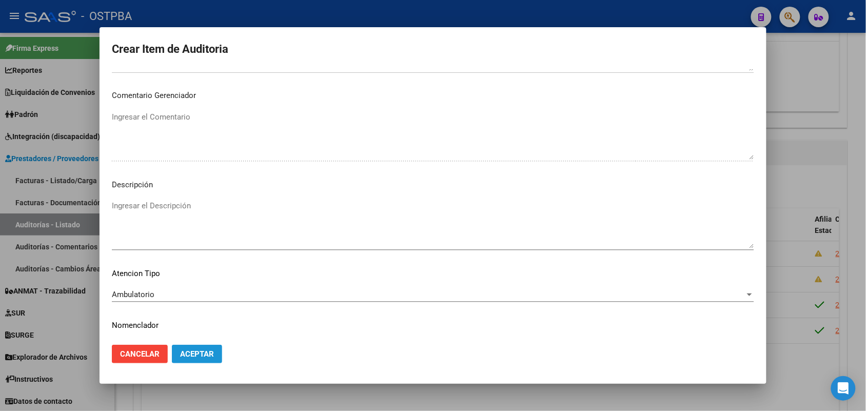
click at [193, 354] on span "Aceptar" at bounding box center [197, 353] width 34 height 9
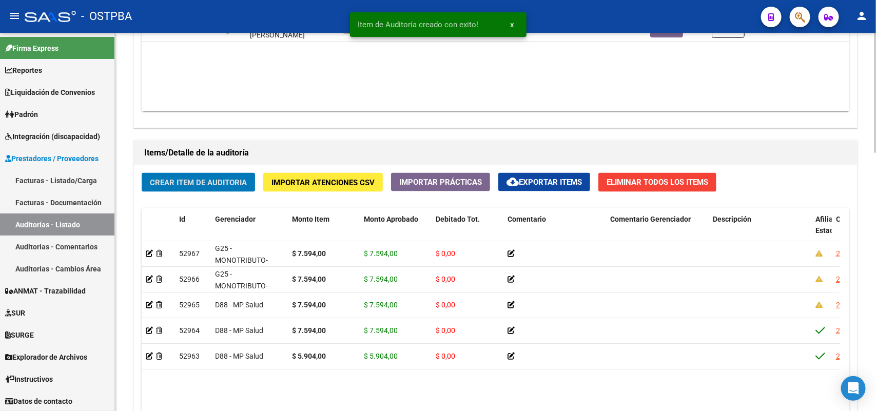
click at [226, 184] on span "Crear Item de Auditoria" at bounding box center [198, 182] width 97 height 9
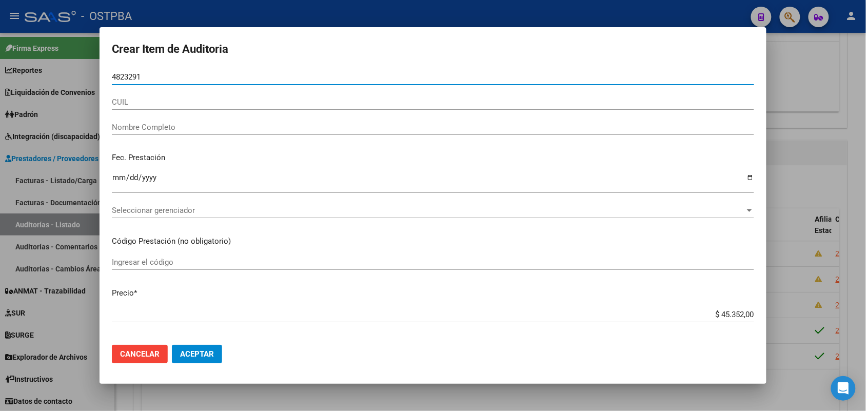
type input "48232915"
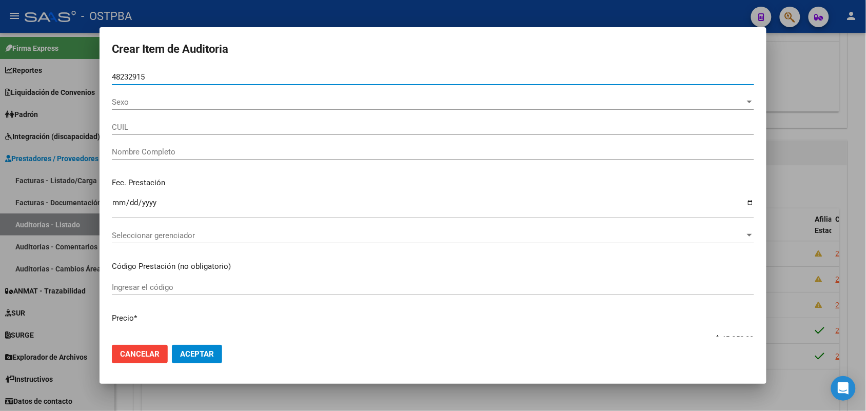
type input "20482329153"
type input "[PERSON_NAME]"
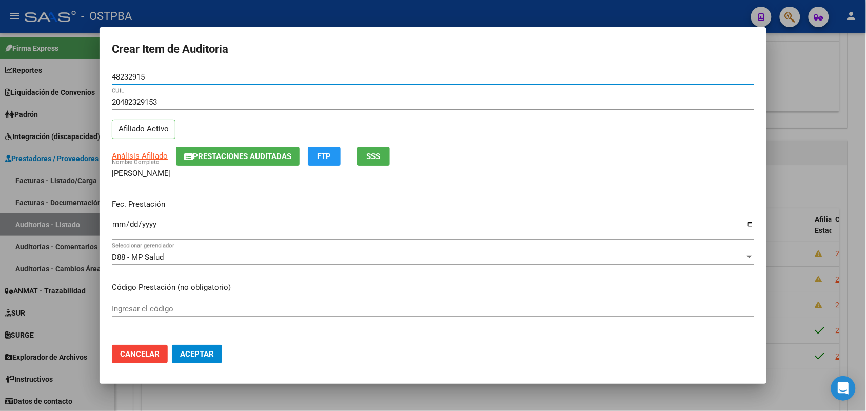
type input "48232915"
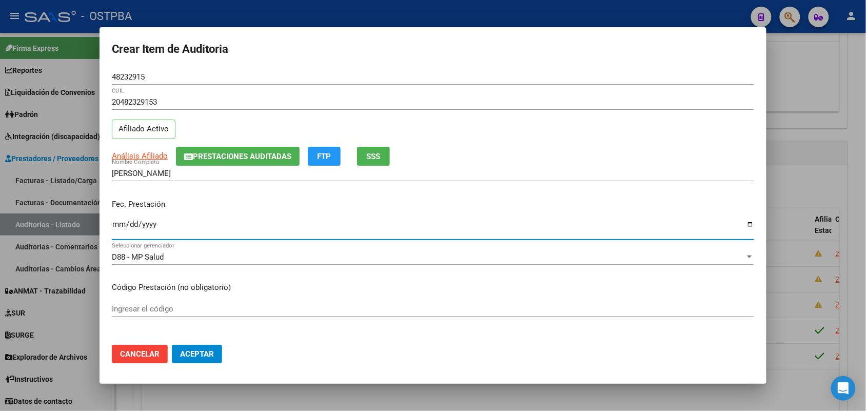
drag, startPoint x: 115, startPoint y: 224, endPoint x: 132, endPoint y: 239, distance: 22.2
click at [115, 224] on input "Ingresar la fecha" at bounding box center [433, 228] width 642 height 16
type input "[DATE]"
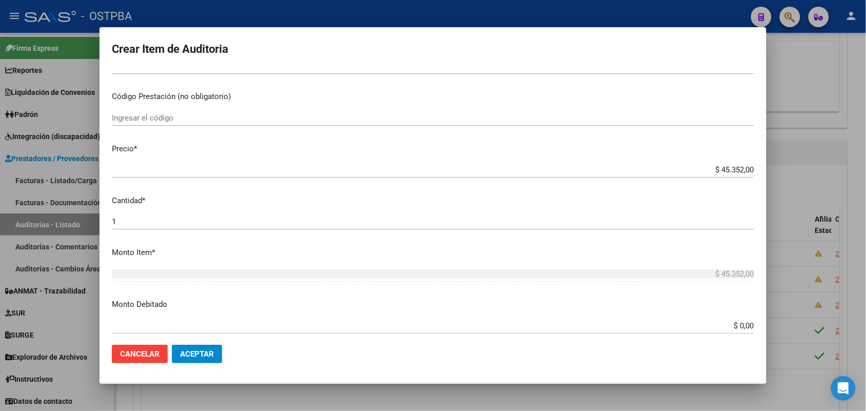
scroll to position [192, 0]
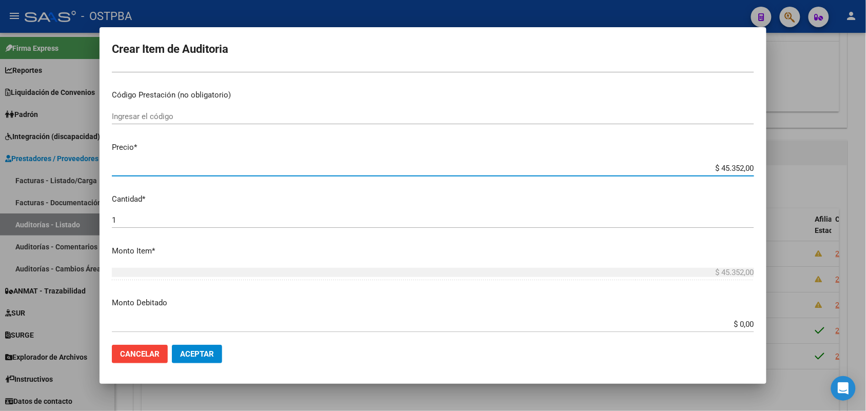
drag, startPoint x: 696, startPoint y: 167, endPoint x: 760, endPoint y: 165, distance: 63.6
click at [760, 165] on mat-dialog-content "48232915 Nro Documento 20482329153 CUIL Afiliado Activo Análisis Afiliado Prest…" at bounding box center [433, 202] width 667 height 267
type input "$ 0,05"
type input "$ 0,59"
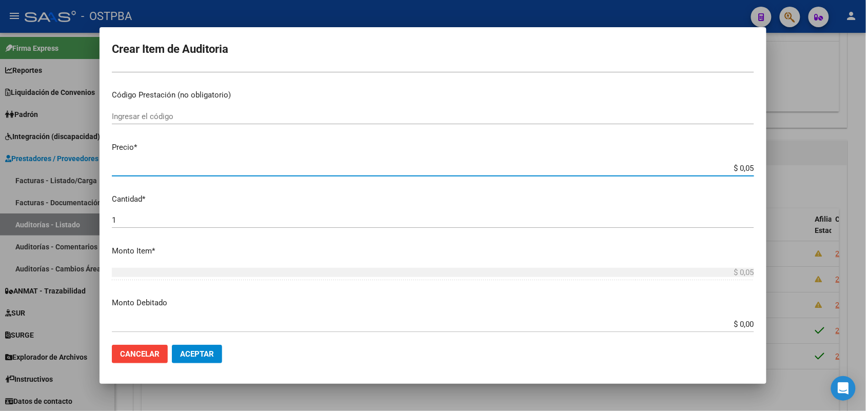
type input "$ 0,59"
type input "$ 5,90"
type input "$ 59,04"
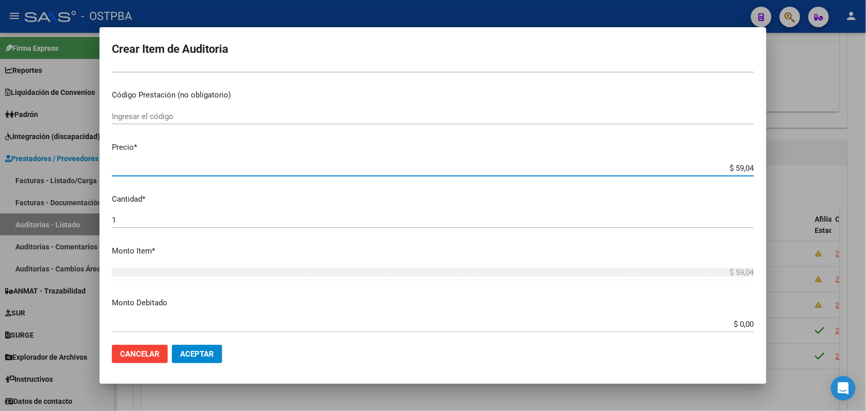
type input "$ 590,40"
type input "$ 5.904,00"
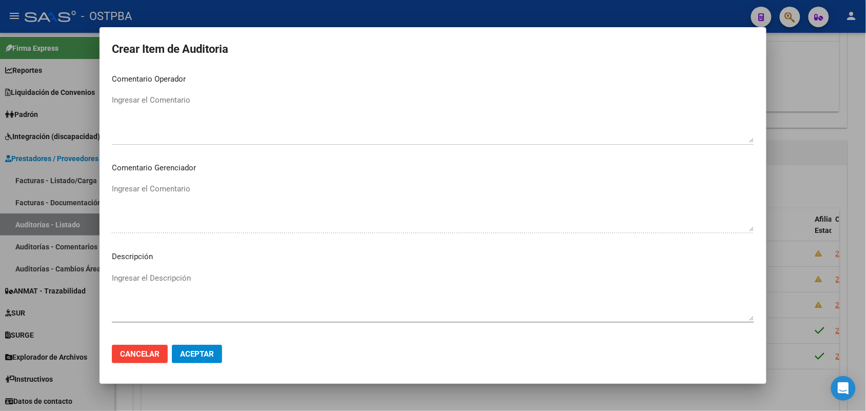
scroll to position [567, 0]
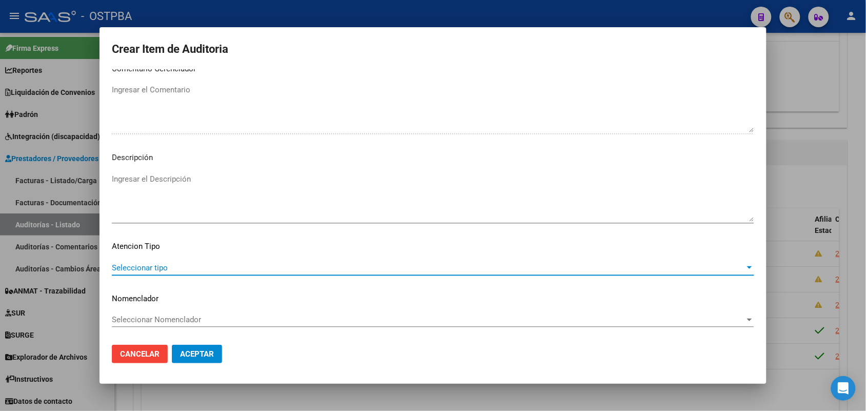
click at [152, 270] on span "Seleccionar tipo" at bounding box center [428, 267] width 633 height 9
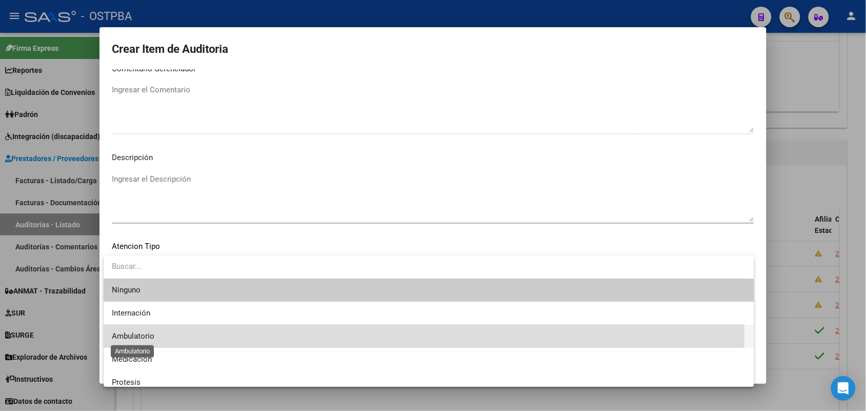
click at [137, 338] on span "Ambulatorio" at bounding box center [133, 335] width 43 height 9
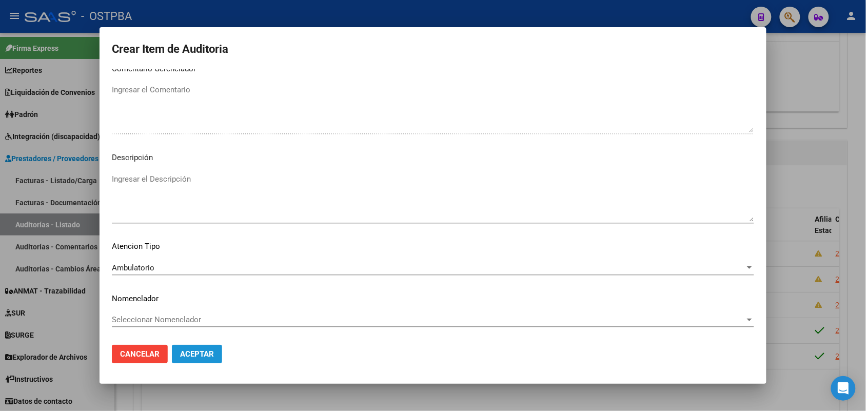
click at [186, 352] on span "Aceptar" at bounding box center [197, 353] width 34 height 9
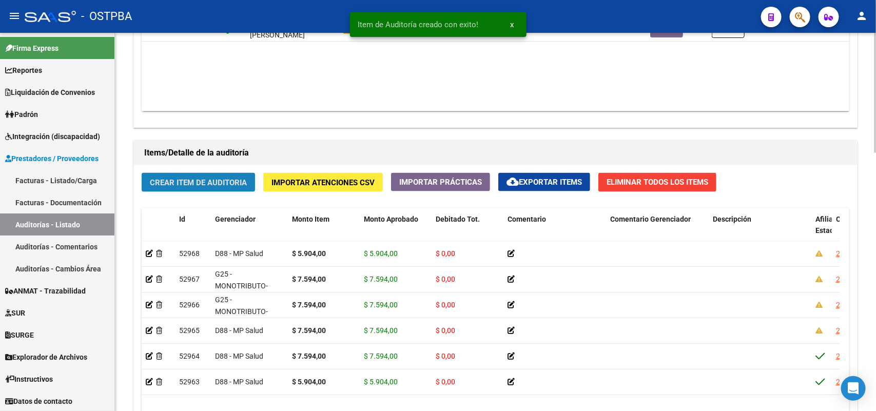
click at [219, 175] on button "Crear Item de Auditoria" at bounding box center [198, 182] width 113 height 19
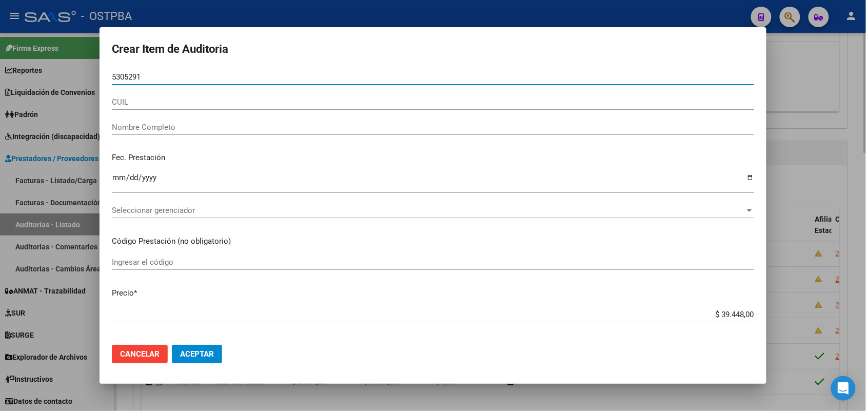
type input "53052916"
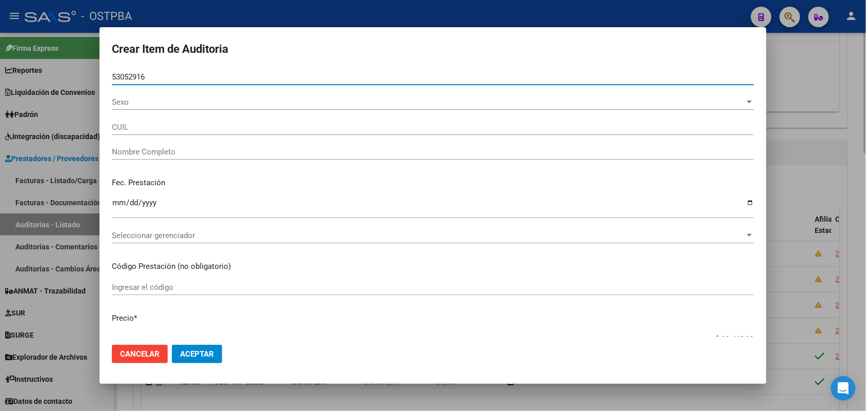
type input "27530529164"
type input "[PERSON_NAME]"
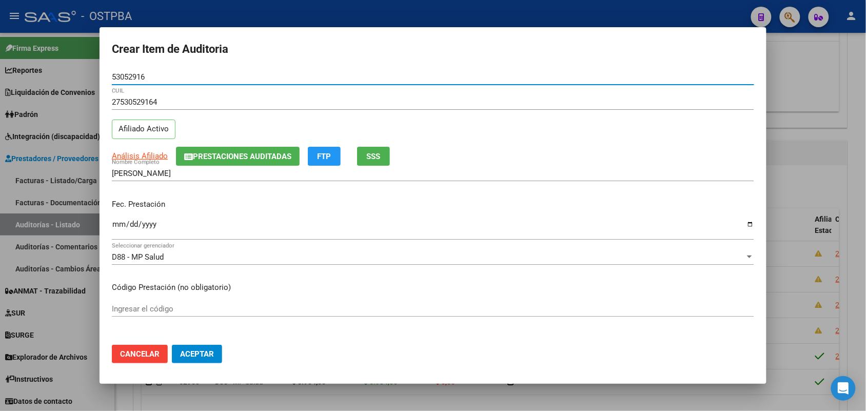
type input "53052916"
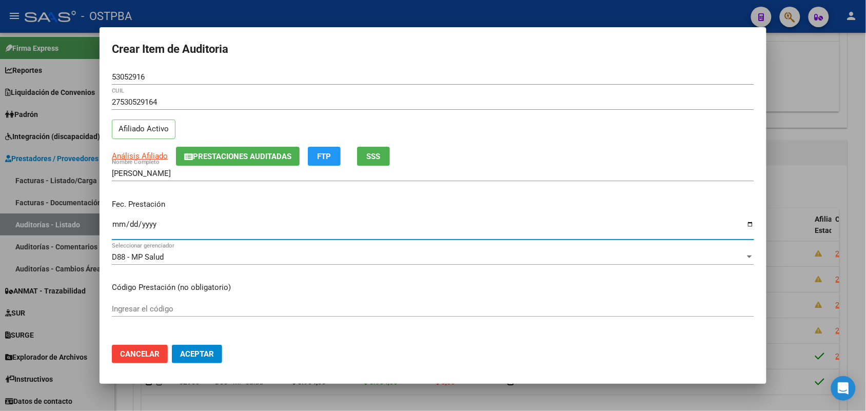
click at [114, 229] on input "Ingresar la fecha" at bounding box center [433, 228] width 642 height 16
type input "[DATE]"
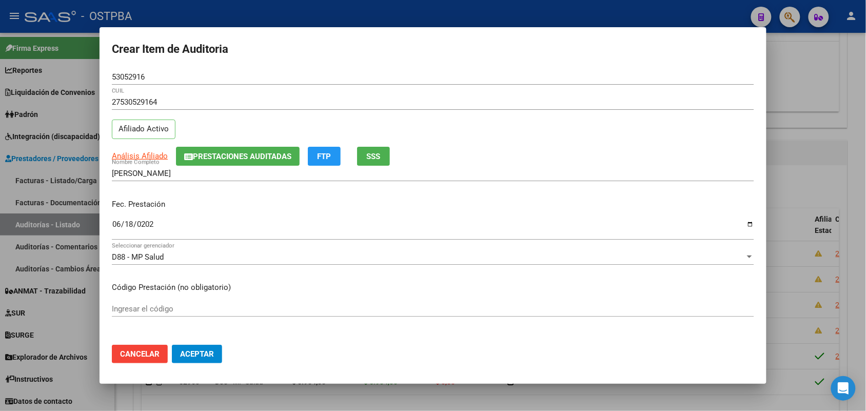
scroll to position [128, 0]
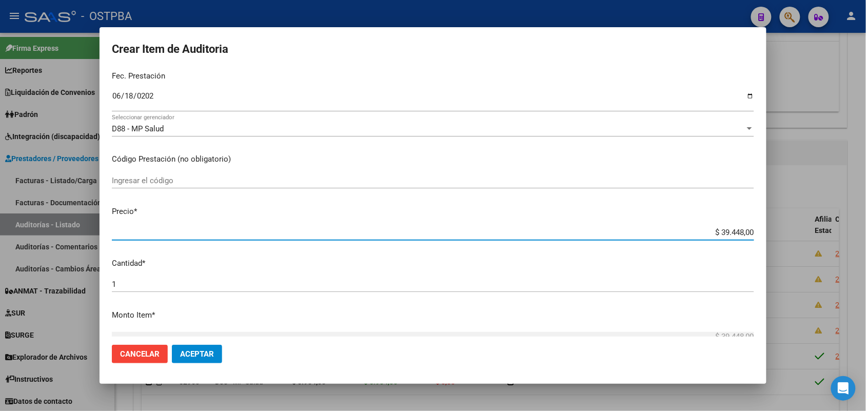
drag, startPoint x: 698, startPoint y: 228, endPoint x: 775, endPoint y: 226, distance: 76.5
click at [775, 226] on div "Crear Item de Auditoria 53052916 Nro Documento 27530529164 CUIL Afiliado Activo…" at bounding box center [433, 205] width 866 height 411
type input "$ 0,07"
type input "$ 0,70"
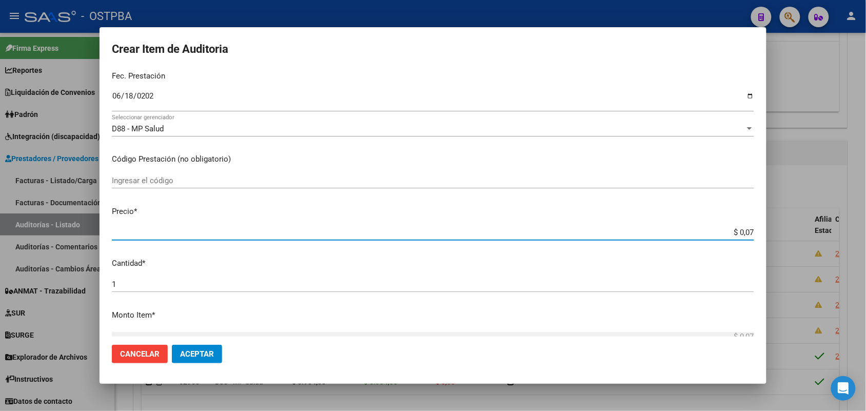
type input "$ 0,70"
type input "$ 7,00"
type input "$ 70,01"
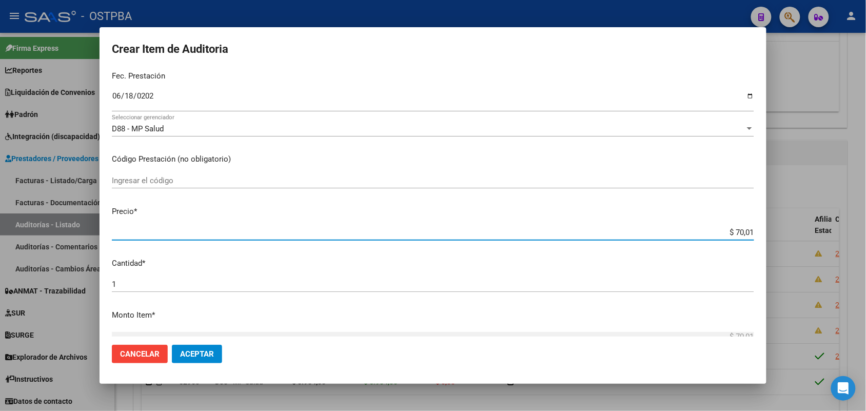
type input "$ 700,10"
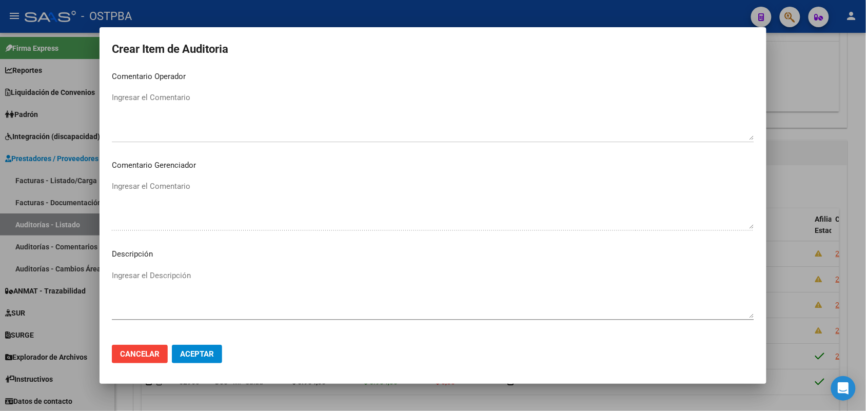
scroll to position [513, 0]
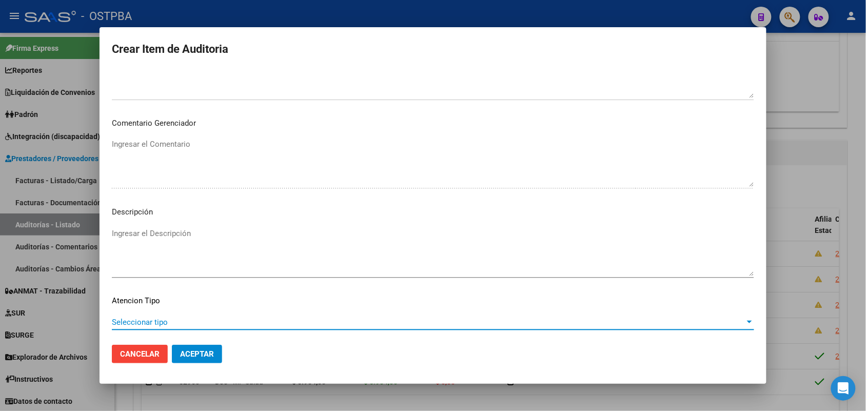
click at [150, 320] on span "Seleccionar tipo" at bounding box center [428, 322] width 633 height 9
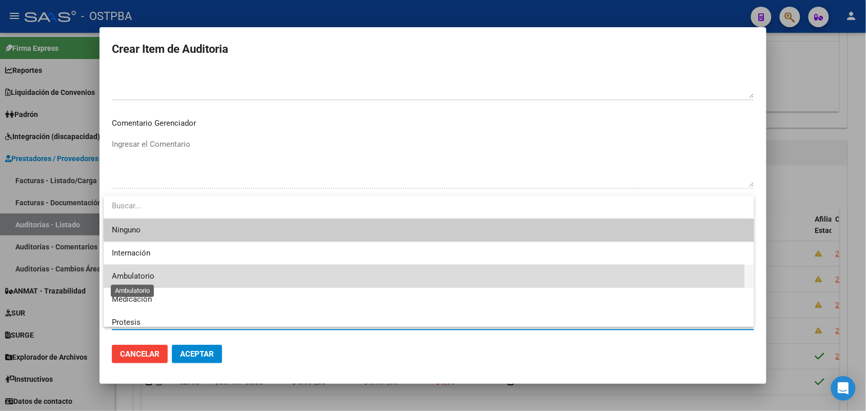
click at [144, 274] on span "Ambulatorio" at bounding box center [133, 275] width 43 height 9
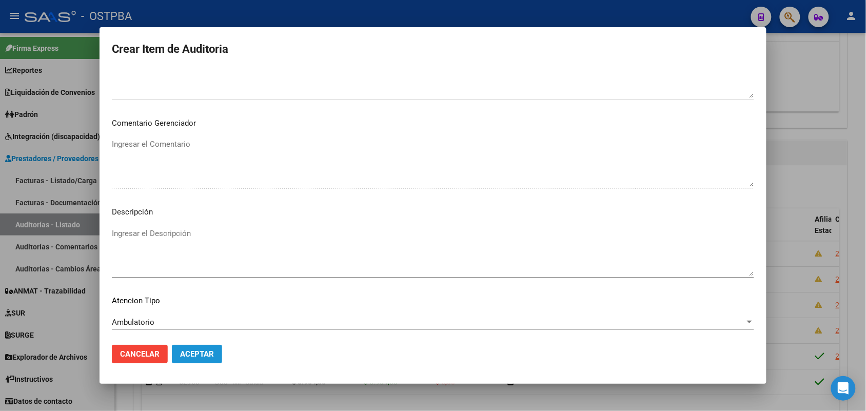
click at [204, 354] on span "Aceptar" at bounding box center [197, 353] width 34 height 9
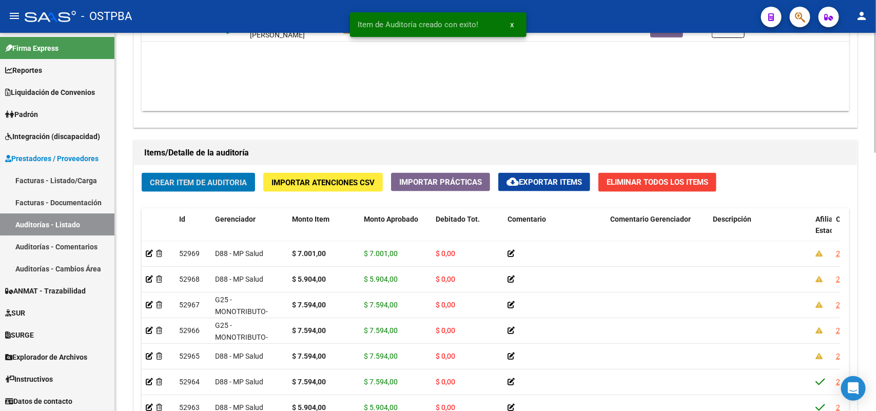
click at [231, 183] on span "Crear Item de Auditoria" at bounding box center [198, 182] width 97 height 9
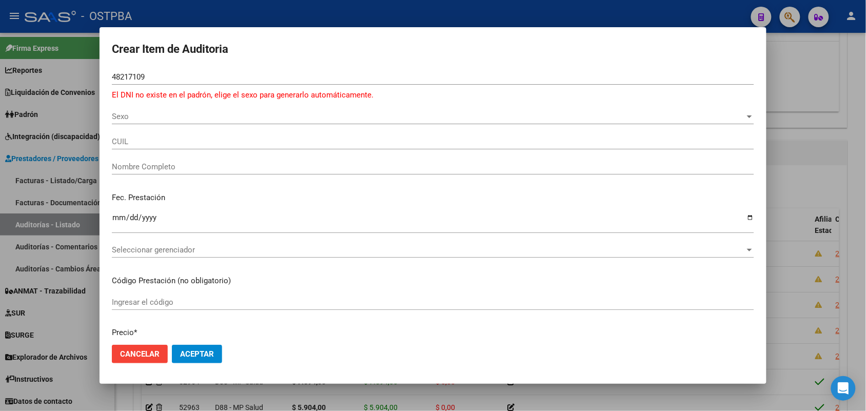
click at [49, 132] on div at bounding box center [433, 205] width 866 height 411
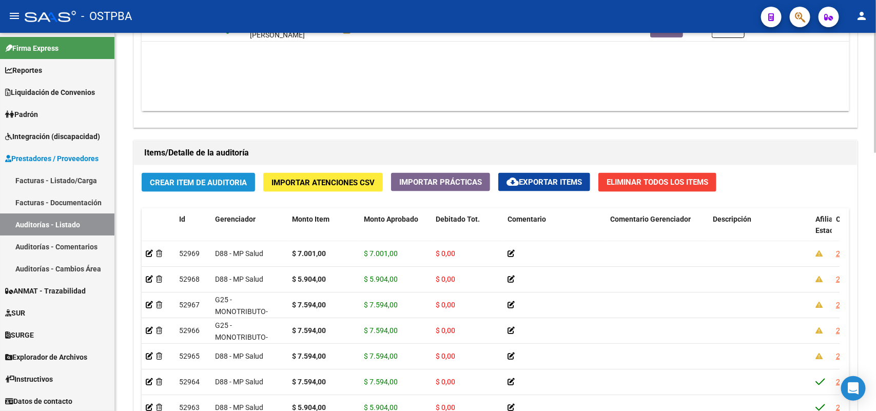
click at [172, 182] on span "Crear Item de Auditoria" at bounding box center [198, 182] width 97 height 9
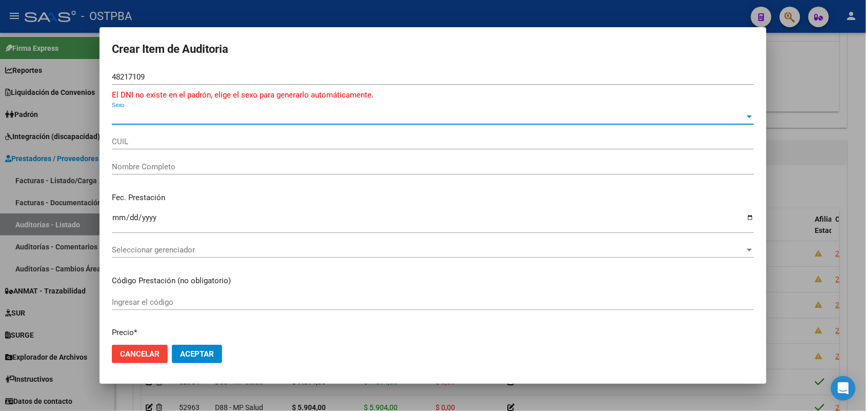
click at [124, 114] on span "Sexo" at bounding box center [428, 116] width 633 height 9
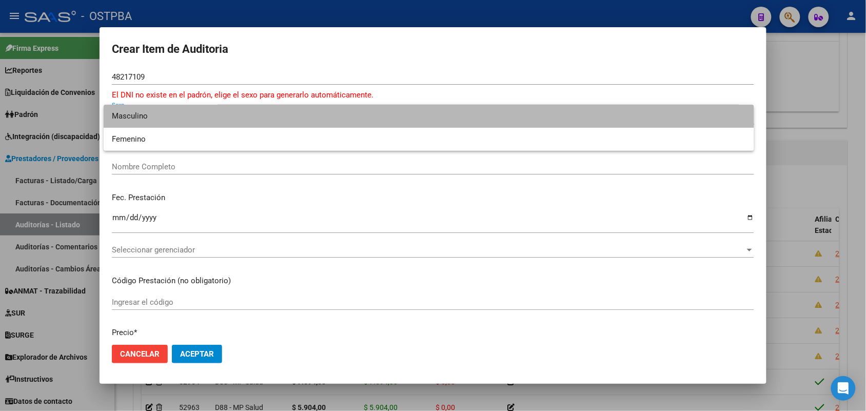
click at [160, 112] on span "Masculino" at bounding box center [429, 116] width 634 height 23
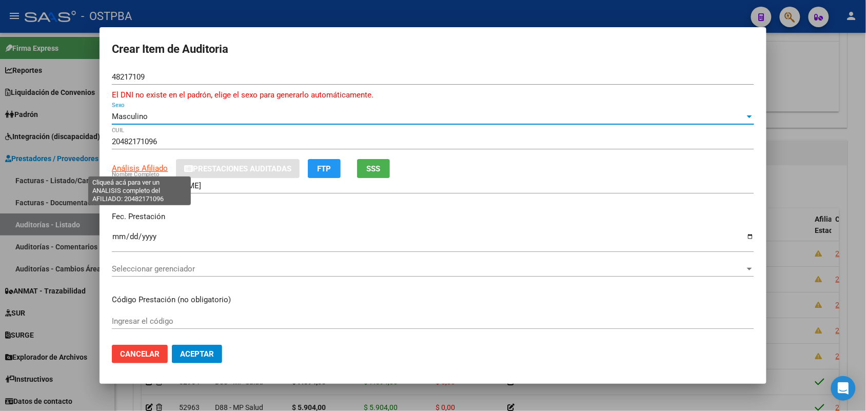
click at [141, 169] on span "Análisis Afiliado" at bounding box center [140, 168] width 56 height 9
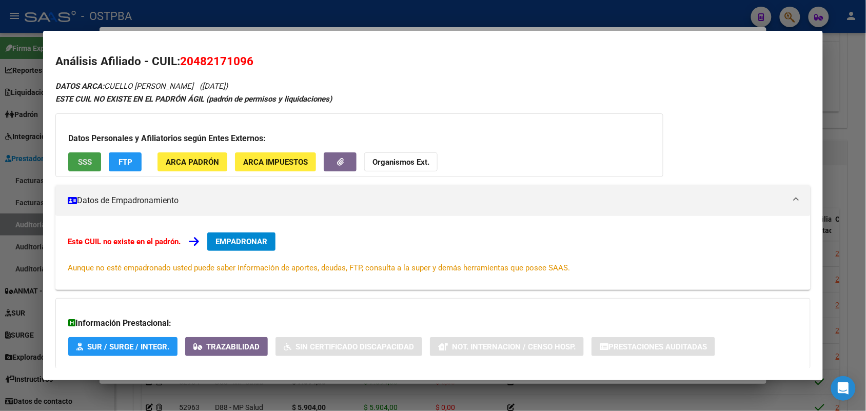
click at [90, 165] on button "SSS" at bounding box center [84, 161] width 33 height 19
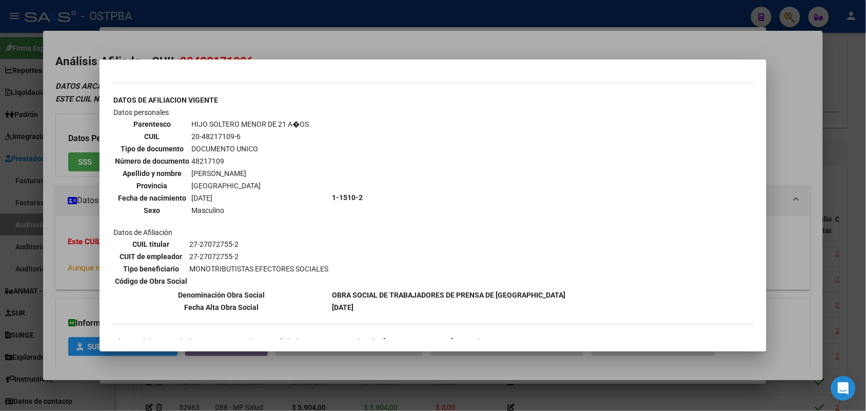
scroll to position [256, 0]
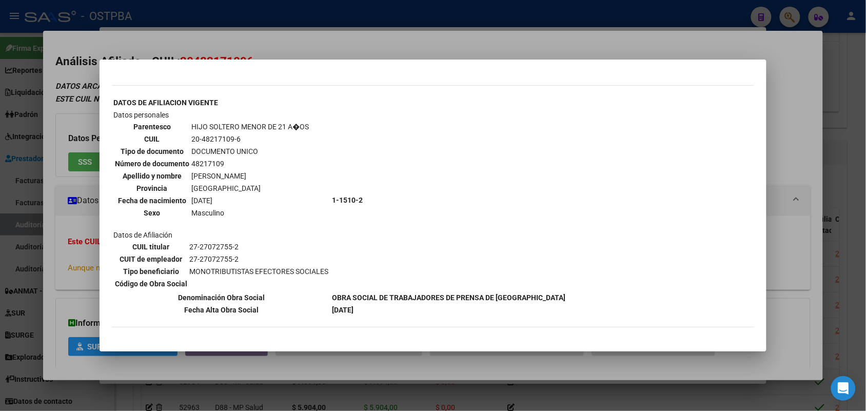
click at [93, 199] on div at bounding box center [433, 205] width 866 height 411
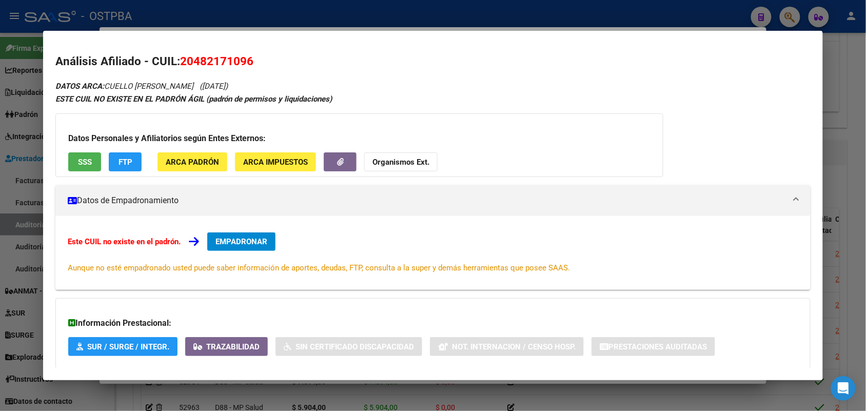
click at [17, 200] on div at bounding box center [433, 205] width 866 height 411
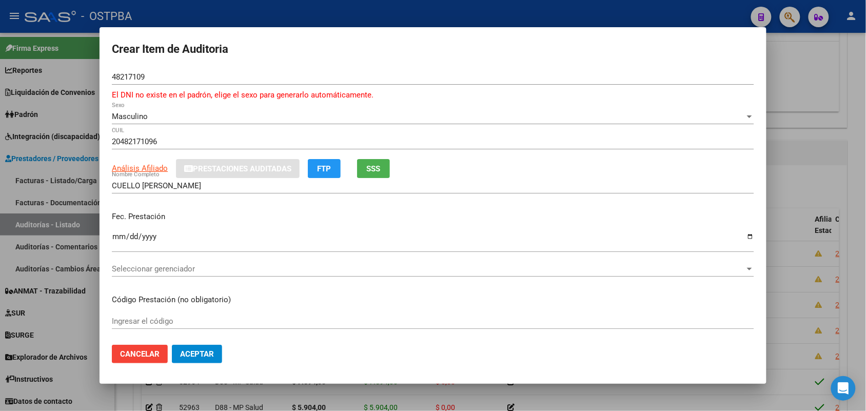
click at [78, 188] on div at bounding box center [433, 205] width 866 height 411
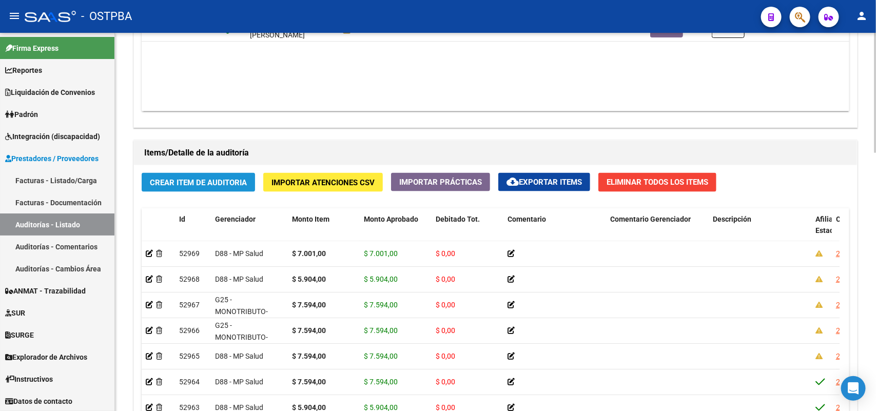
click at [190, 178] on span "Crear Item de Auditoria" at bounding box center [198, 182] width 97 height 9
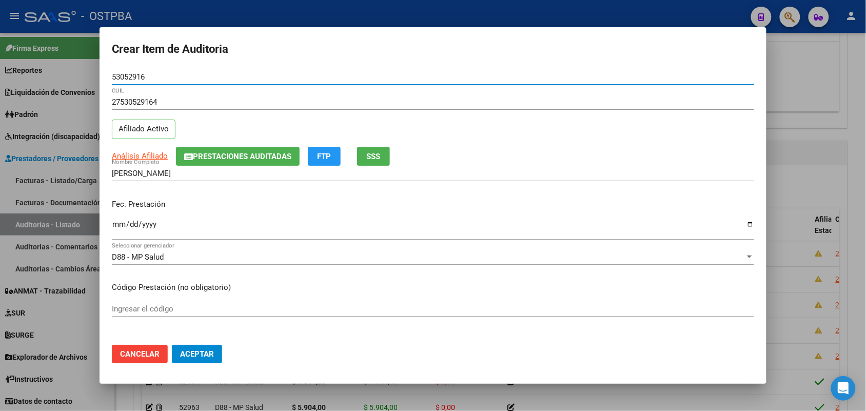
drag, startPoint x: 151, startPoint y: 75, endPoint x: 116, endPoint y: 122, distance: 59.0
click at [90, 74] on div "Crear Item de Auditoria 53052916 Nro Documento 27530529164 CUIL Afiliado Activo…" at bounding box center [433, 205] width 866 height 411
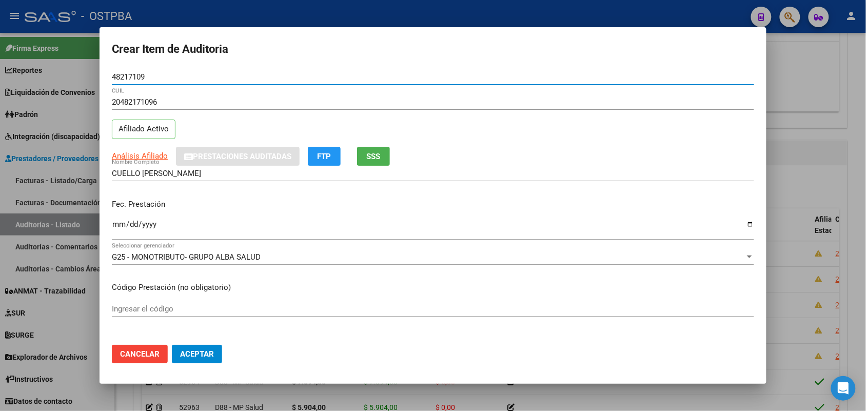
click at [113, 231] on input "Ingresar la fecha" at bounding box center [433, 228] width 642 height 16
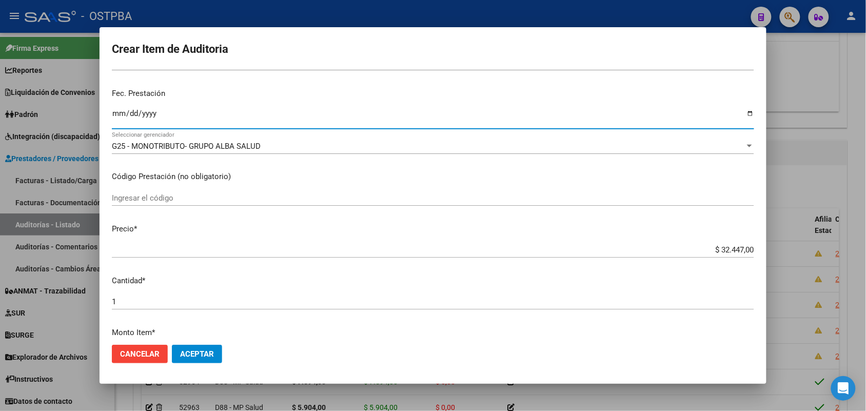
scroll to position [128, 0]
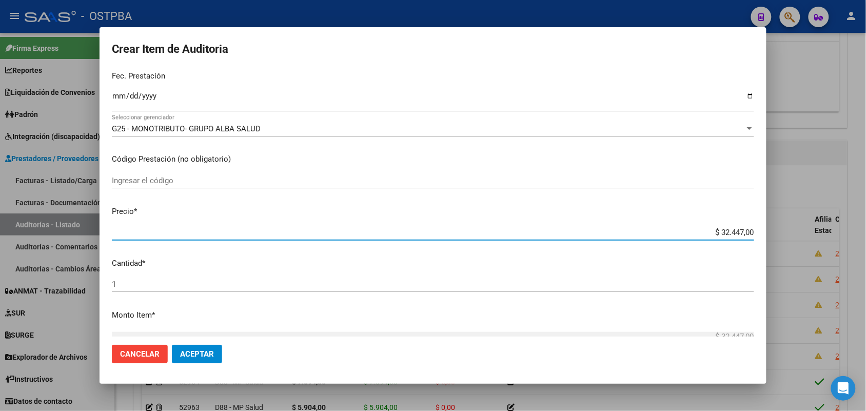
drag, startPoint x: 706, startPoint y: 234, endPoint x: 780, endPoint y: 234, distance: 73.3
click at [780, 234] on div "Crear Item de Auditoria 48217109 Nro Documento 20482171096 CUIL Afiliado Activo…" at bounding box center [433, 205] width 866 height 411
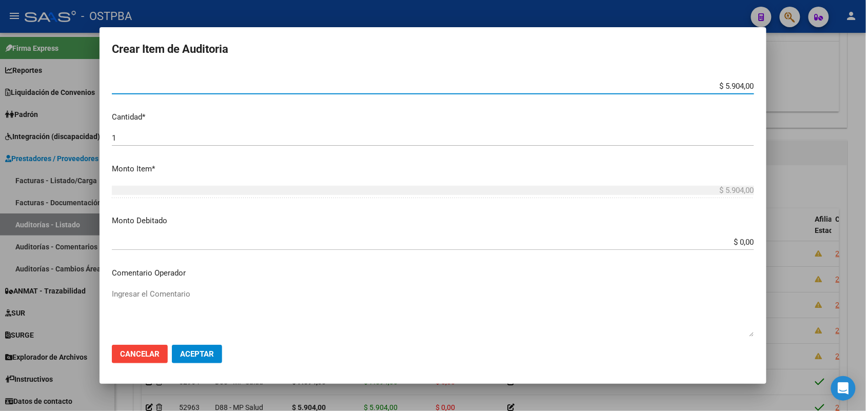
scroll to position [567, 0]
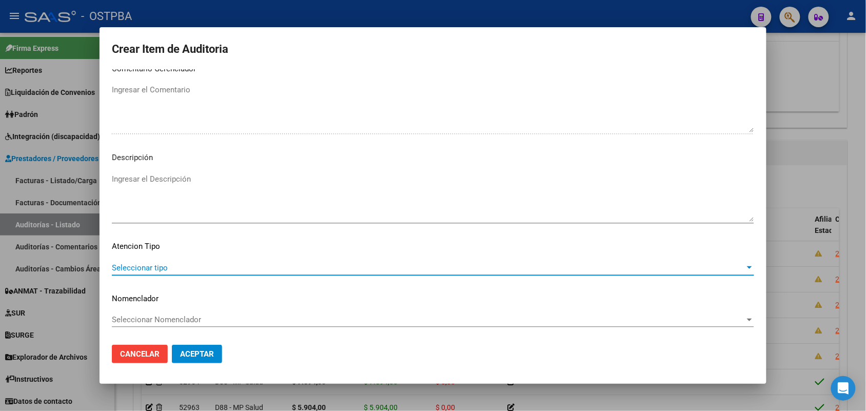
click at [157, 267] on span "Seleccionar tipo" at bounding box center [428, 267] width 633 height 9
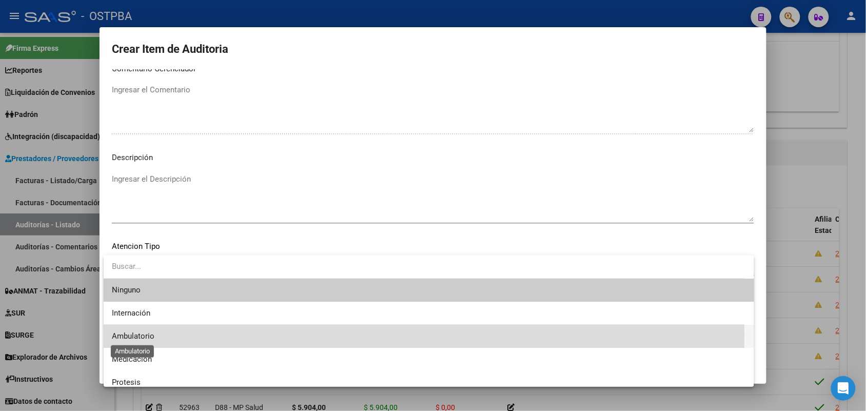
drag, startPoint x: 136, startPoint y: 335, endPoint x: 147, endPoint y: 334, distance: 10.3
click at [137, 335] on span "Ambulatorio" at bounding box center [133, 335] width 43 height 9
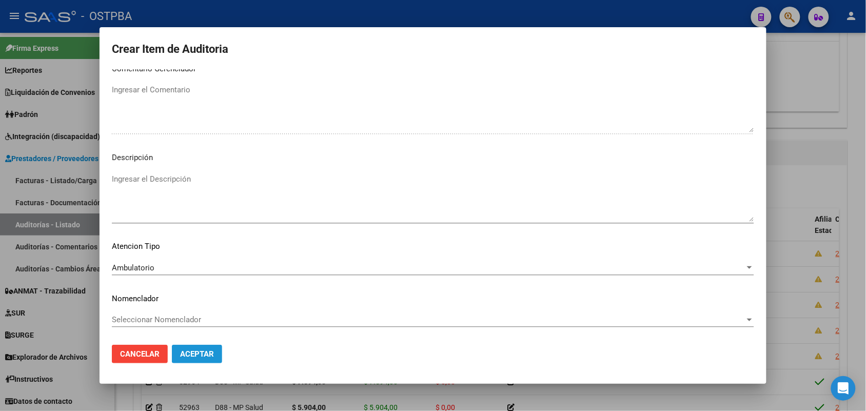
click at [201, 352] on span "Aceptar" at bounding box center [197, 353] width 34 height 9
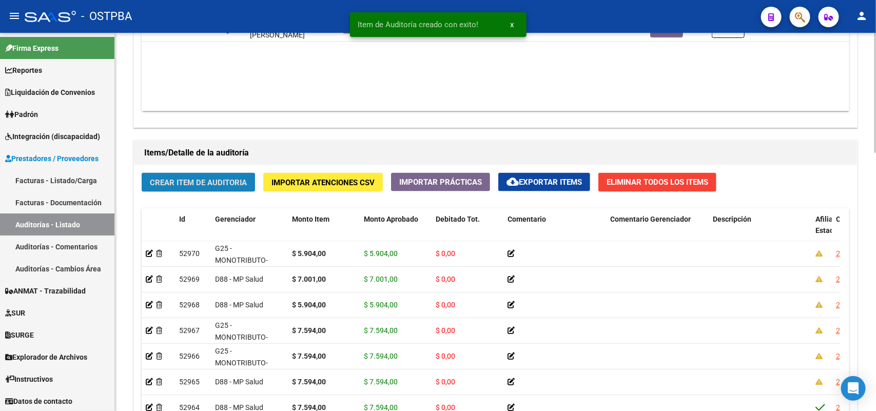
click at [244, 182] on span "Crear Item de Auditoria" at bounding box center [198, 182] width 97 height 9
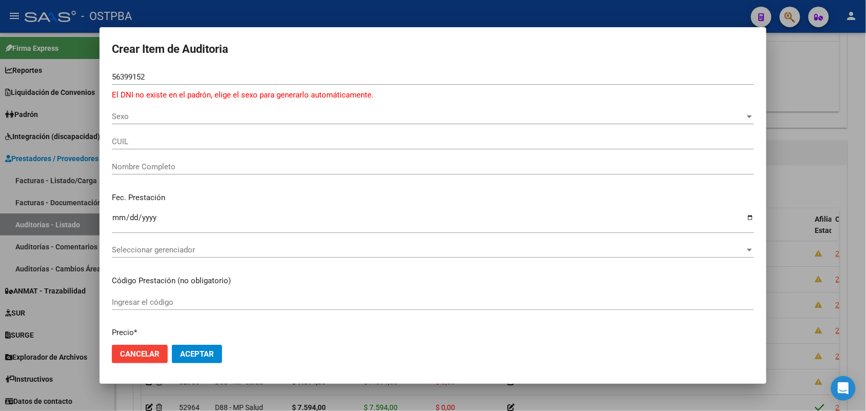
click at [39, 225] on div at bounding box center [433, 205] width 866 height 411
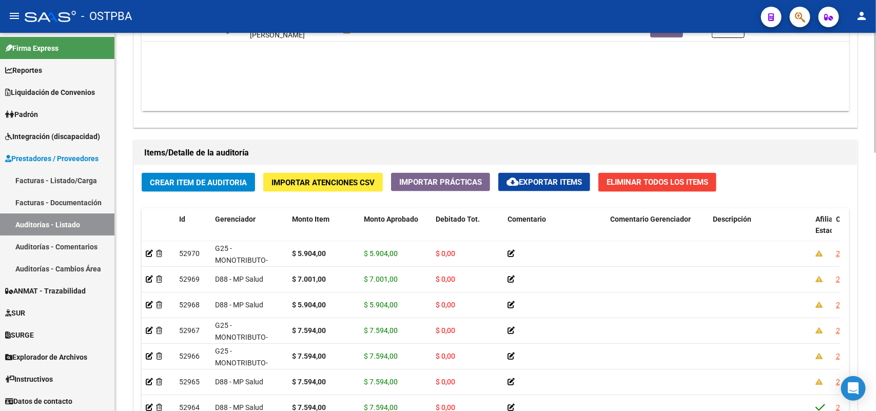
click at [191, 180] on span "Crear Item de Auditoria" at bounding box center [198, 182] width 97 height 9
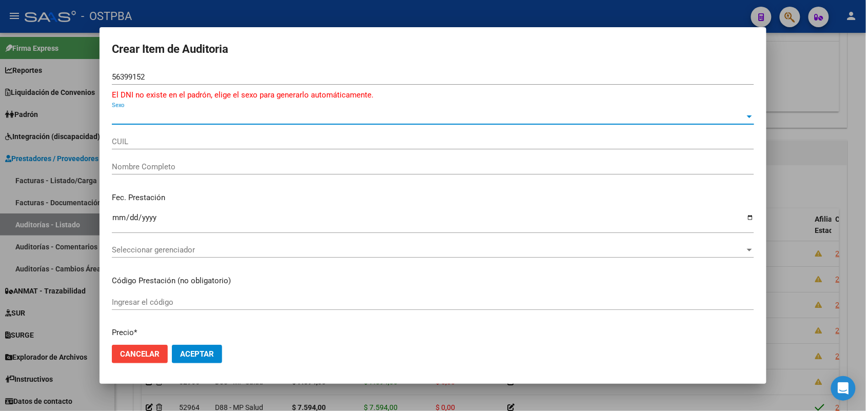
click at [126, 116] on span "Sexo" at bounding box center [428, 116] width 633 height 9
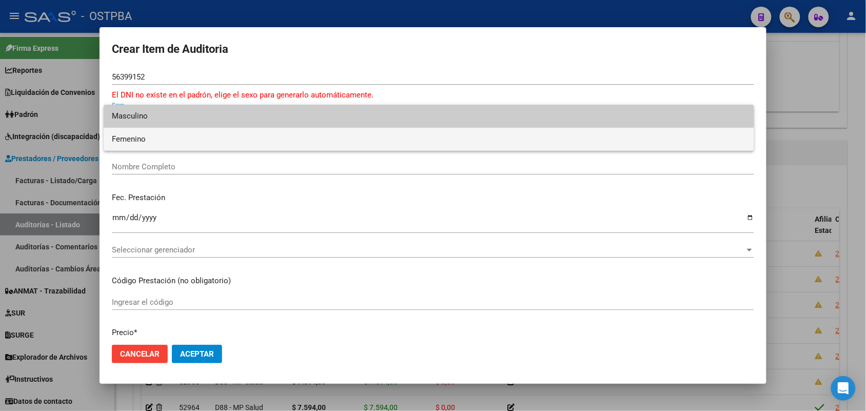
click at [144, 140] on span "Femenino" at bounding box center [429, 139] width 634 height 23
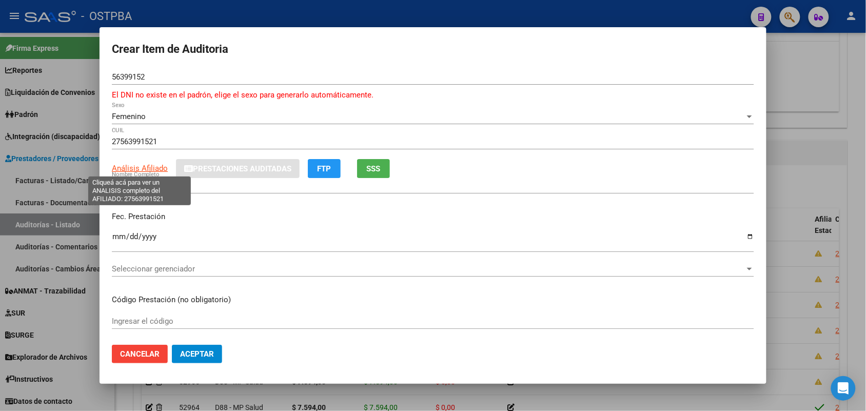
click at [154, 168] on span "Análisis Afiliado" at bounding box center [140, 168] width 56 height 9
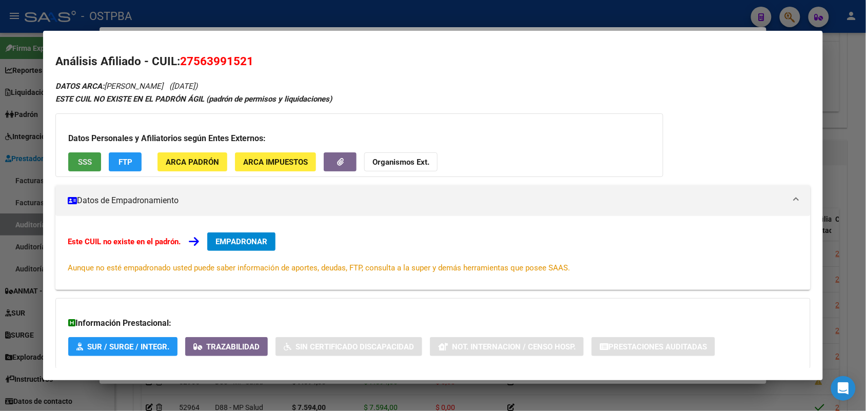
click at [85, 163] on span "SSS" at bounding box center [85, 161] width 14 height 9
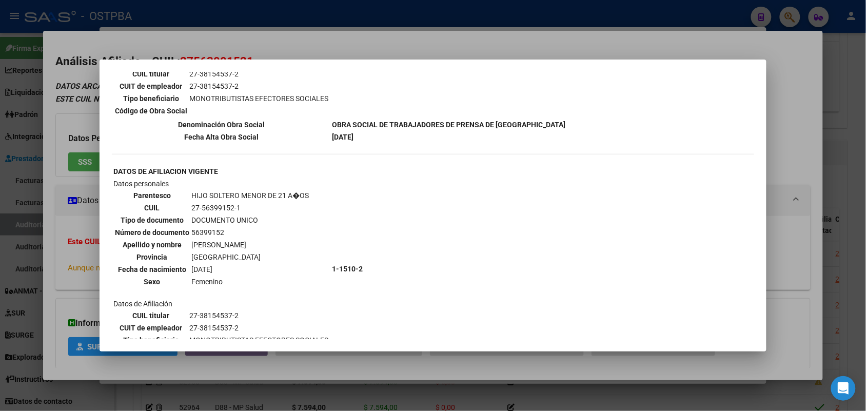
scroll to position [544, 0]
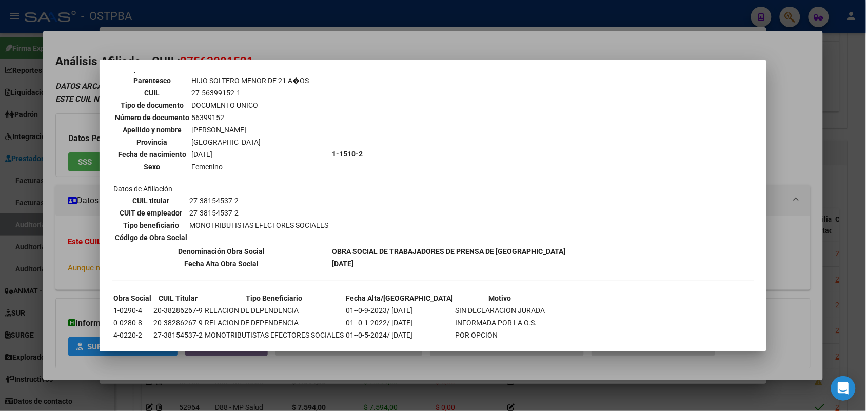
click at [68, 201] on div at bounding box center [433, 205] width 866 height 411
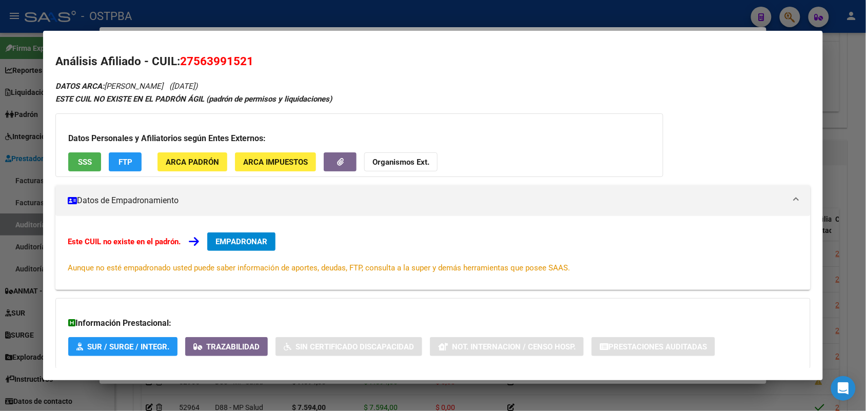
click at [17, 187] on div at bounding box center [433, 205] width 866 height 411
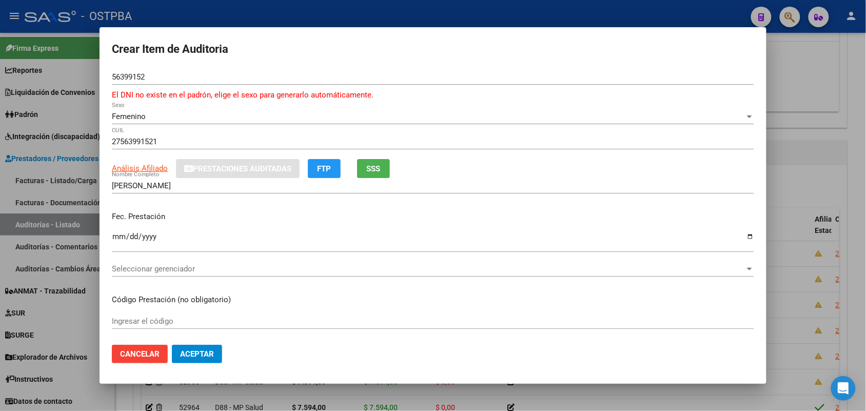
click at [88, 131] on div at bounding box center [433, 205] width 866 height 411
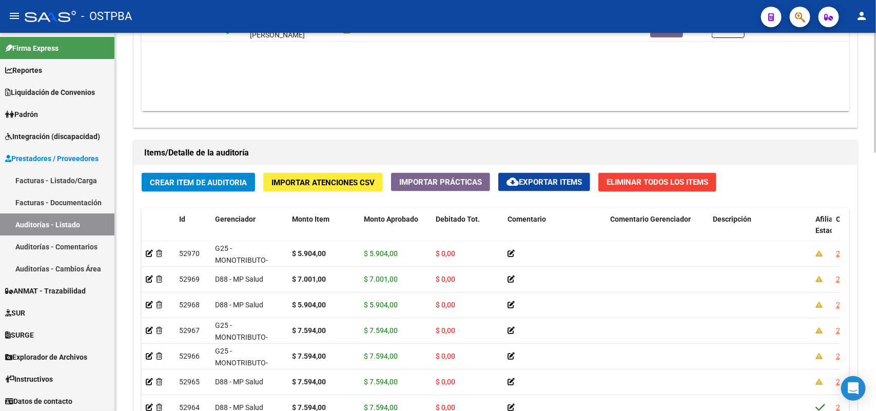
click at [186, 180] on span "Crear Item de Auditoria" at bounding box center [198, 182] width 97 height 9
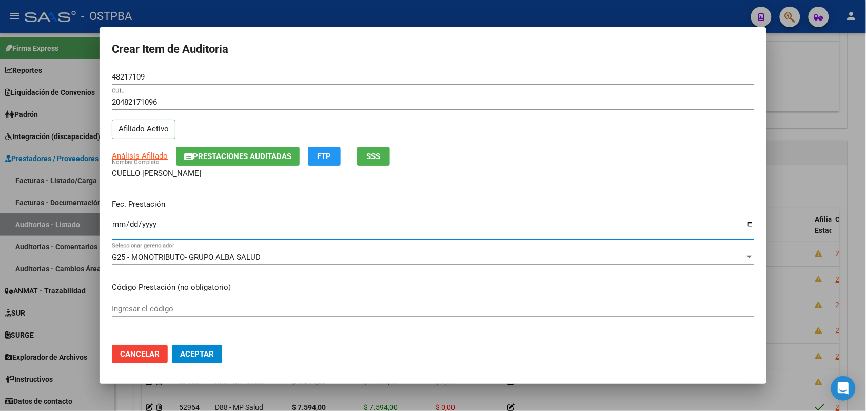
click at [121, 223] on input "Ingresar la fecha" at bounding box center [433, 228] width 642 height 16
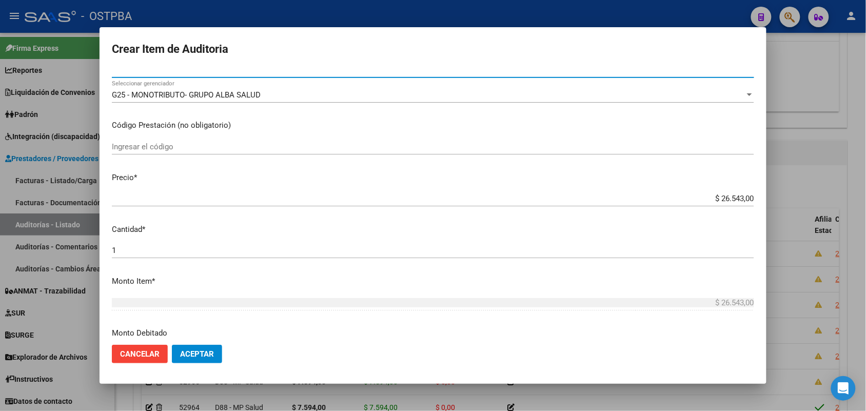
scroll to position [192, 0]
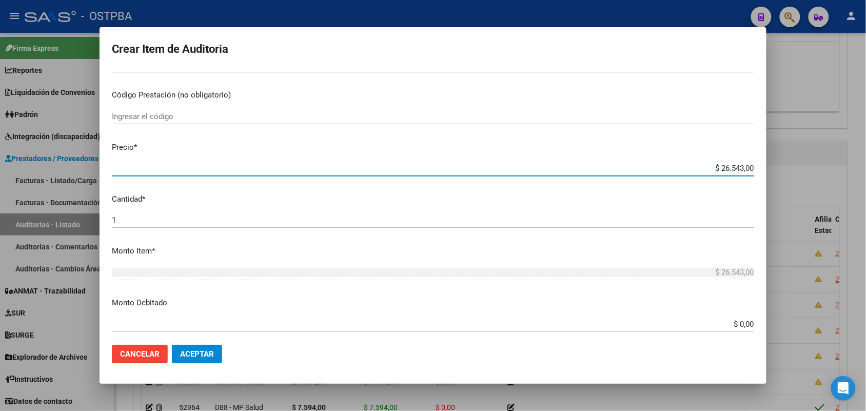
drag, startPoint x: 705, startPoint y: 167, endPoint x: 816, endPoint y: 170, distance: 110.8
click at [816, 170] on div "Crear Item de Auditoria 48217109 Nro Documento 20482171096 CUIL Afiliado Activo…" at bounding box center [433, 205] width 866 height 411
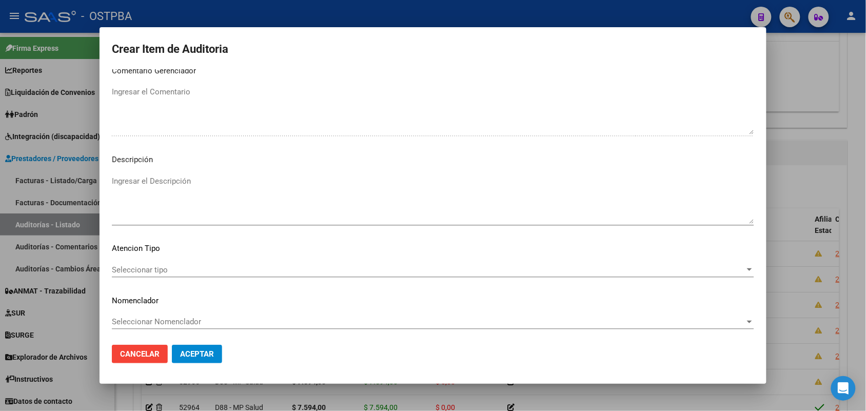
scroll to position [567, 0]
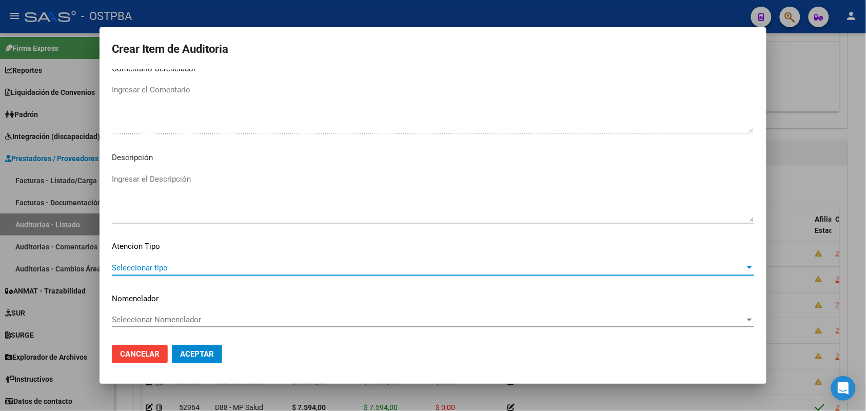
click at [164, 269] on span "Seleccionar tipo" at bounding box center [428, 267] width 633 height 9
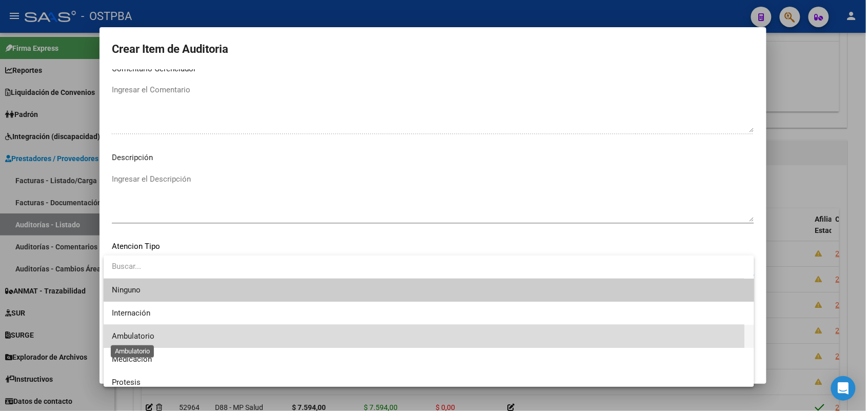
click at [144, 339] on span "Ambulatorio" at bounding box center [133, 335] width 43 height 9
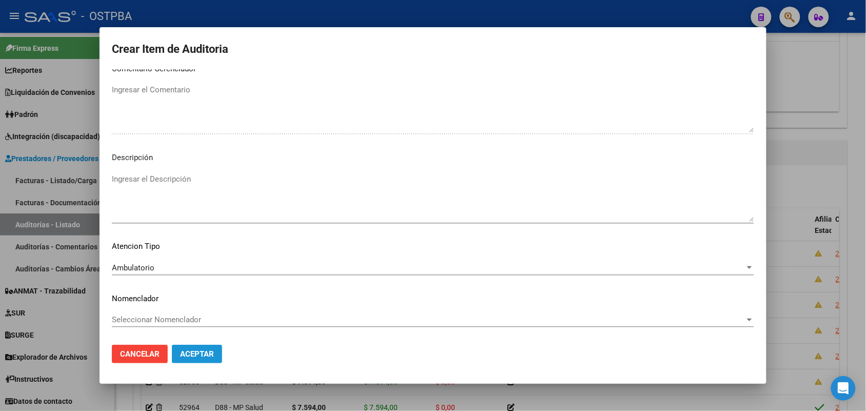
click at [209, 358] on span "Aceptar" at bounding box center [197, 353] width 34 height 9
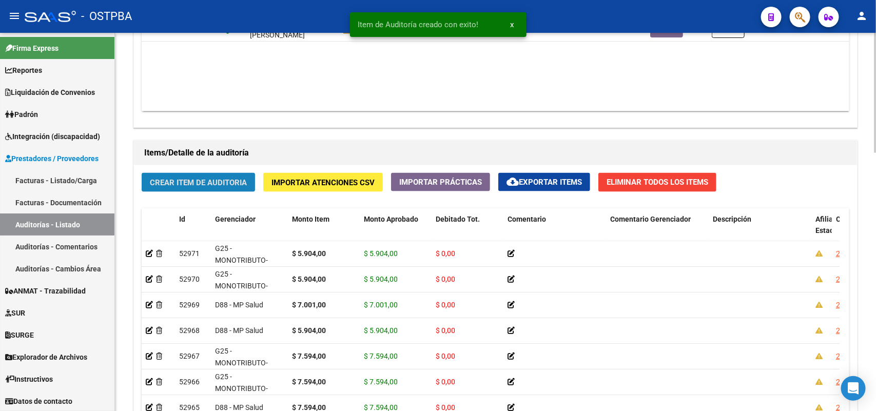
click at [227, 180] on span "Crear Item de Auditoria" at bounding box center [198, 182] width 97 height 9
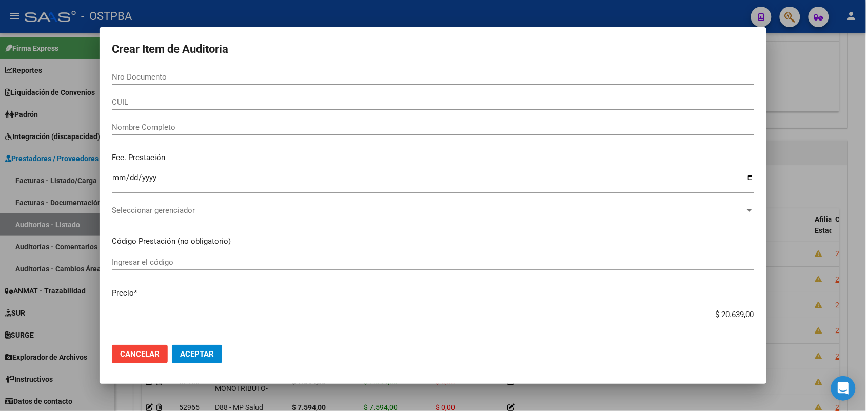
click at [49, 263] on div at bounding box center [433, 205] width 866 height 411
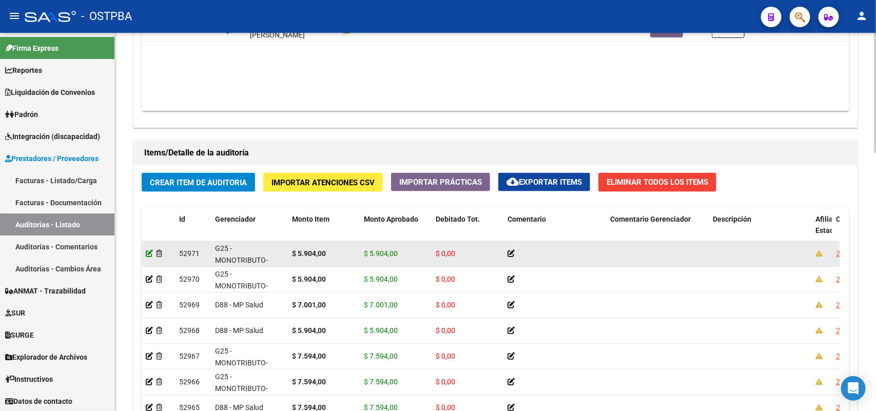
click at [150, 250] on icon at bounding box center [149, 253] width 7 height 7
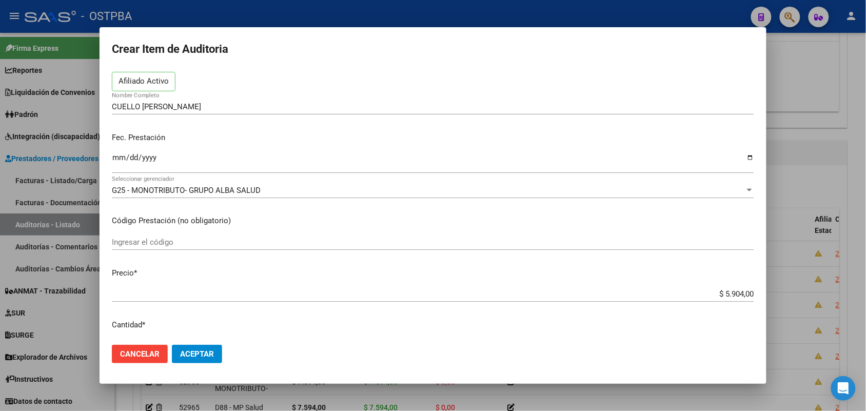
scroll to position [128, 0]
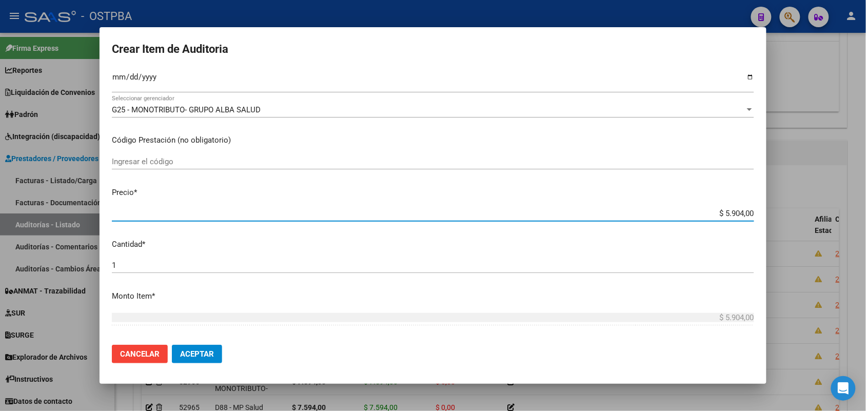
drag, startPoint x: 706, startPoint y: 210, endPoint x: 800, endPoint y: 214, distance: 94.5
click at [800, 214] on div "Crear Item de Auditoria 48217109 Nro Documento 20482171096 CUIL Afiliado Activo…" at bounding box center [433, 205] width 866 height 411
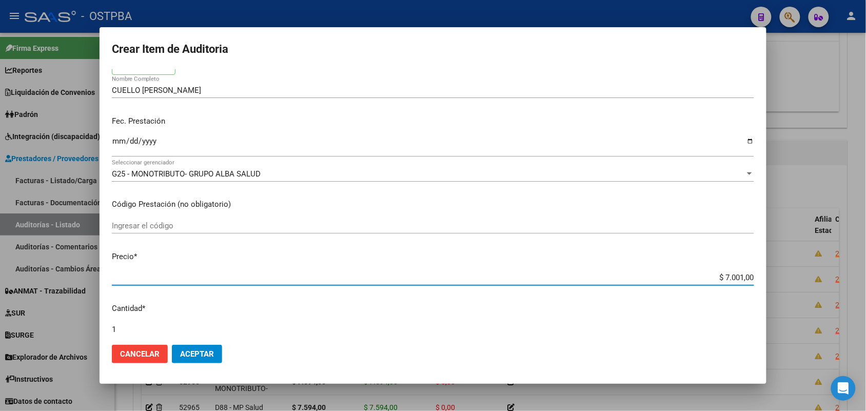
scroll to position [0, 0]
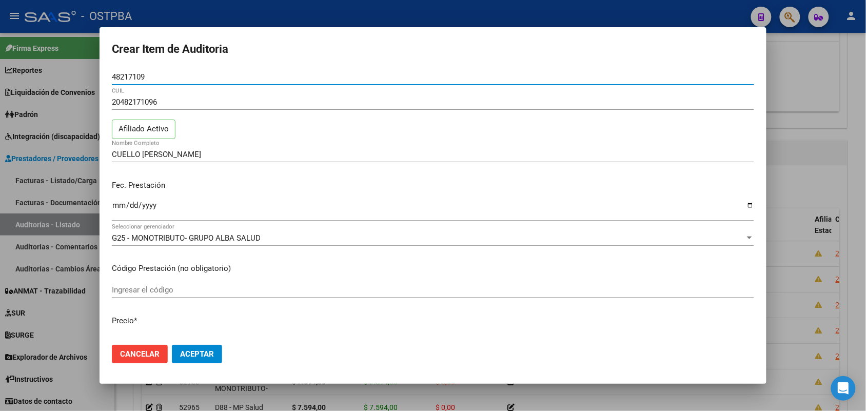
drag, startPoint x: 154, startPoint y: 74, endPoint x: 68, endPoint y: 75, distance: 86.7
click at [68, 75] on div "Crear Item de Auditoria 48217109 Nro Documento 20482171096 CUIL Afiliado Activo…" at bounding box center [433, 205] width 866 height 411
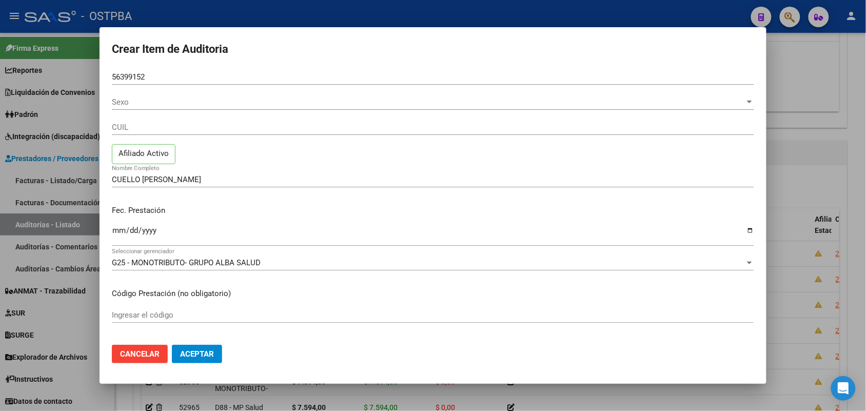
click at [84, 156] on div at bounding box center [433, 205] width 866 height 411
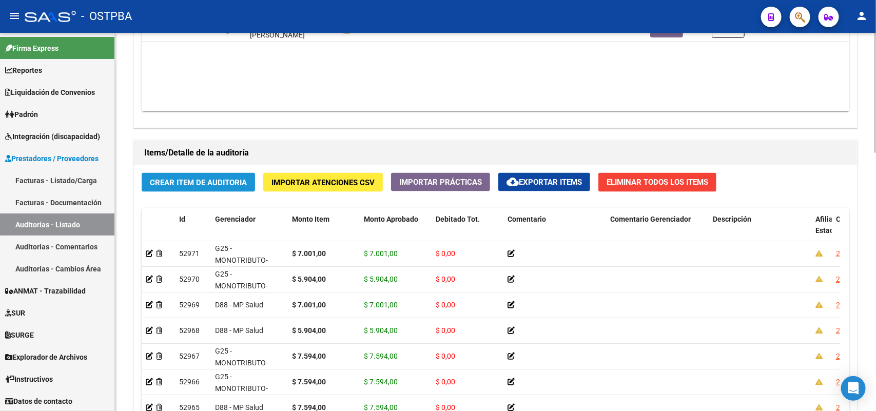
click at [199, 180] on span "Crear Item de Auditoria" at bounding box center [198, 182] width 97 height 9
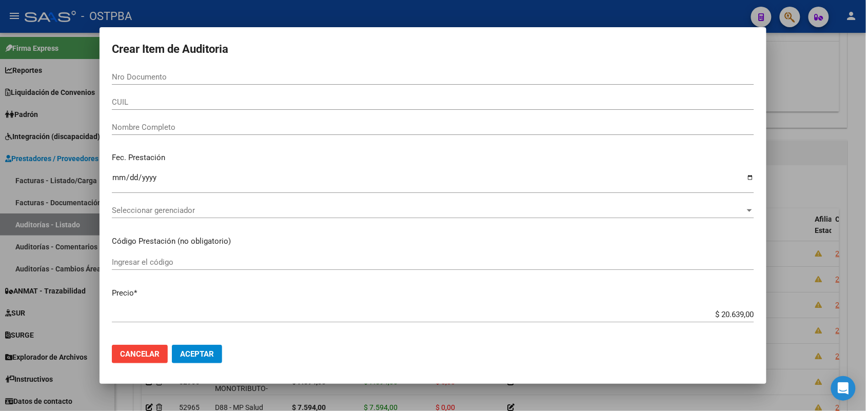
click at [39, 160] on div at bounding box center [433, 205] width 866 height 411
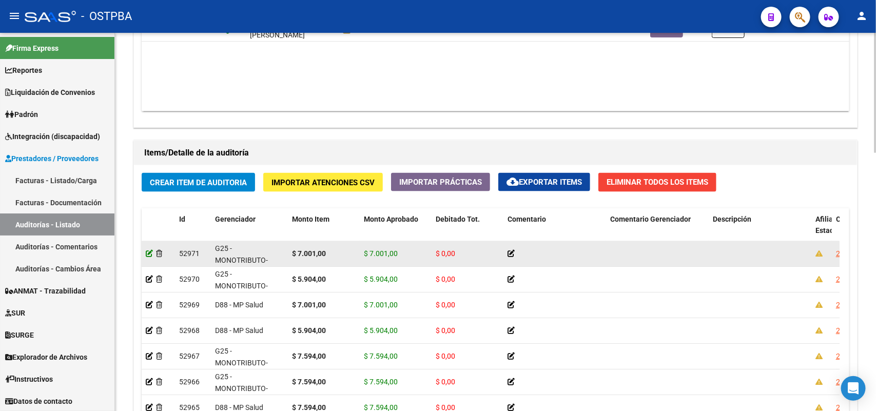
click at [149, 252] on icon at bounding box center [149, 253] width 7 height 7
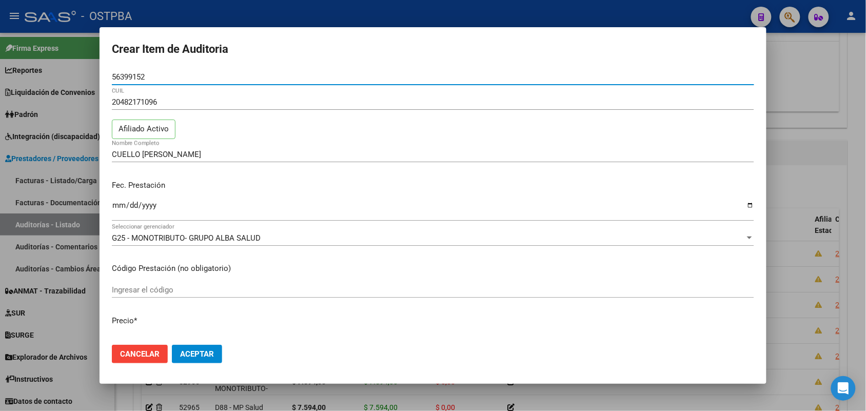
drag, startPoint x: 150, startPoint y: 75, endPoint x: 85, endPoint y: 73, distance: 65.2
click at [85, 73] on div "Crear Item de Auditoria 56399152 Nro Documento 20482171096 CUIL Afiliado Activo…" at bounding box center [433, 205] width 866 height 411
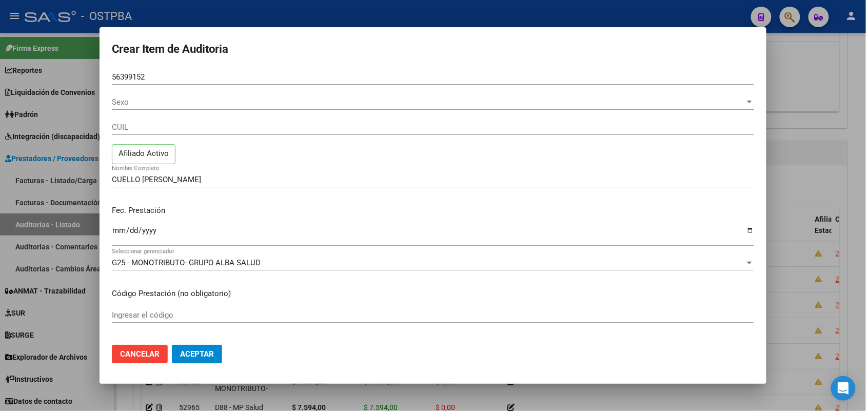
click at [88, 180] on div at bounding box center [433, 205] width 866 height 411
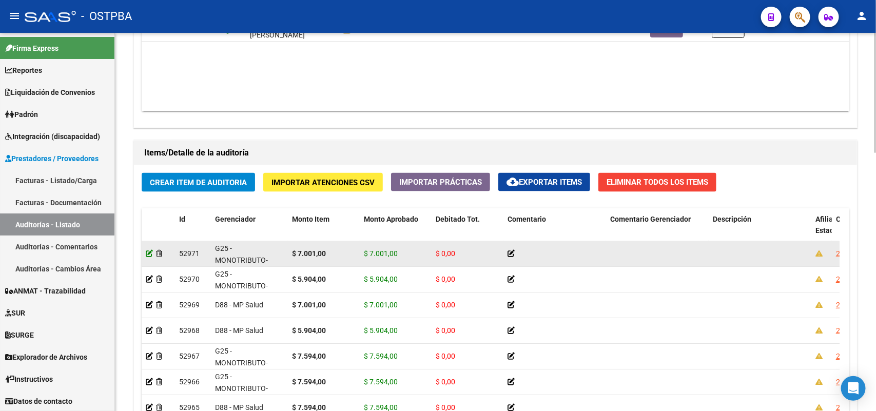
click at [149, 253] on icon at bounding box center [149, 253] width 7 height 7
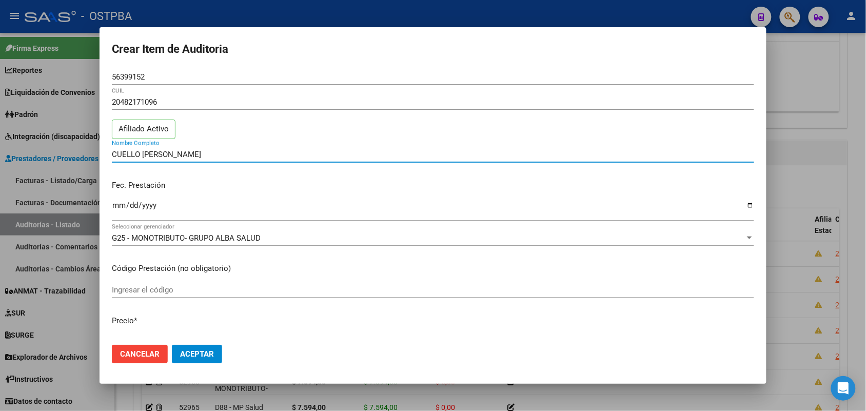
drag, startPoint x: 208, startPoint y: 155, endPoint x: 96, endPoint y: 154, distance: 112.3
click at [96, 154] on div "Crear Item de Auditoria 56399152 Nro Documento 20482171096 CUIL Afiliado Activo…" at bounding box center [433, 205] width 866 height 411
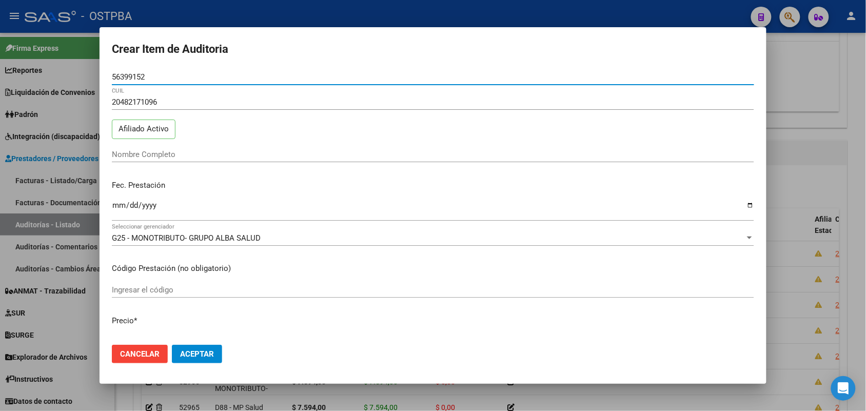
drag, startPoint x: 151, startPoint y: 78, endPoint x: 91, endPoint y: 77, distance: 60.0
click at [91, 77] on div "Crear Item de Auditoria 56399152 Nro Documento 20482171096 CUIL Afiliado Activo…" at bounding box center [433, 205] width 866 height 411
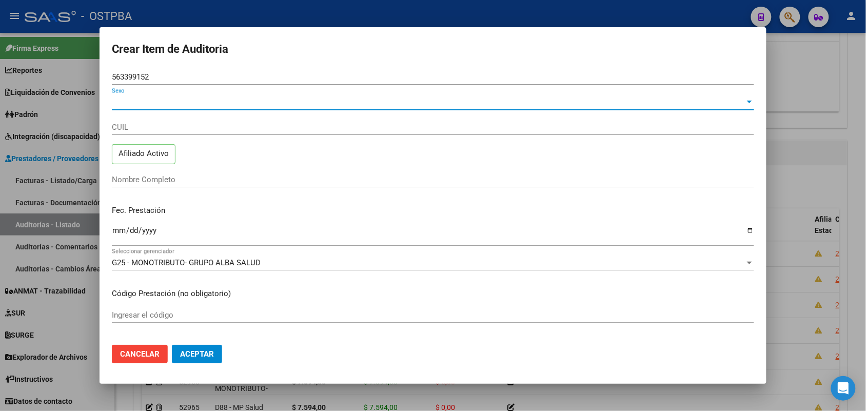
click at [127, 100] on span "Sexo" at bounding box center [428, 101] width 633 height 9
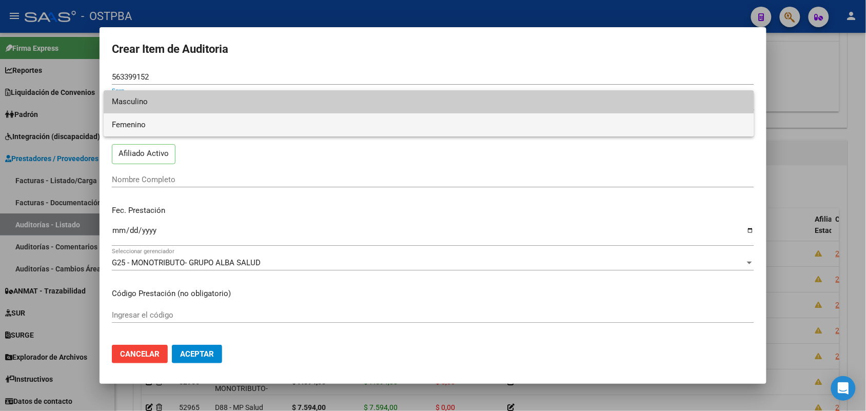
click at [149, 124] on span "Femenino" at bounding box center [429, 124] width 634 height 23
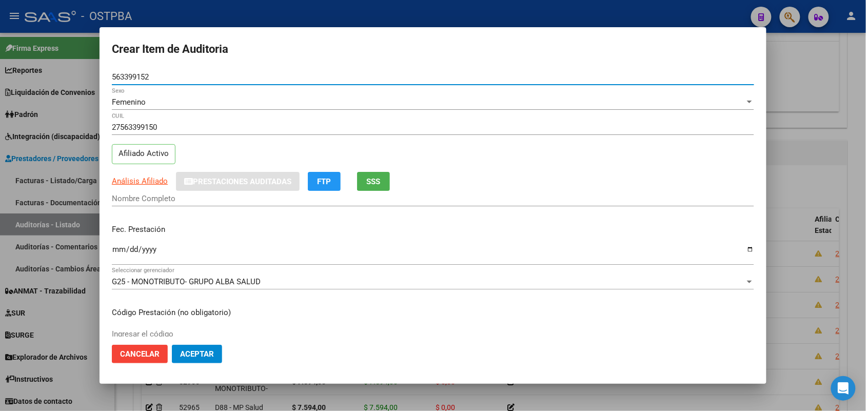
drag, startPoint x: 154, startPoint y: 78, endPoint x: 103, endPoint y: 77, distance: 50.8
click at [103, 77] on mat-dialog-content "563399152 Nro Documento Femenino Sexo 27563399150 CUIL Afiliado Activo Análisis…" at bounding box center [433, 202] width 667 height 267
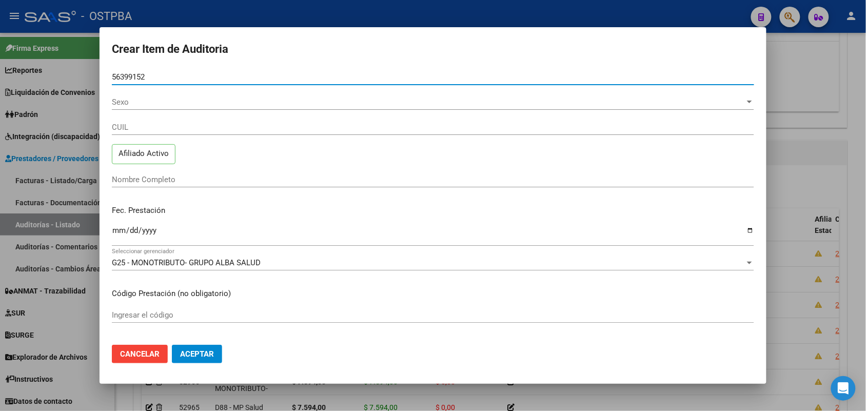
click at [146, 104] on span "Sexo" at bounding box center [428, 101] width 633 height 9
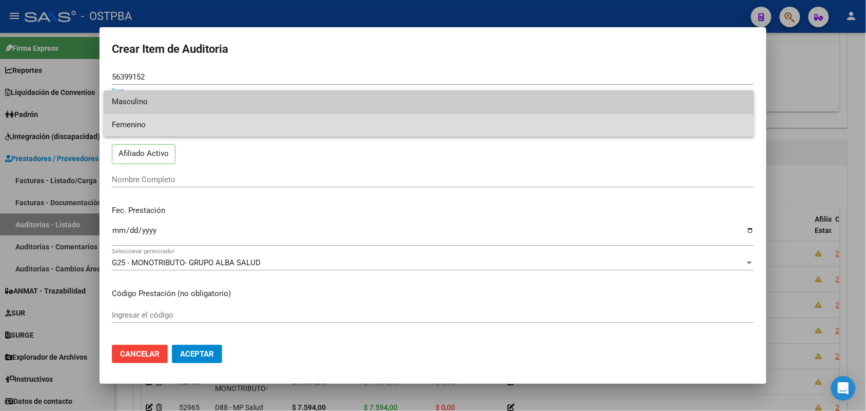
click at [147, 123] on span "Femenino" at bounding box center [429, 124] width 634 height 23
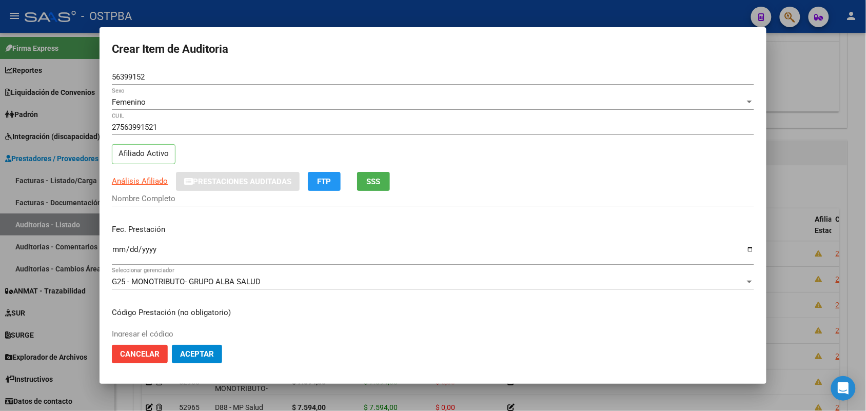
click at [71, 127] on div at bounding box center [433, 205] width 866 height 411
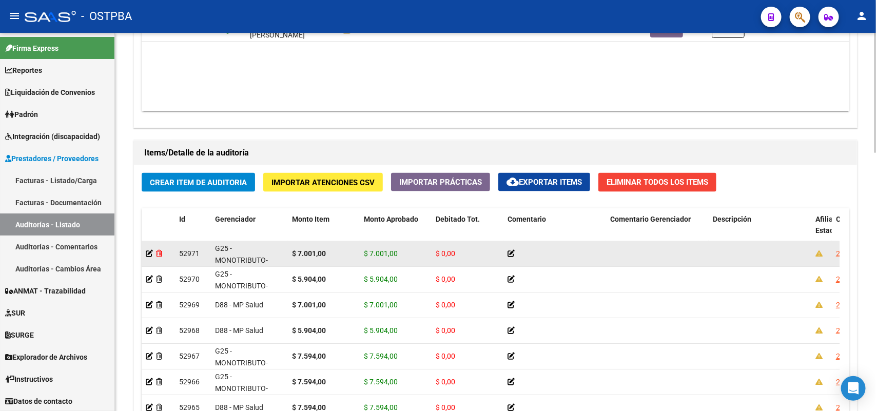
click at [160, 254] on icon at bounding box center [159, 253] width 6 height 7
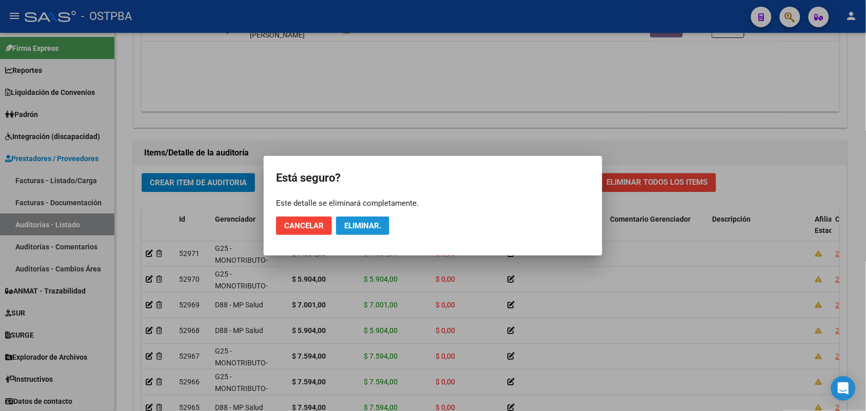
click at [350, 226] on span "Eliminar." at bounding box center [362, 225] width 37 height 9
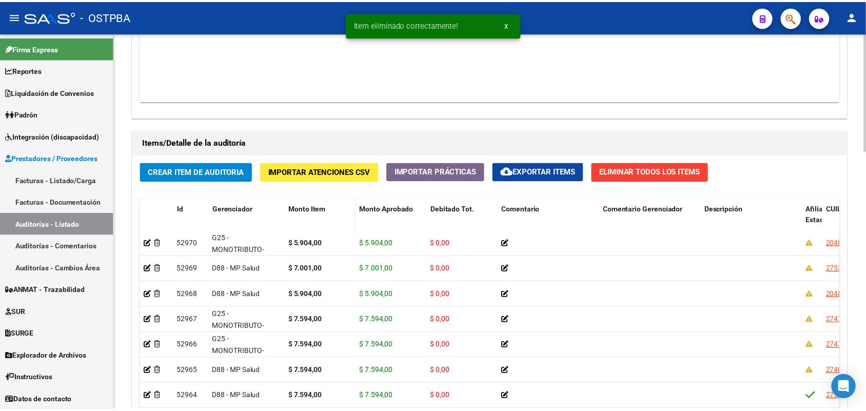
scroll to position [641, 0]
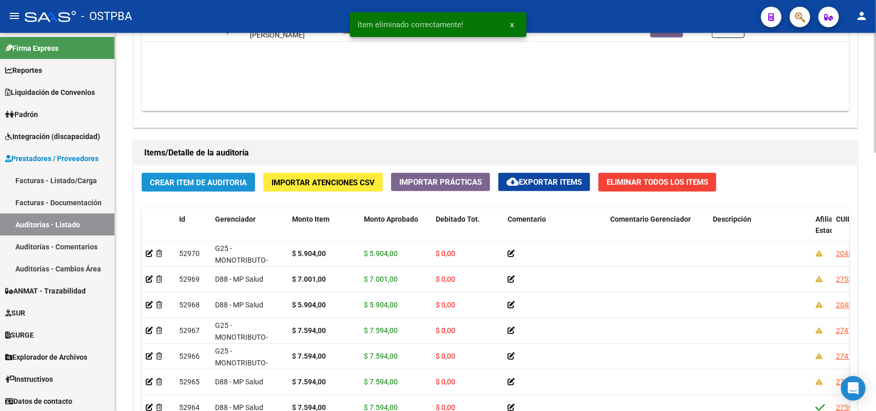
click at [231, 181] on span "Crear Item de Auditoria" at bounding box center [198, 182] width 97 height 9
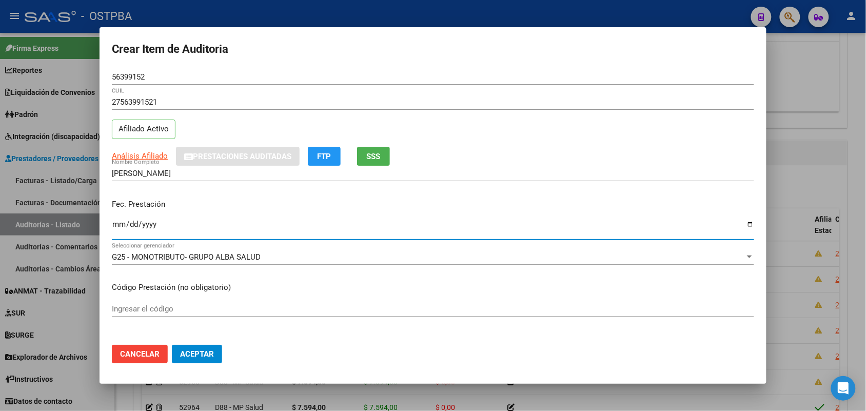
click at [119, 227] on input "Ingresar la fecha" at bounding box center [433, 228] width 642 height 16
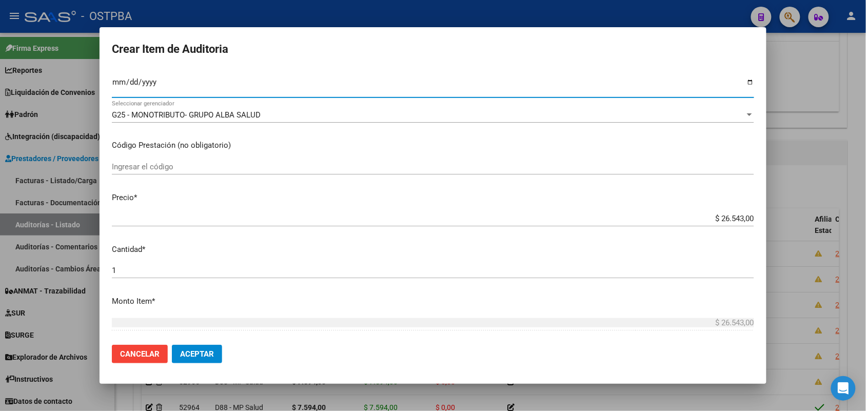
scroll to position [192, 0]
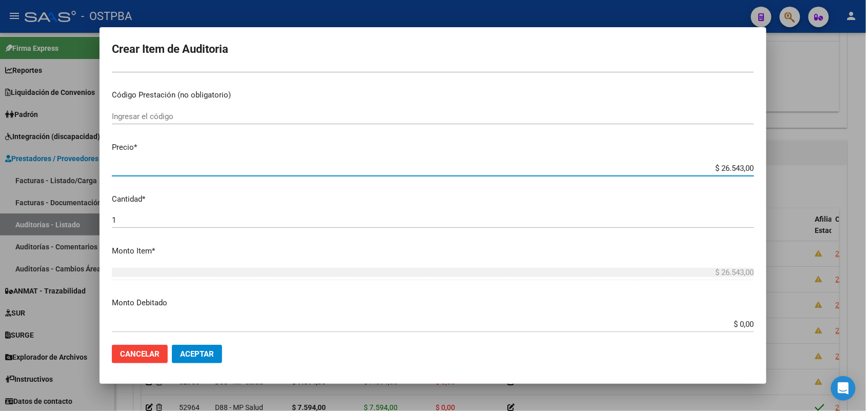
drag, startPoint x: 697, startPoint y: 168, endPoint x: 776, endPoint y: 163, distance: 79.1
click at [776, 163] on div "Crear Item de Auditoria 56399152 Nro Documento 27563991521 CUIL Afiliado Activo…" at bounding box center [433, 205] width 866 height 411
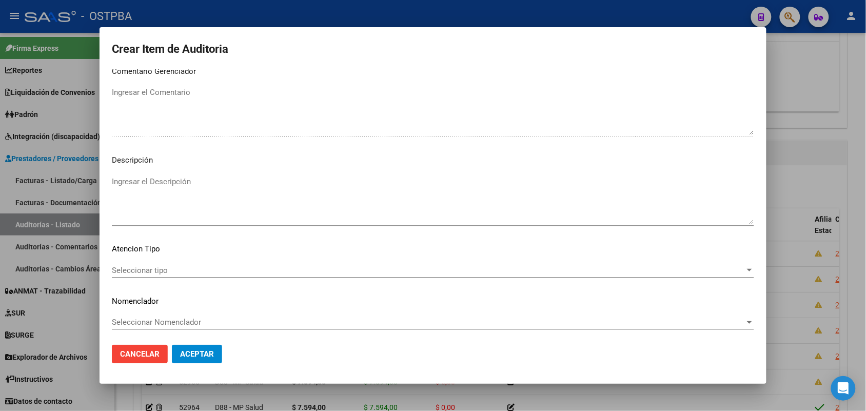
scroll to position [567, 0]
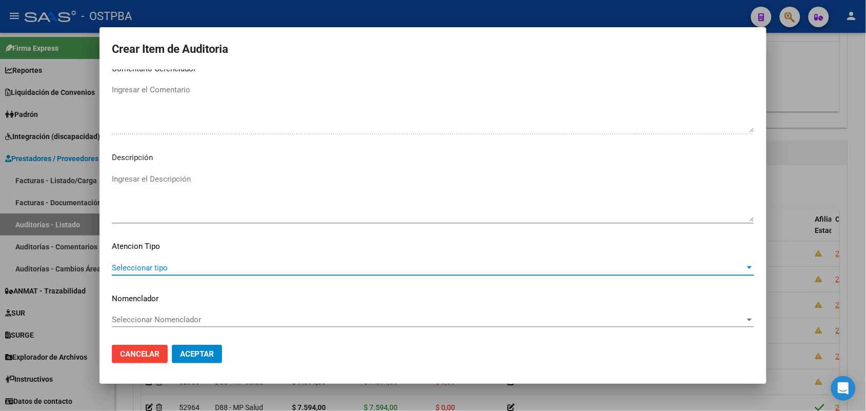
click at [149, 265] on span "Seleccionar tipo" at bounding box center [428, 267] width 633 height 9
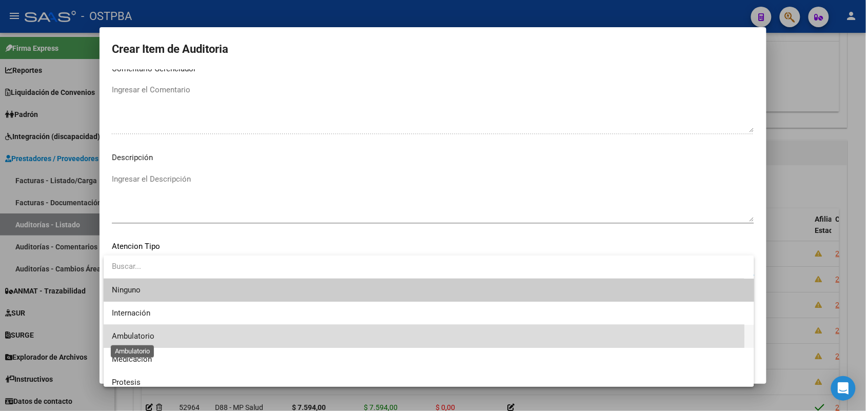
click at [140, 336] on span "Ambulatorio" at bounding box center [133, 335] width 43 height 9
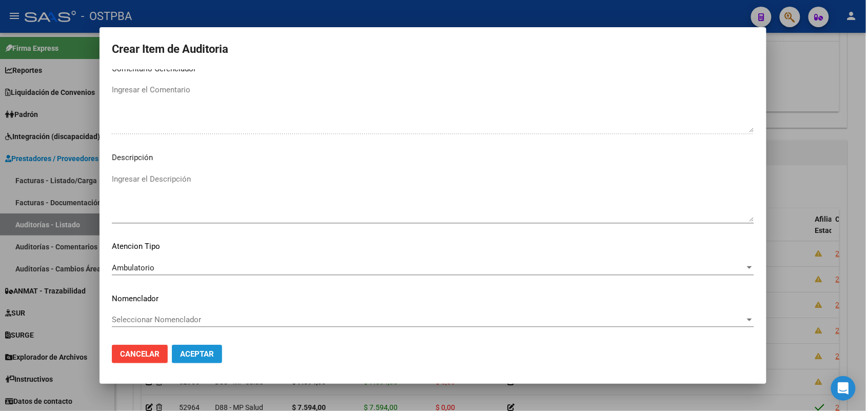
click at [197, 354] on span "Aceptar" at bounding box center [197, 353] width 34 height 9
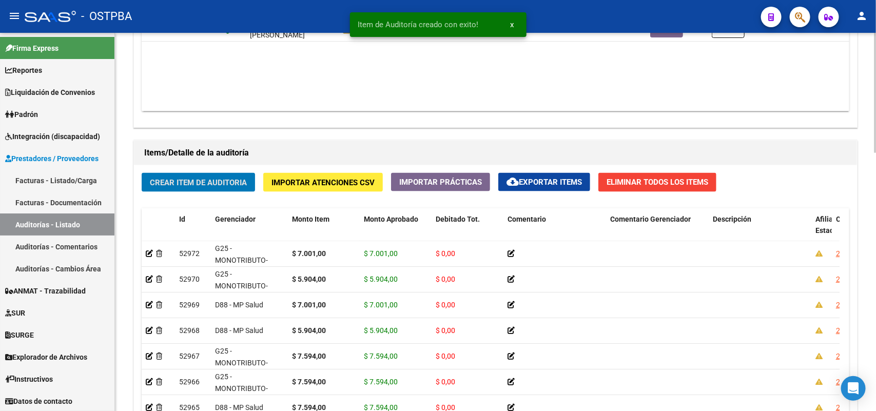
click at [225, 183] on span "Crear Item de Auditoria" at bounding box center [198, 182] width 97 height 9
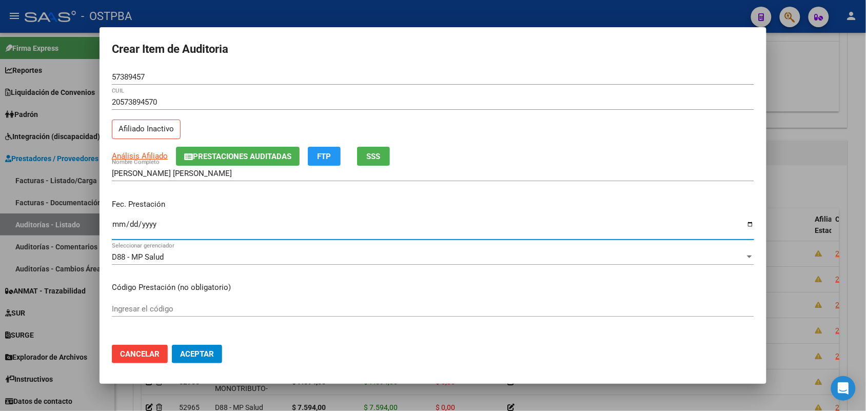
click at [118, 229] on input "Ingresar la fecha" at bounding box center [433, 228] width 642 height 16
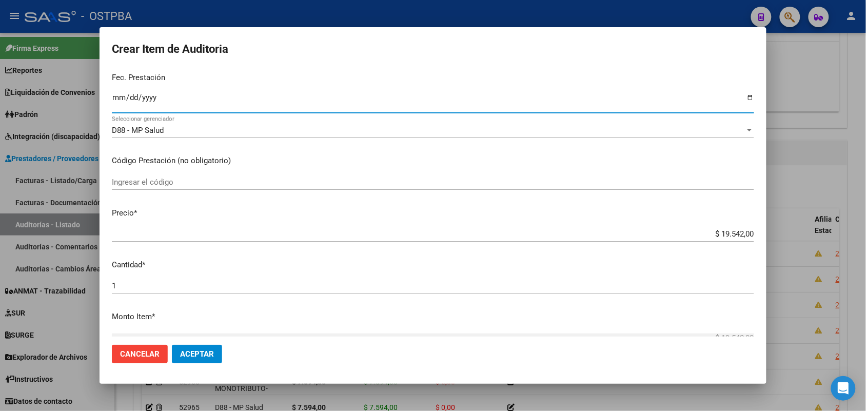
scroll to position [128, 0]
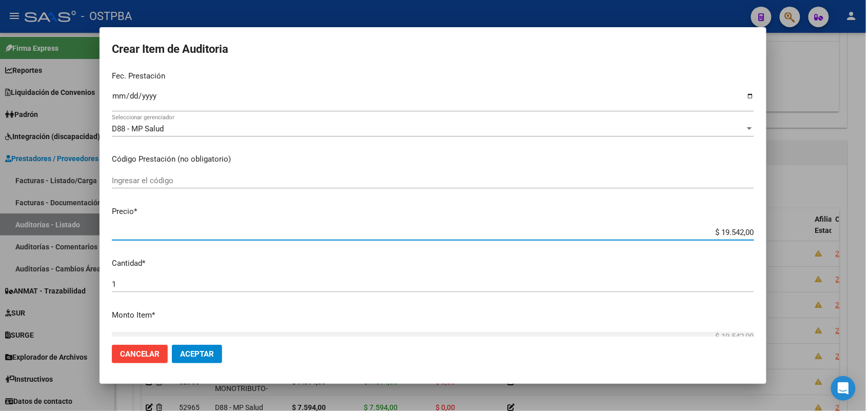
drag, startPoint x: 700, startPoint y: 229, endPoint x: 803, endPoint y: 232, distance: 102.6
click at [803, 232] on div "Crear Item de Auditoria 57389457 Nro Documento 20573894570 CUIL Afiliado Inacti…" at bounding box center [433, 205] width 866 height 411
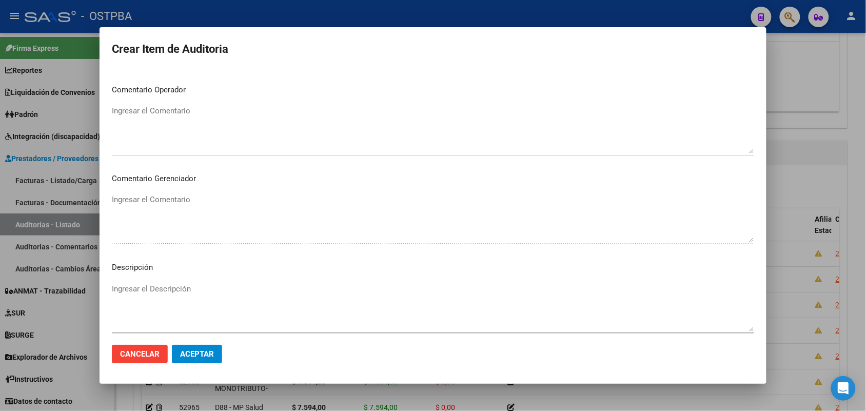
scroll to position [567, 0]
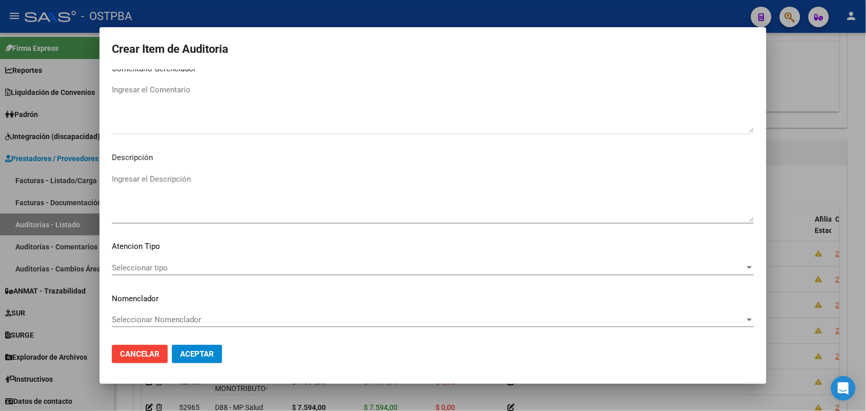
click at [153, 262] on div "Seleccionar tipo Seleccionar tipo" at bounding box center [433, 267] width 642 height 15
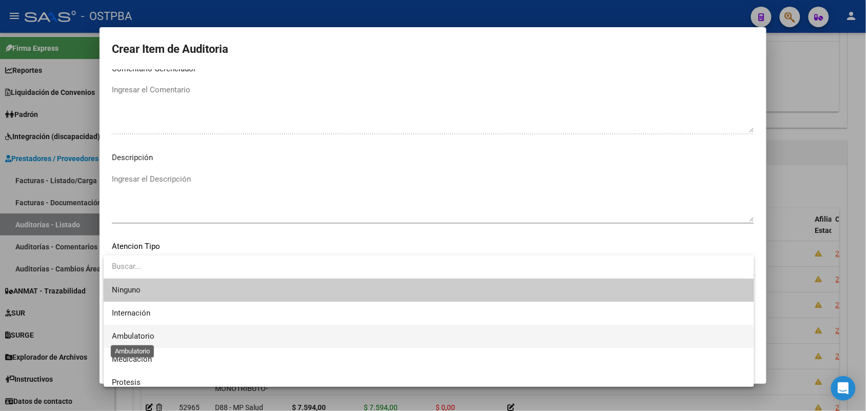
click at [144, 338] on span "Ambulatorio" at bounding box center [133, 335] width 43 height 9
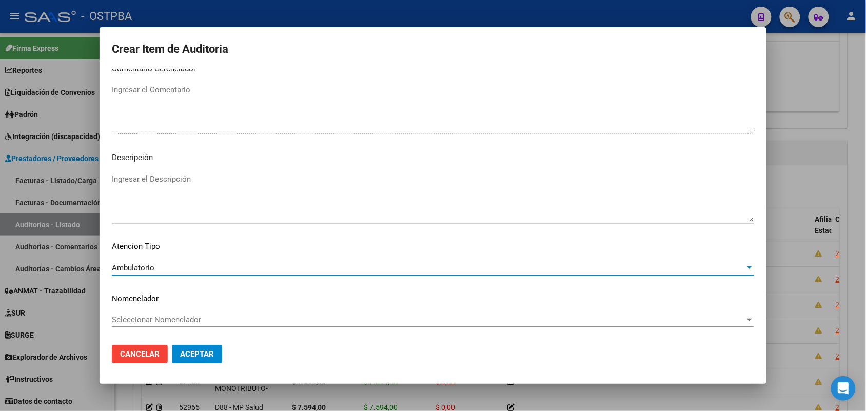
click at [195, 351] on span "Aceptar" at bounding box center [197, 353] width 34 height 9
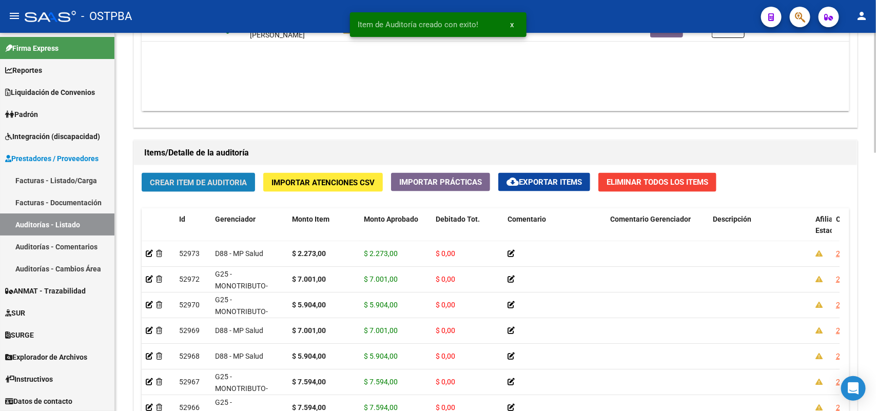
click at [215, 182] on span "Crear Item de Auditoria" at bounding box center [198, 182] width 97 height 9
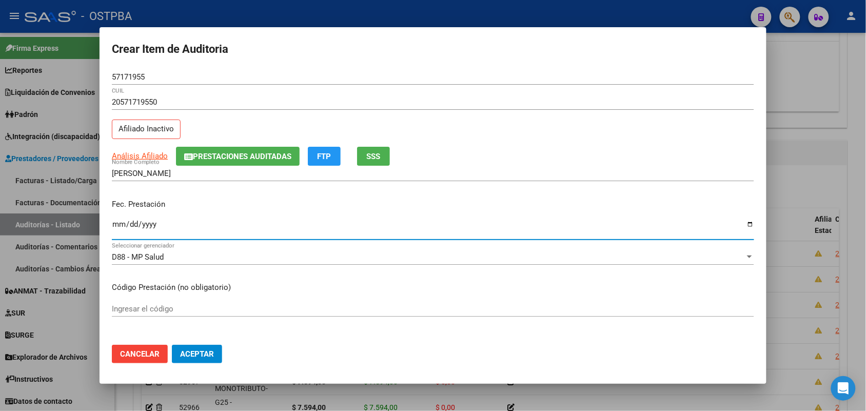
click at [114, 224] on input "Ingresar la fecha" at bounding box center [433, 228] width 642 height 16
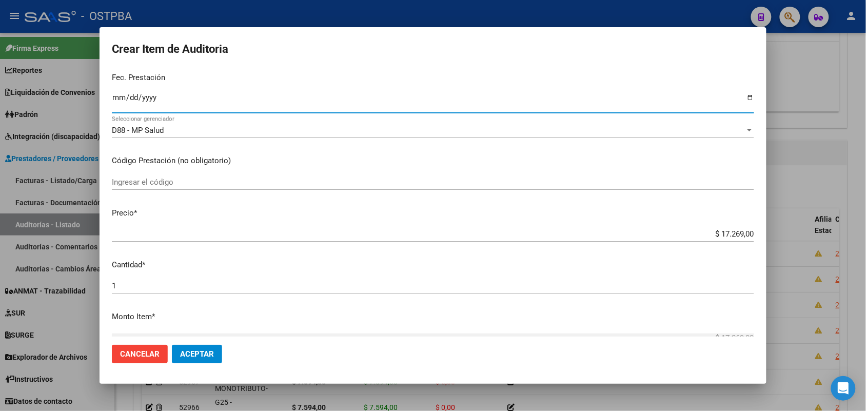
scroll to position [128, 0]
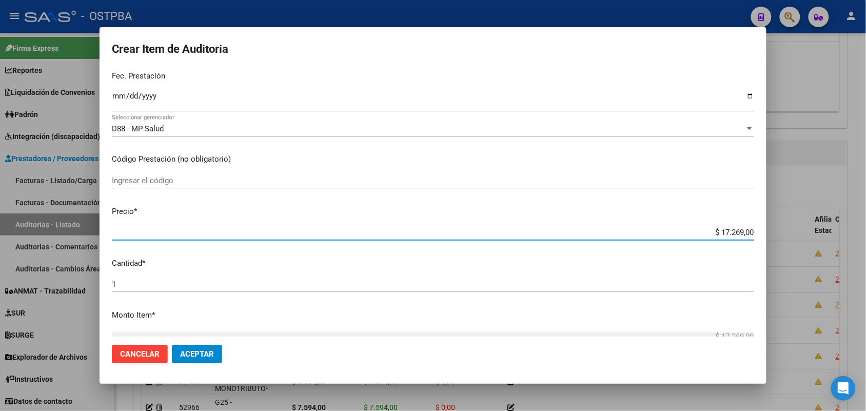
drag, startPoint x: 693, startPoint y: 234, endPoint x: 758, endPoint y: 234, distance: 64.1
click at [758, 234] on mat-dialog-content "57171955 Nro Documento 20571719550 CUIL Afiliado Inactivo Análisis Afiliado Pre…" at bounding box center [433, 202] width 667 height 267
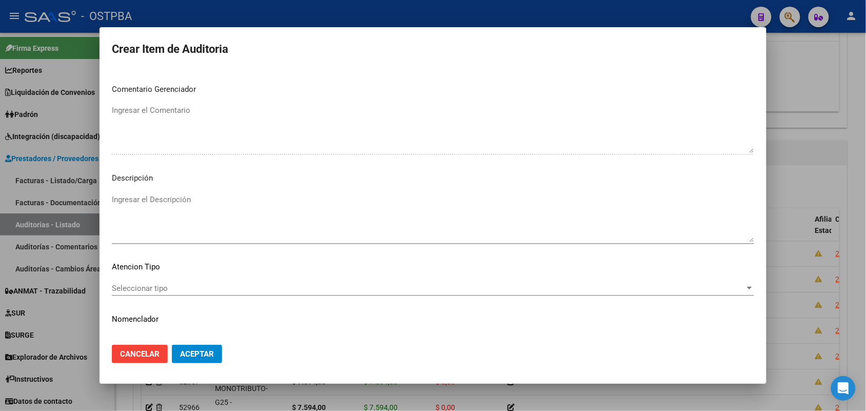
scroll to position [567, 0]
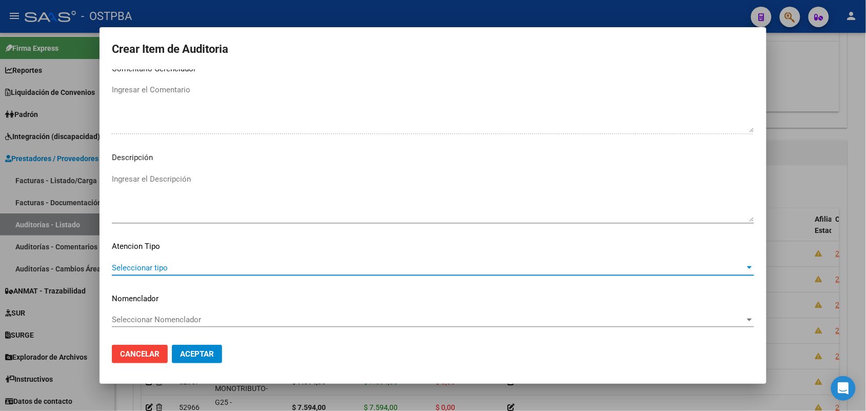
click at [151, 266] on span "Seleccionar tipo" at bounding box center [428, 267] width 633 height 9
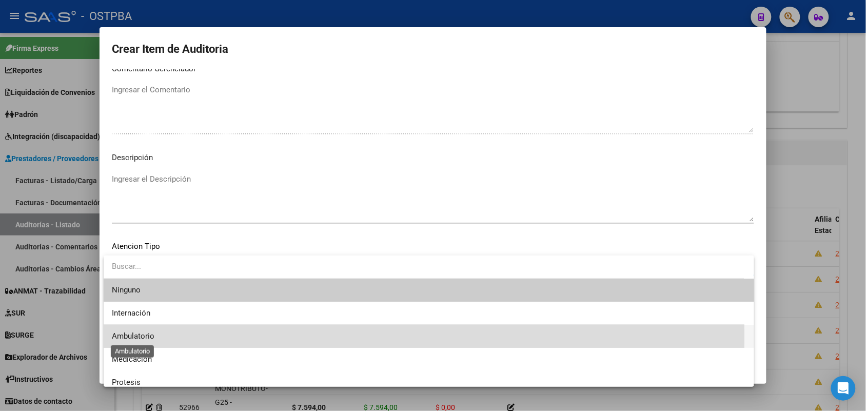
click at [144, 336] on span "Ambulatorio" at bounding box center [133, 335] width 43 height 9
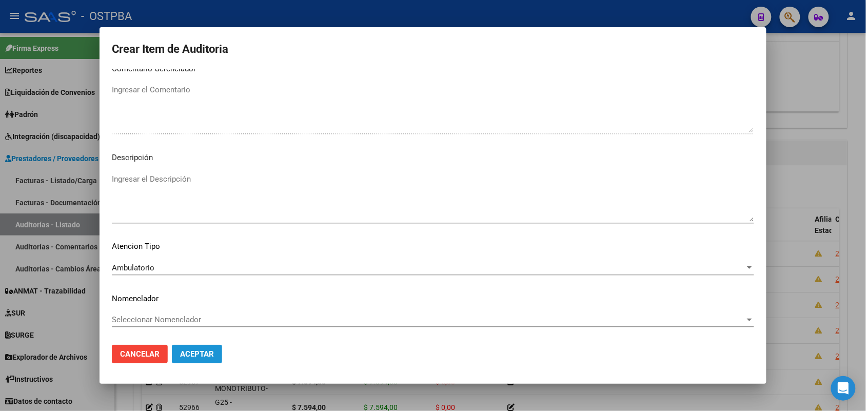
click at [191, 352] on span "Aceptar" at bounding box center [197, 353] width 34 height 9
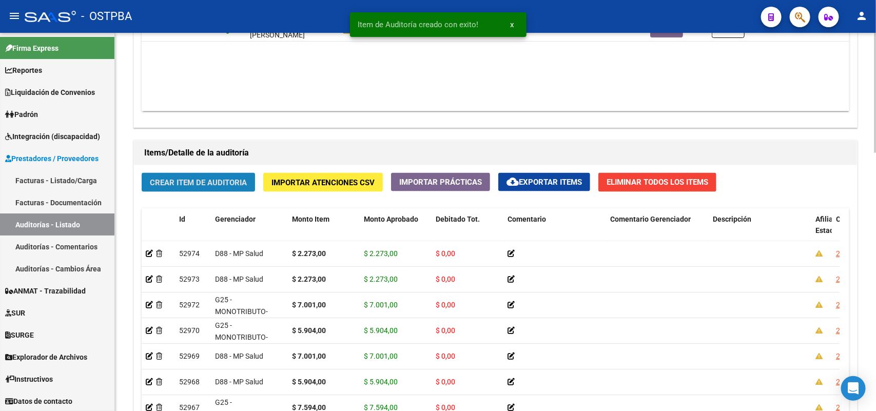
click at [236, 186] on button "Crear Item de Auditoria" at bounding box center [198, 182] width 113 height 19
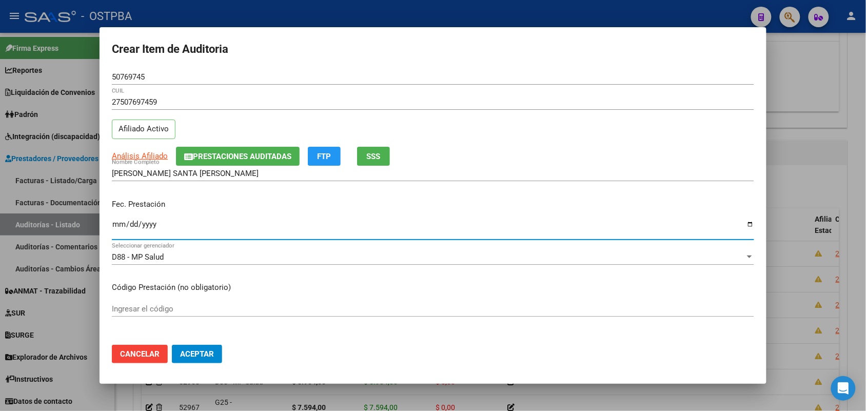
click at [118, 229] on input "Ingresar la fecha" at bounding box center [433, 228] width 642 height 16
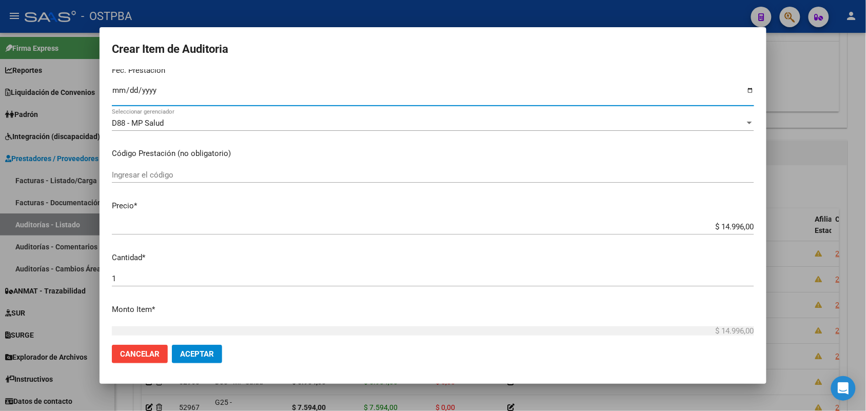
scroll to position [192, 0]
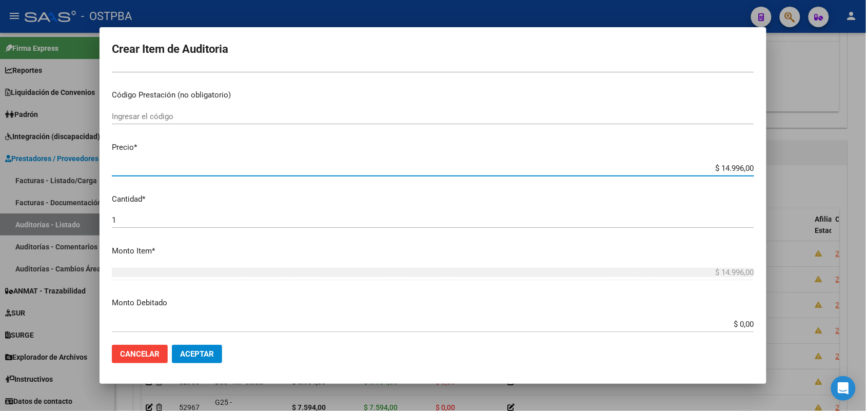
drag, startPoint x: 703, startPoint y: 165, endPoint x: 765, endPoint y: 168, distance: 62.1
click at [765, 168] on mat-dialog-content "50769745 Nro Documento 27507697459 CUIL Afiliado Activo Análisis Afiliado Prest…" at bounding box center [433, 202] width 667 height 267
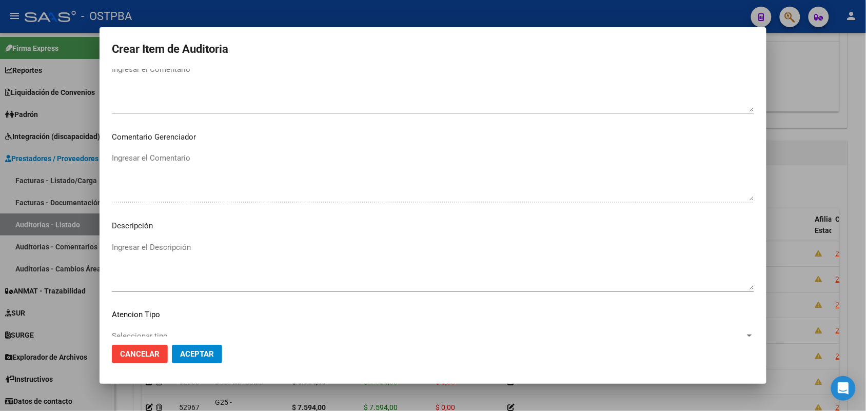
scroll to position [567, 0]
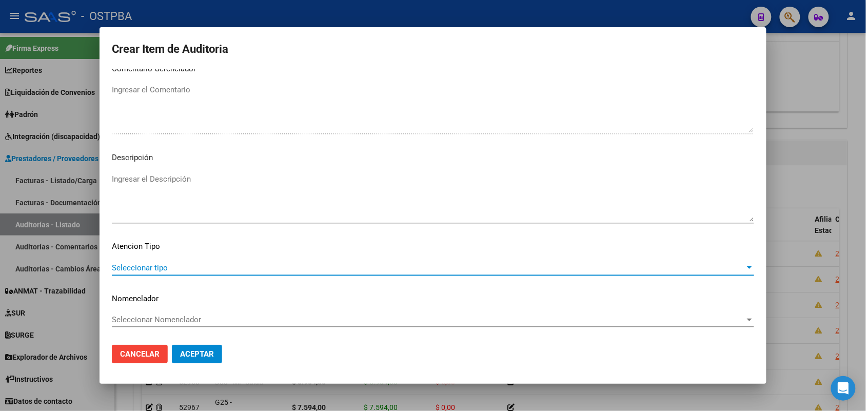
click at [154, 268] on span "Seleccionar tipo" at bounding box center [428, 267] width 633 height 9
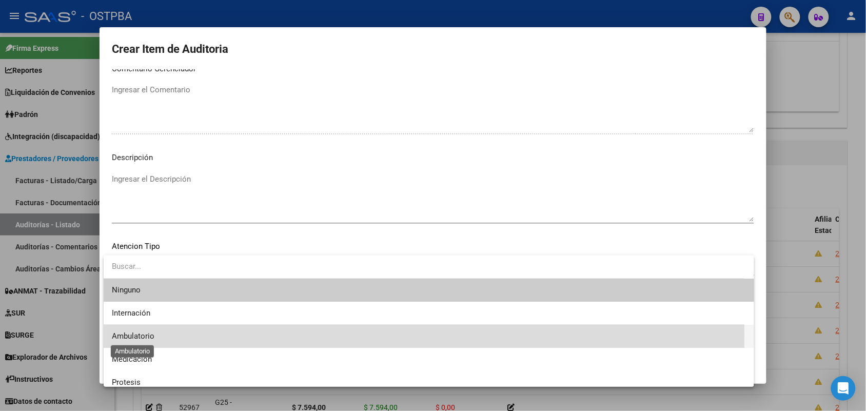
click at [150, 335] on span "Ambulatorio" at bounding box center [133, 335] width 43 height 9
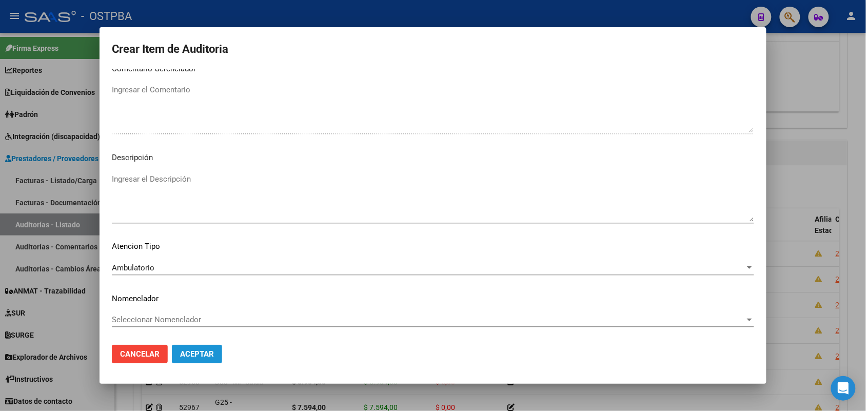
click at [206, 354] on span "Aceptar" at bounding box center [197, 353] width 34 height 9
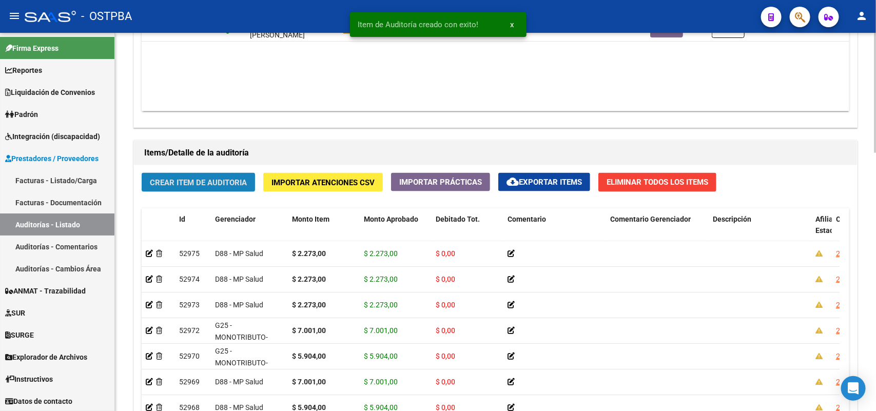
click at [221, 180] on span "Crear Item de Auditoria" at bounding box center [198, 182] width 97 height 9
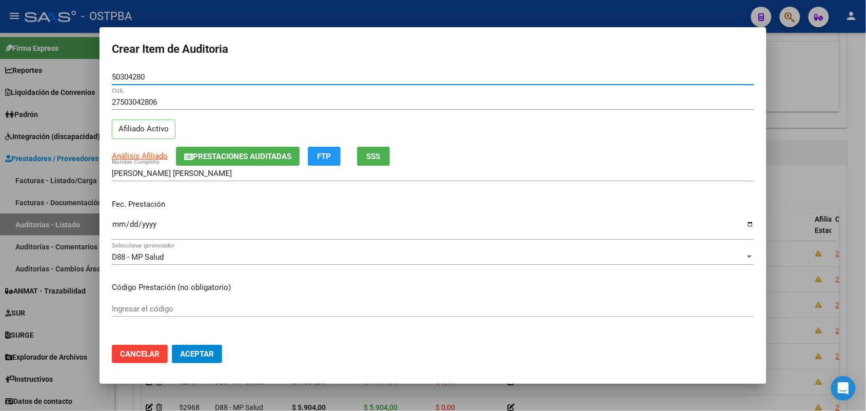
click at [118, 226] on input "Ingresar la fecha" at bounding box center [433, 228] width 642 height 16
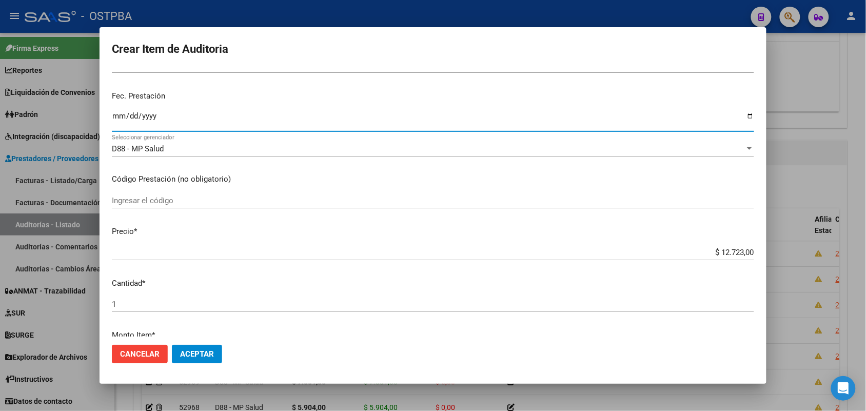
scroll to position [128, 0]
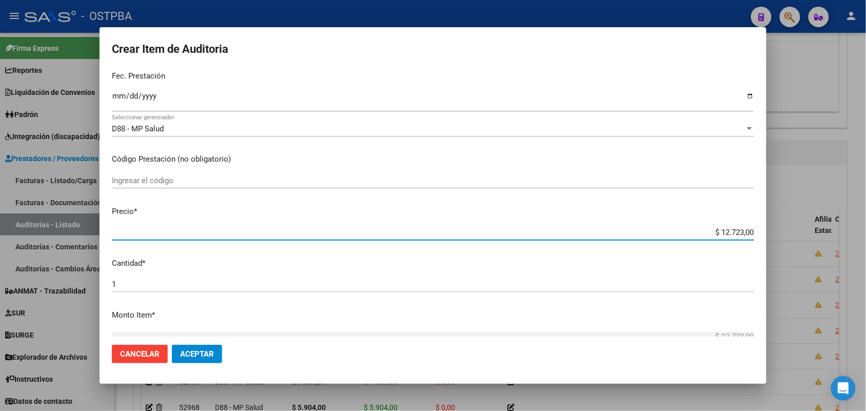
drag, startPoint x: 700, startPoint y: 230, endPoint x: 808, endPoint y: 240, distance: 108.7
click at [808, 240] on div "Crear Item de Auditoria 50304280 Nro Documento 27503042806 CUIL Afiliado Activo…" at bounding box center [433, 205] width 866 height 411
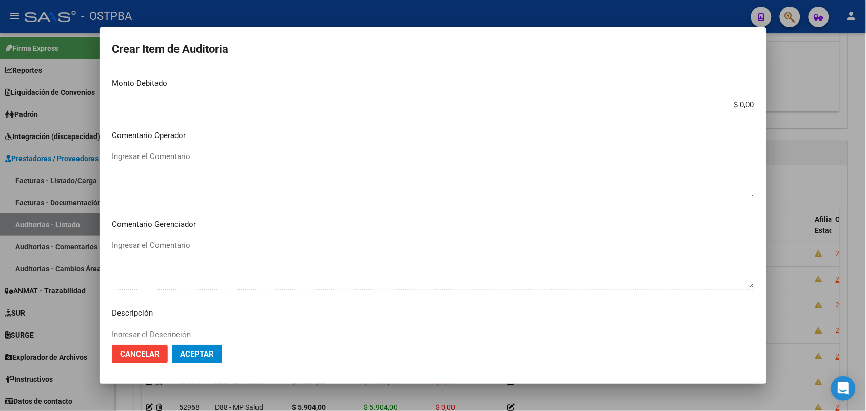
scroll to position [567, 0]
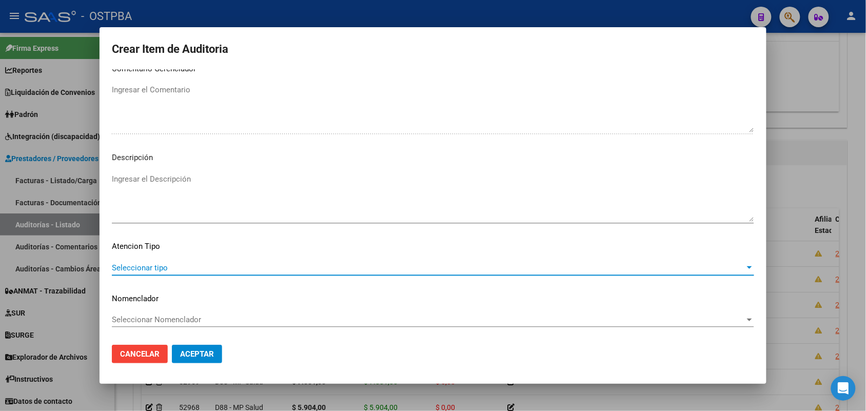
click at [156, 265] on span "Seleccionar tipo" at bounding box center [428, 267] width 633 height 9
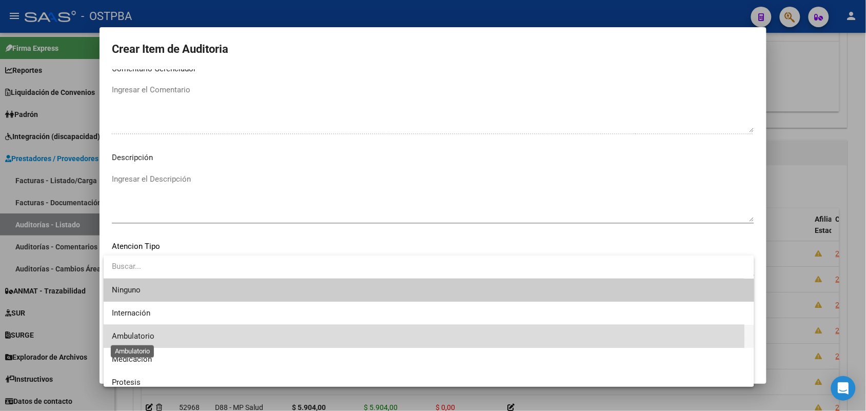
click at [153, 338] on span "Ambulatorio" at bounding box center [133, 335] width 43 height 9
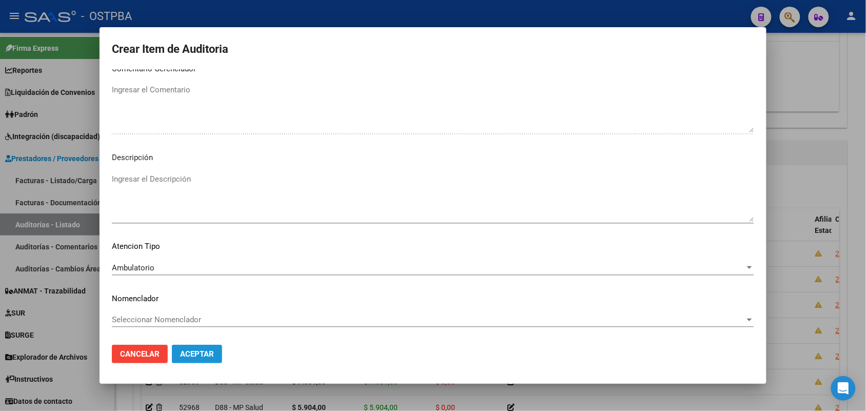
click at [211, 352] on span "Aceptar" at bounding box center [197, 353] width 34 height 9
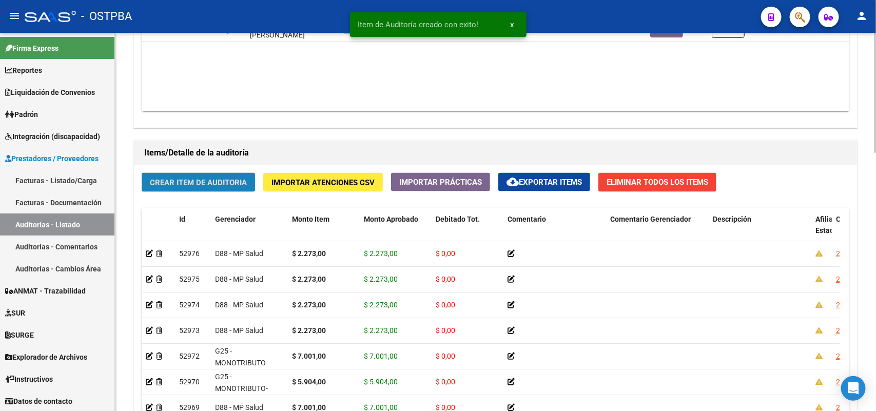
click at [232, 182] on span "Crear Item de Auditoria" at bounding box center [198, 182] width 97 height 9
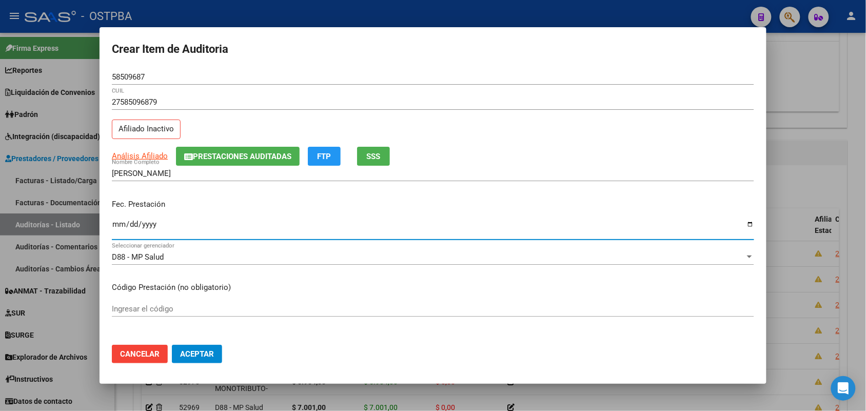
click at [117, 226] on input "Ingresar la fecha" at bounding box center [433, 228] width 642 height 16
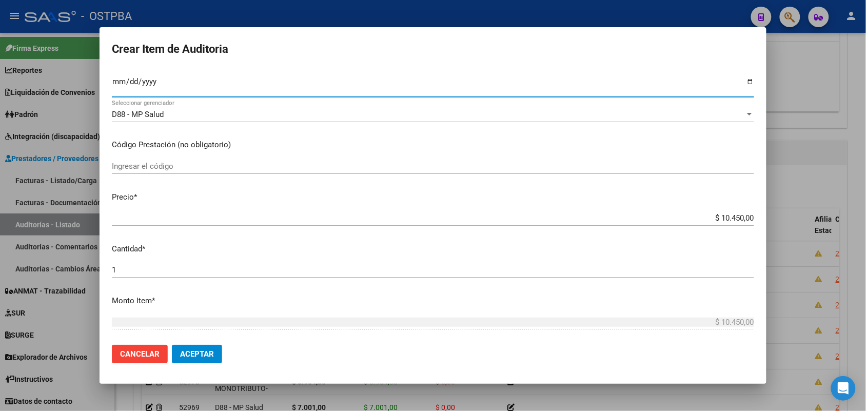
scroll to position [192, 0]
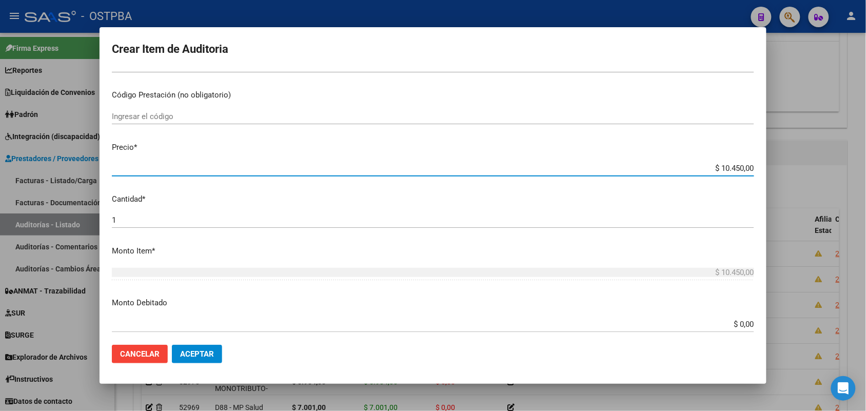
drag, startPoint x: 696, startPoint y: 167, endPoint x: 760, endPoint y: 172, distance: 64.9
click at [760, 172] on mat-dialog-content "58509687 Nro Documento 27585096879 CUIL Afiliado Inactivo Análisis Afiliado Pre…" at bounding box center [433, 202] width 667 height 267
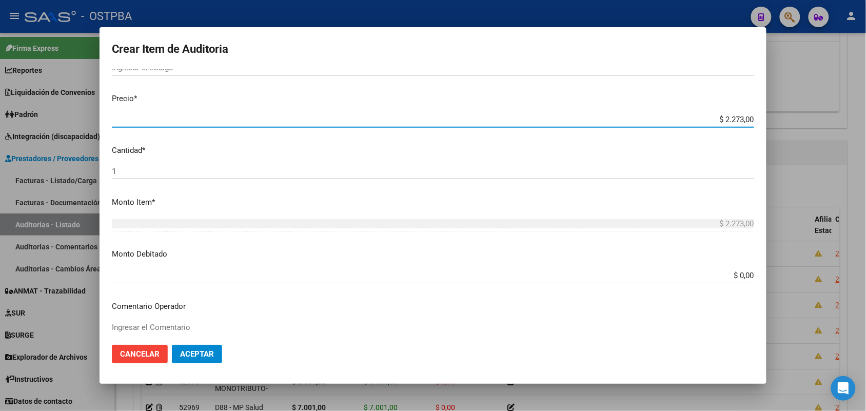
scroll to position [567, 0]
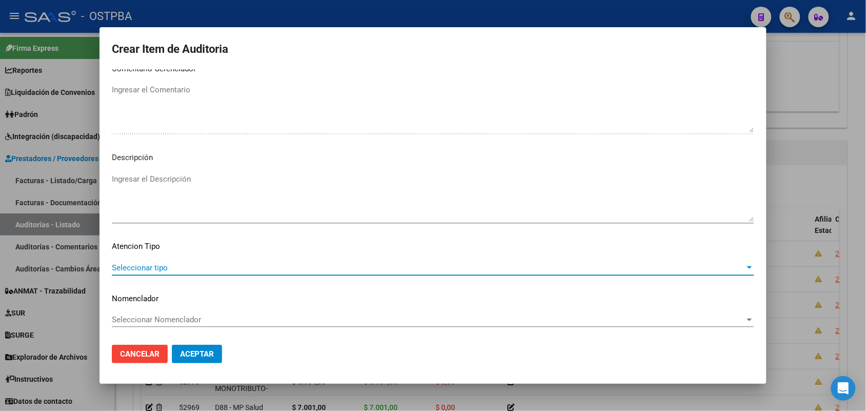
click at [163, 263] on span "Seleccionar tipo" at bounding box center [428, 267] width 633 height 9
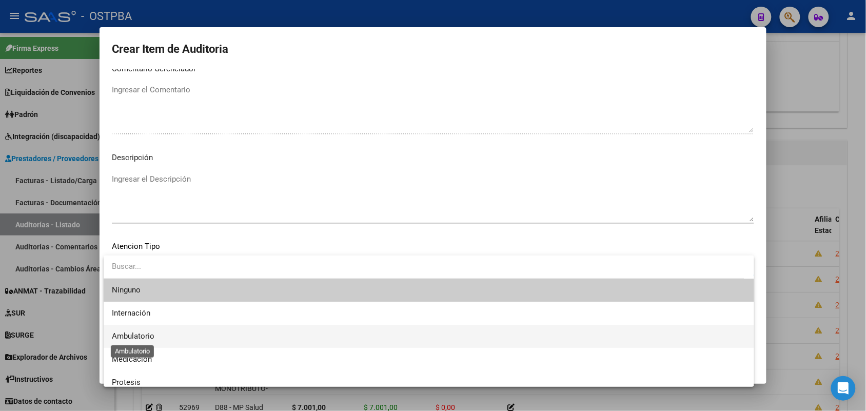
click at [144, 334] on span "Ambulatorio" at bounding box center [133, 335] width 43 height 9
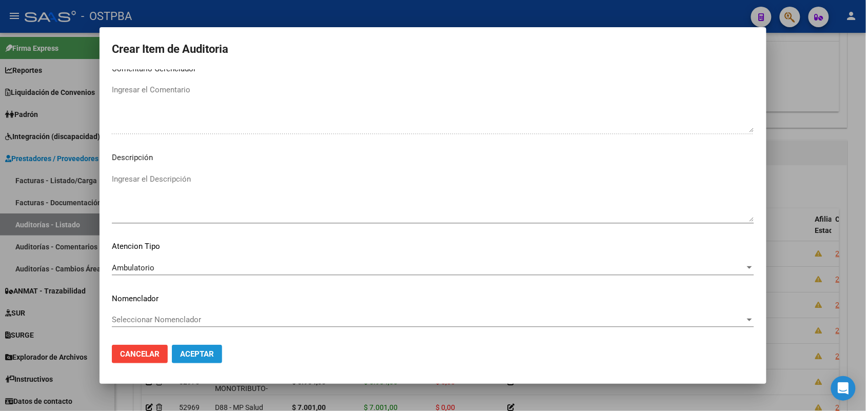
click at [201, 355] on span "Aceptar" at bounding box center [197, 353] width 34 height 9
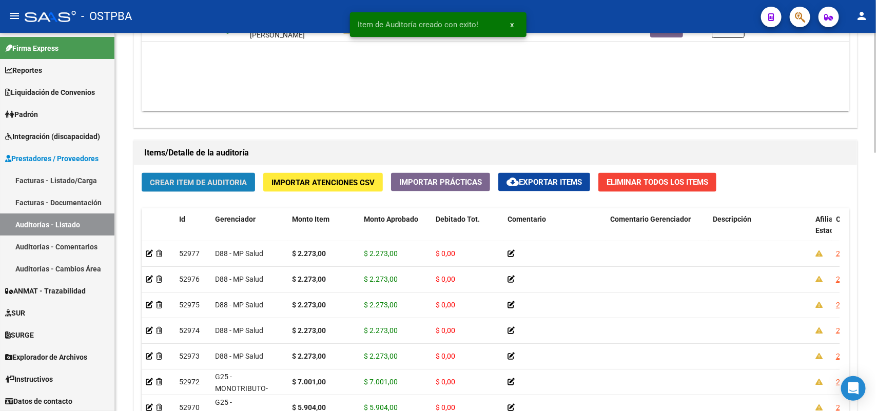
click at [195, 180] on span "Crear Item de Auditoria" at bounding box center [198, 182] width 97 height 9
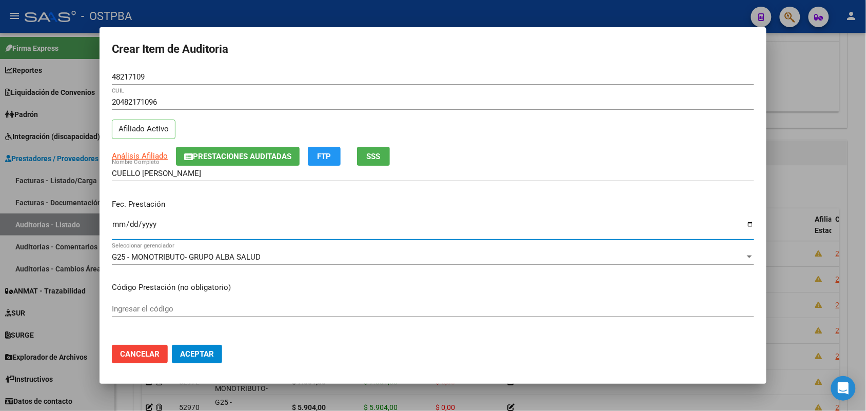
click at [119, 228] on input "Ingresar la fecha" at bounding box center [433, 228] width 642 height 16
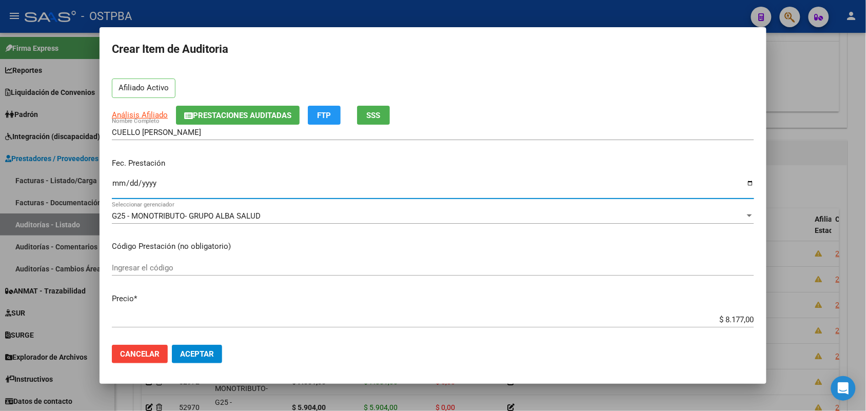
scroll to position [192, 0]
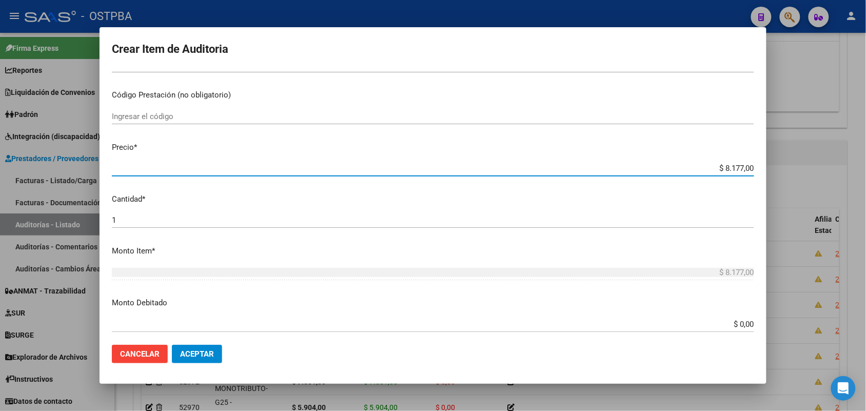
drag, startPoint x: 706, startPoint y: 166, endPoint x: 778, endPoint y: 170, distance: 71.4
click at [778, 170] on div "Crear Item de Auditoria 48217109 Nro Documento 20482171096 CUIL Afiliado Activo…" at bounding box center [433, 205] width 866 height 411
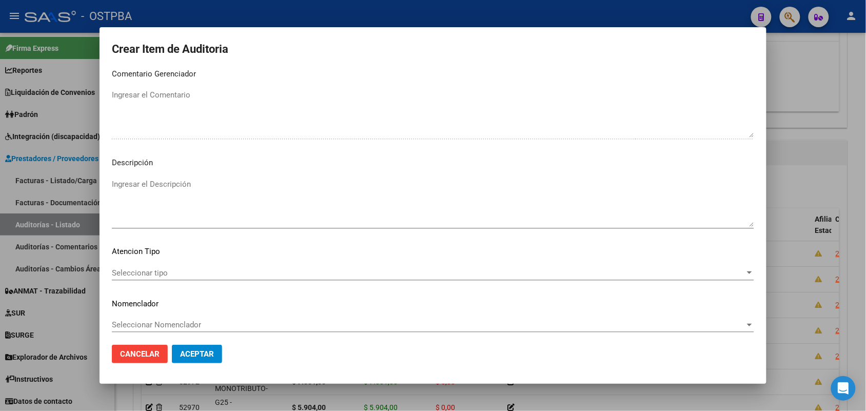
scroll to position [567, 0]
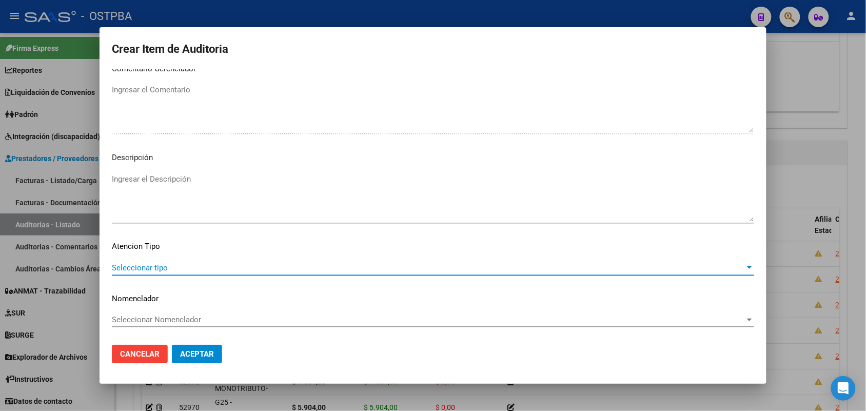
click at [159, 267] on span "Seleccionar tipo" at bounding box center [428, 267] width 633 height 9
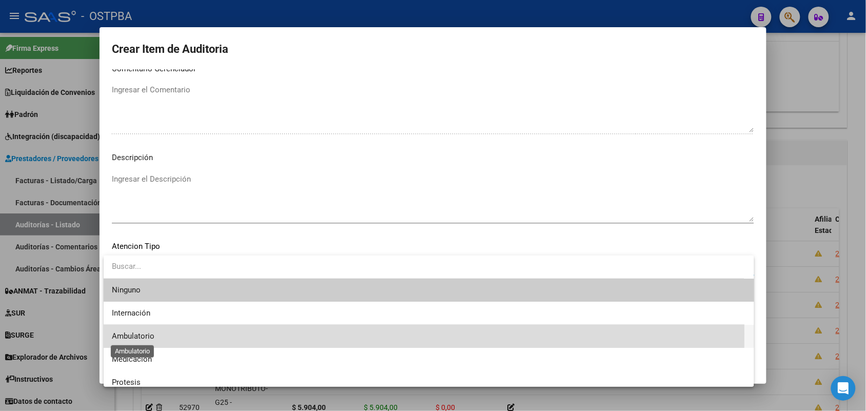
click at [140, 333] on span "Ambulatorio" at bounding box center [133, 335] width 43 height 9
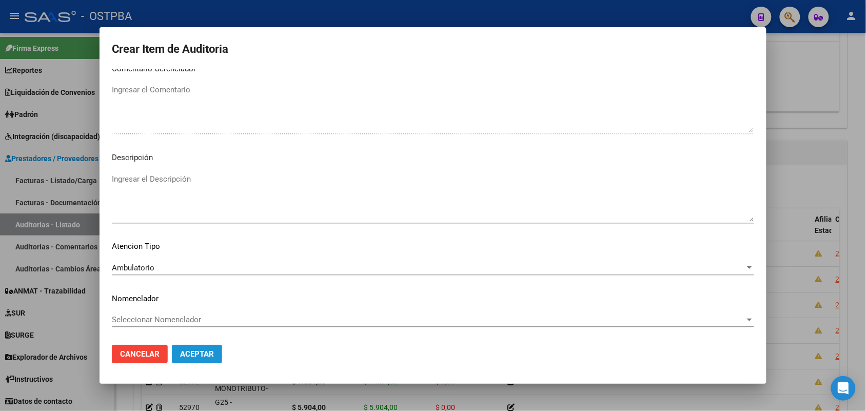
click at [203, 351] on span "Aceptar" at bounding box center [197, 353] width 34 height 9
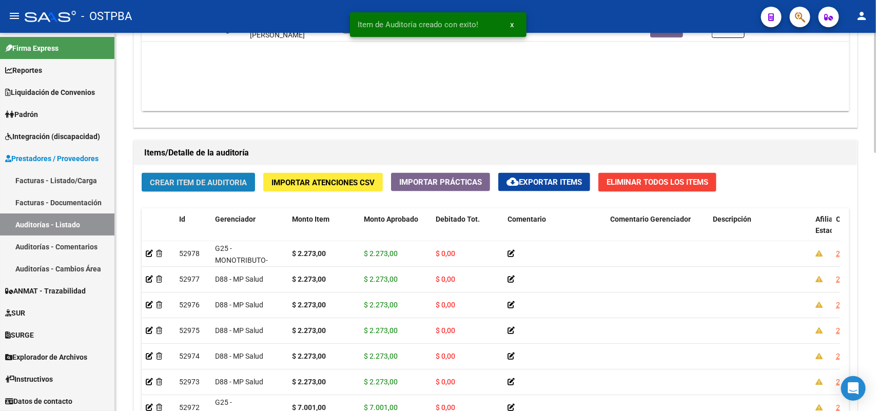
click at [211, 178] on span "Crear Item de Auditoria" at bounding box center [198, 182] width 97 height 9
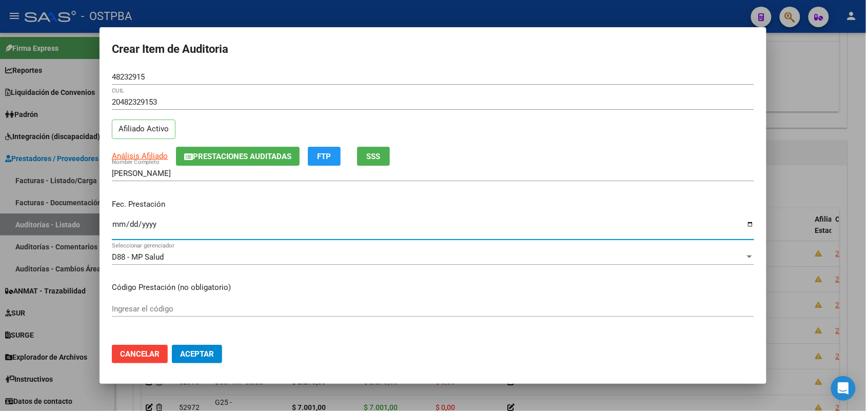
click at [114, 229] on input "Ingresar la fecha" at bounding box center [433, 228] width 642 height 16
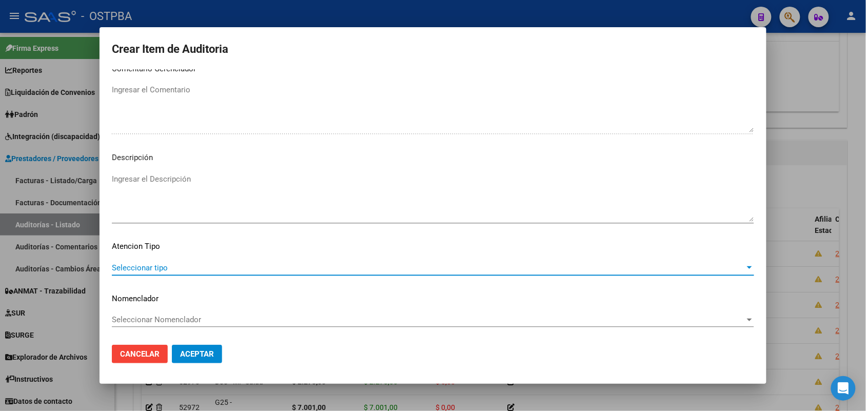
click at [155, 264] on span "Seleccionar tipo" at bounding box center [428, 267] width 633 height 9
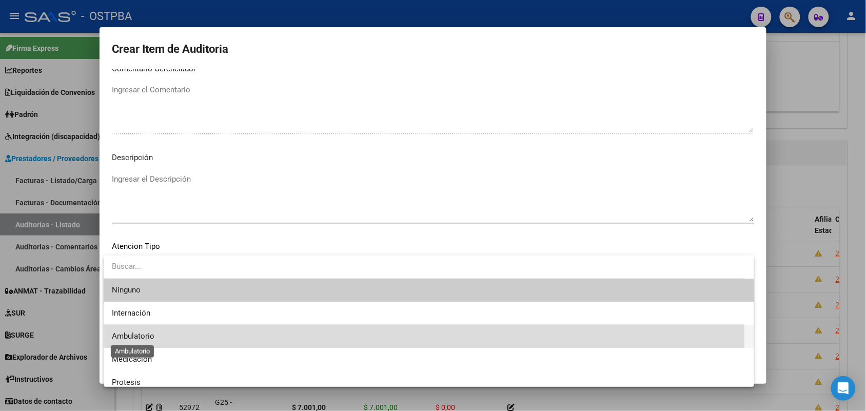
click at [149, 336] on span "Ambulatorio" at bounding box center [133, 335] width 43 height 9
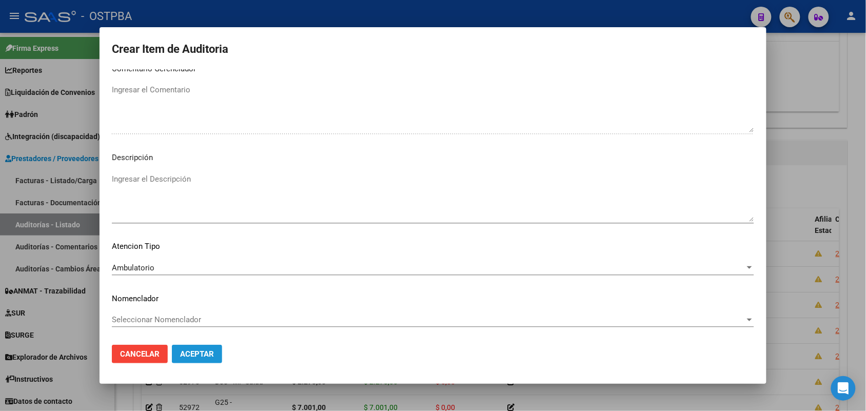
click at [201, 355] on span "Aceptar" at bounding box center [197, 353] width 34 height 9
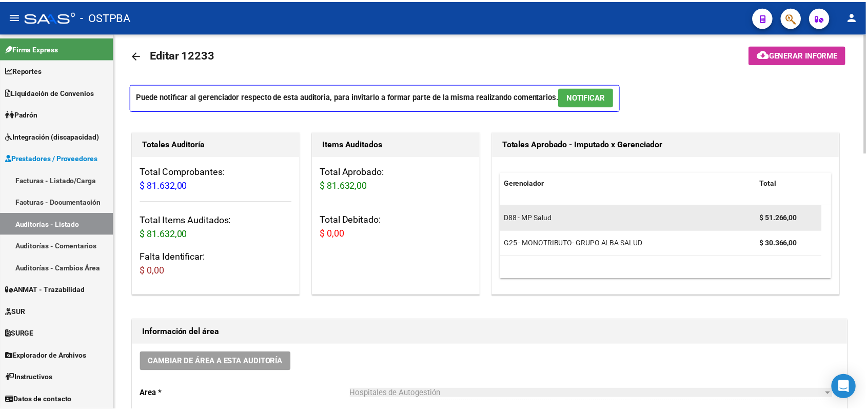
scroll to position [0, 0]
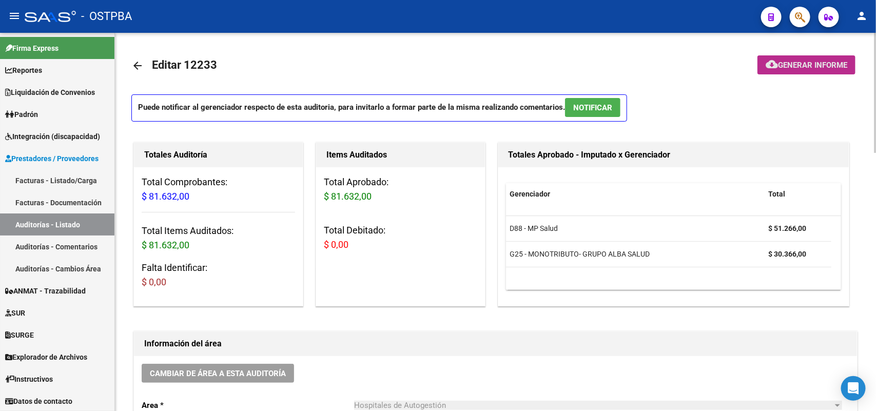
click at [816, 63] on span "Generar informe" at bounding box center [812, 65] width 69 height 9
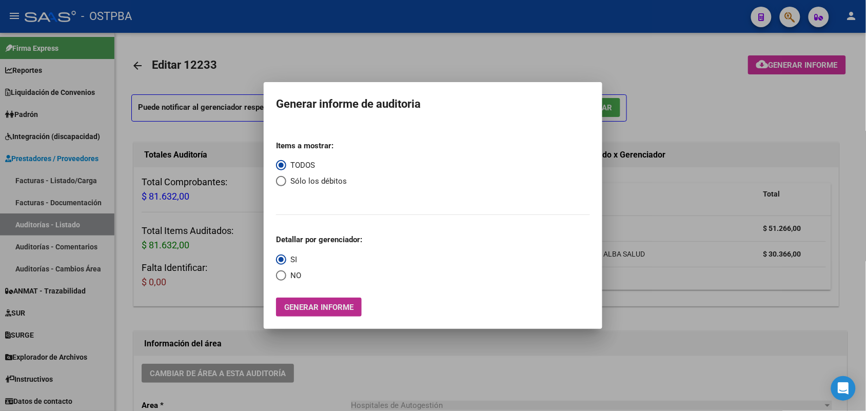
click at [321, 311] on span "Generar informe" at bounding box center [318, 307] width 69 height 9
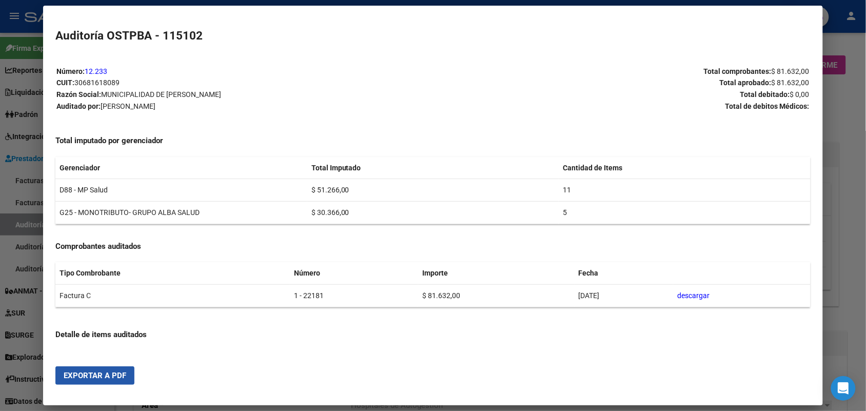
click at [88, 375] on span "Exportar a PDF" at bounding box center [95, 375] width 63 height 9
click at [841, 163] on div at bounding box center [433, 205] width 866 height 411
